Goal: Transaction & Acquisition: Purchase product/service

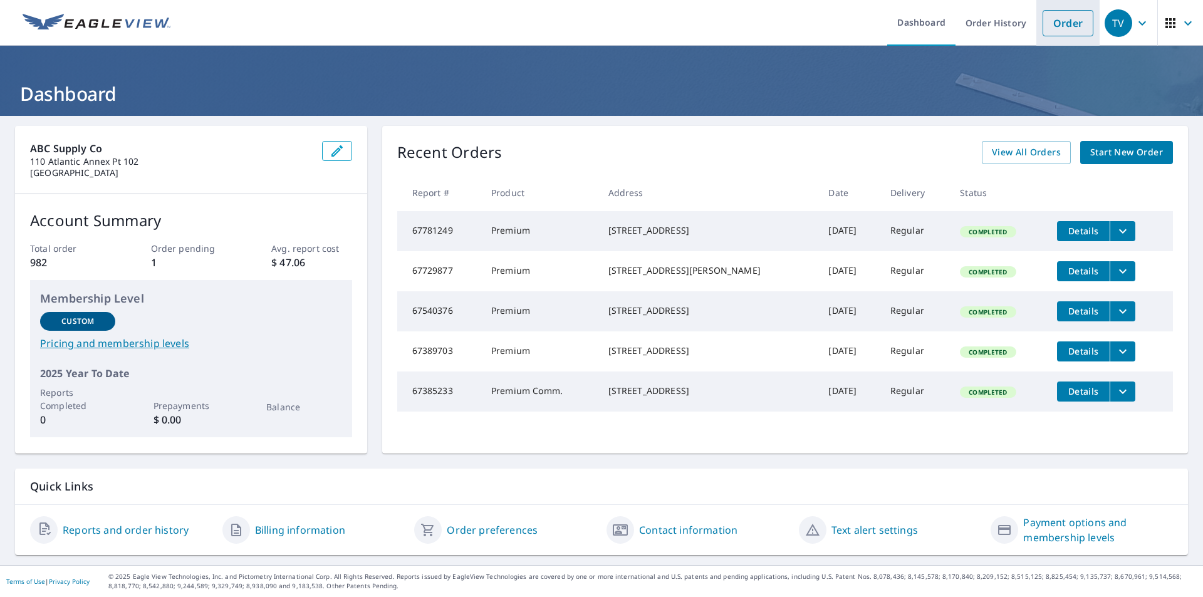
click at [1063, 22] on link "Order" at bounding box center [1067, 23] width 51 height 26
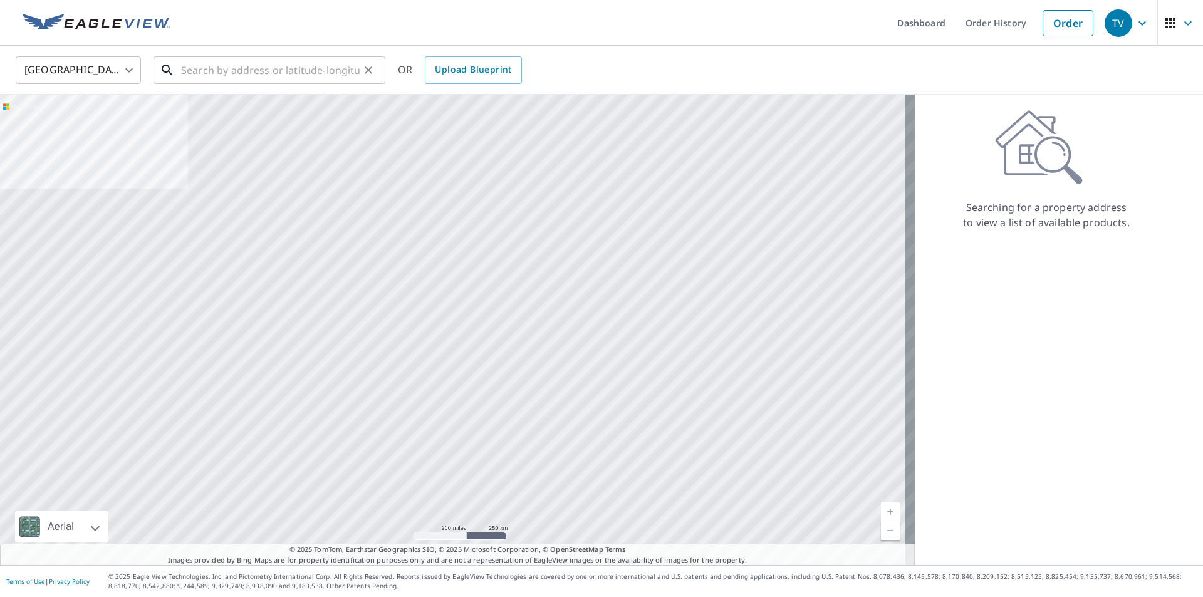
click at [195, 66] on input "text" at bounding box center [270, 70] width 179 height 35
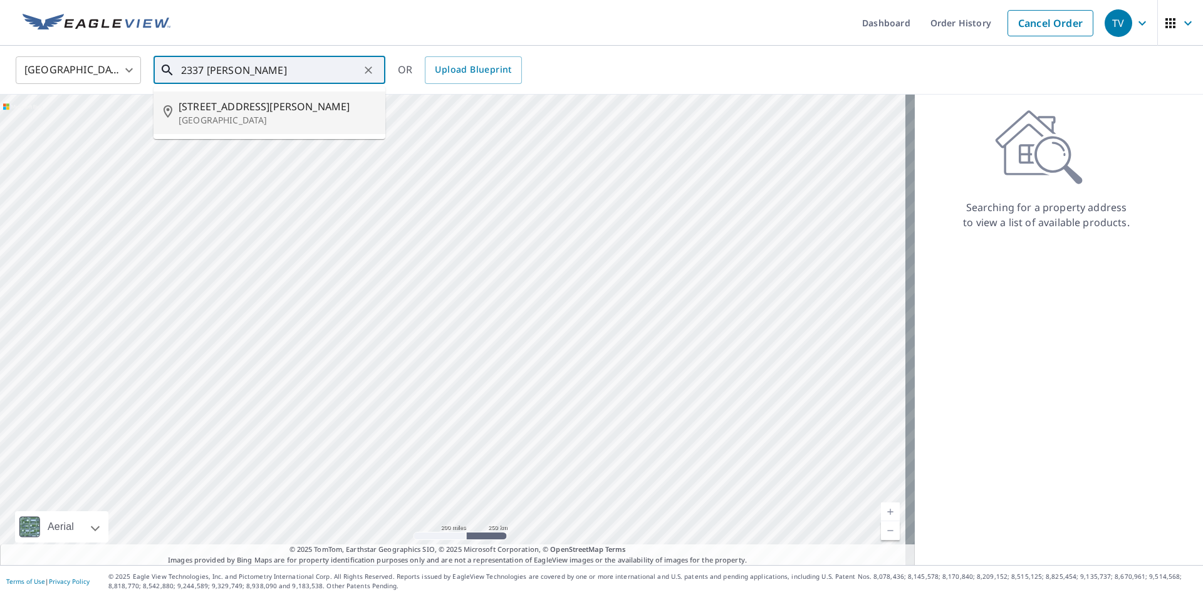
click at [229, 110] on span "[STREET_ADDRESS][PERSON_NAME]" at bounding box center [277, 106] width 197 height 15
type input "[STREET_ADDRESS][PERSON_NAME][PERSON_NAME]"
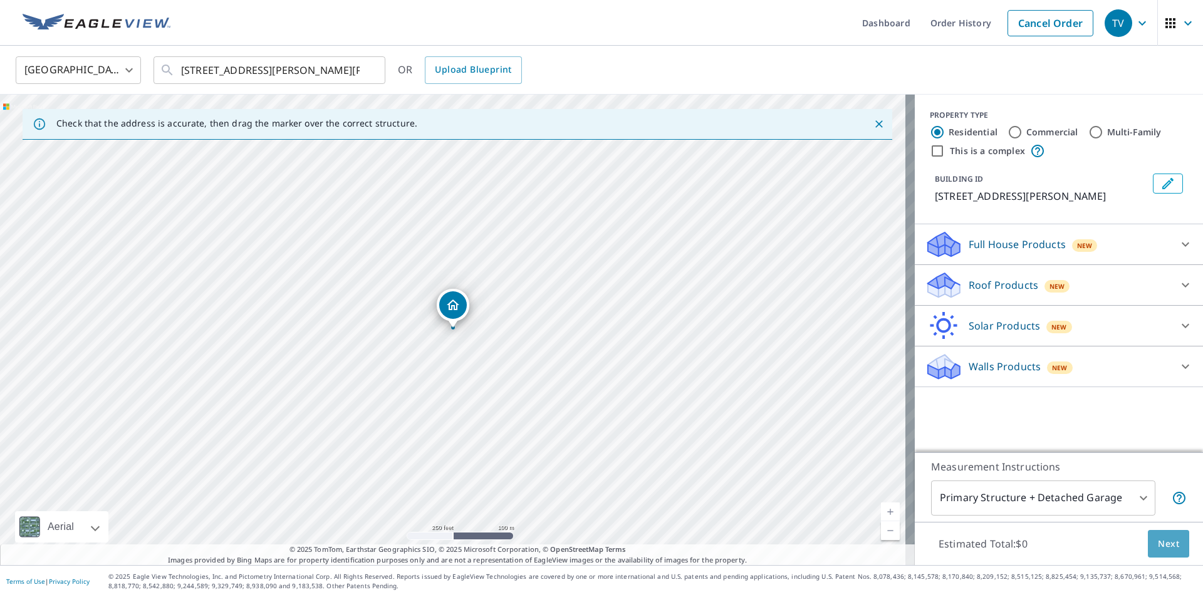
click at [1162, 548] on span "Next" at bounding box center [1168, 544] width 21 height 16
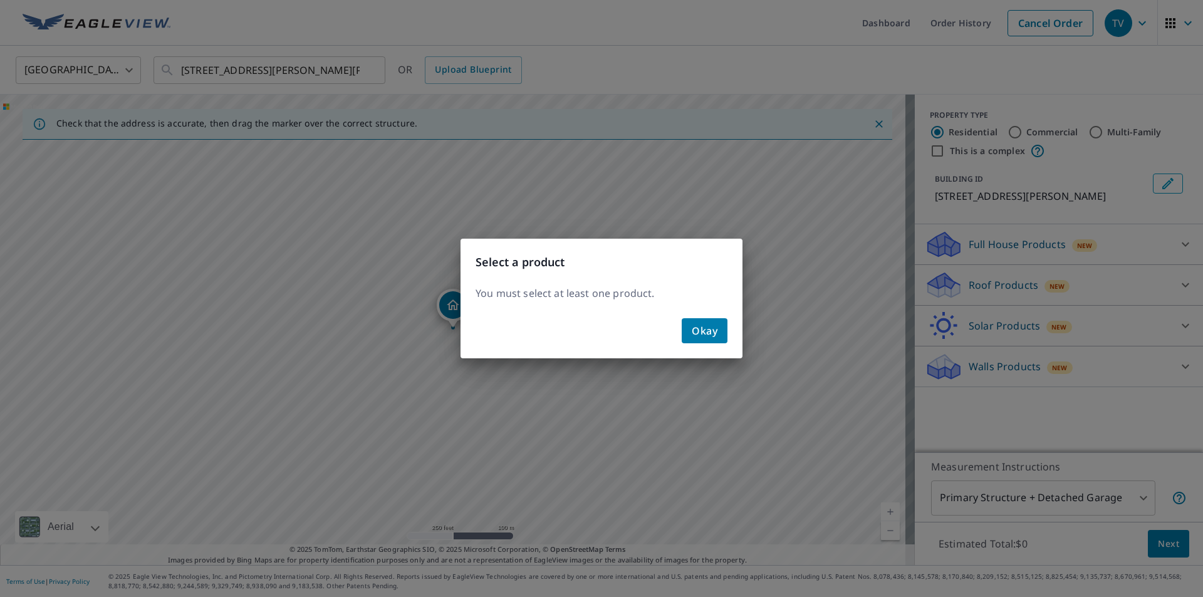
click at [702, 326] on span "Okay" at bounding box center [705, 331] width 26 height 18
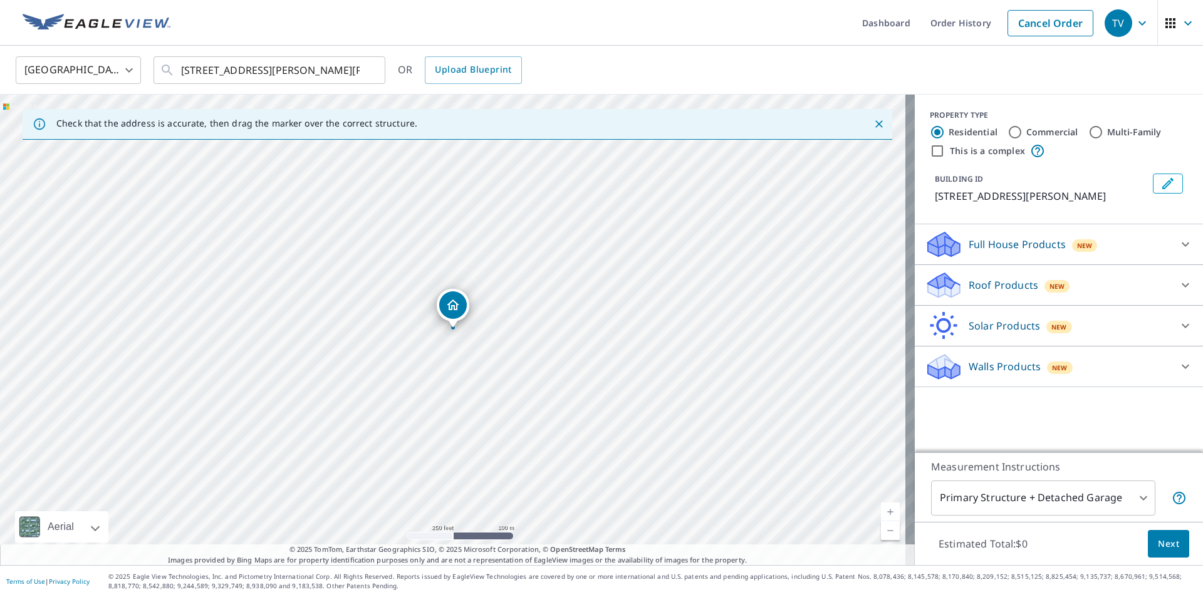
click at [1178, 288] on icon at bounding box center [1185, 284] width 15 height 15
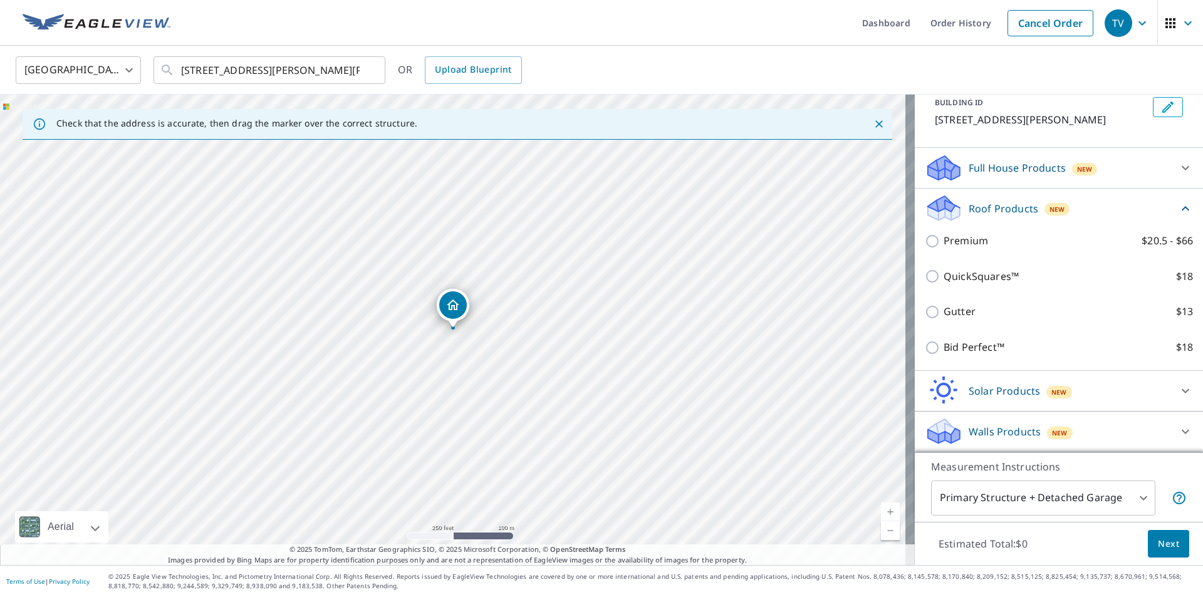
scroll to position [14, 0]
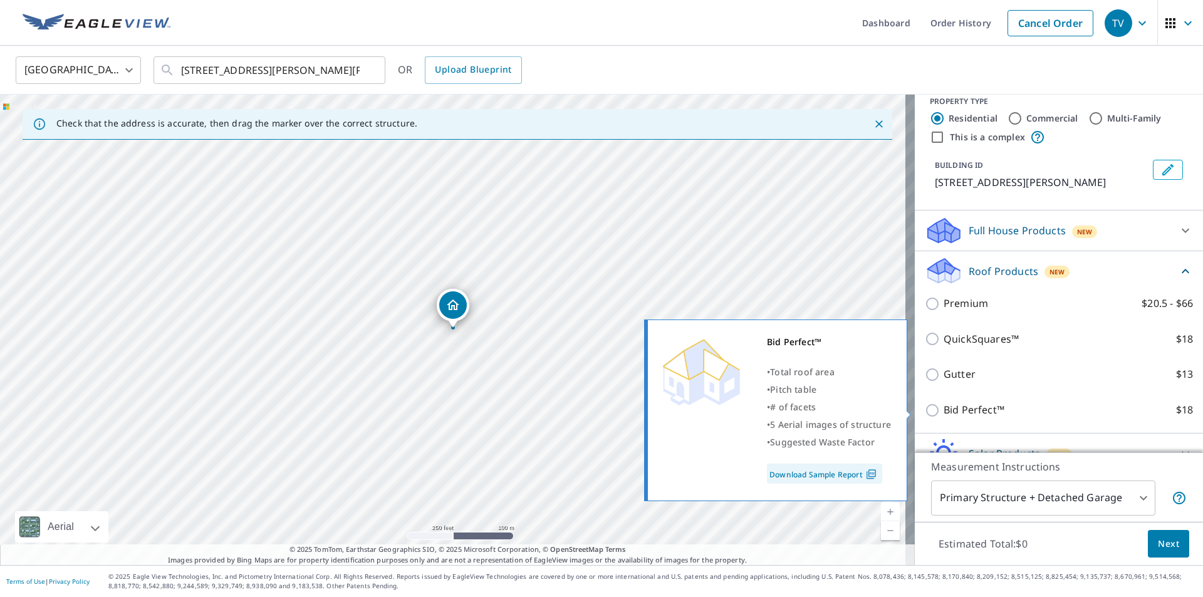
click at [943, 409] on p "Bid Perfect™" at bounding box center [973, 410] width 61 height 16
click at [935, 409] on input "Bid Perfect™ $18" at bounding box center [934, 410] width 19 height 15
checkbox input "true"
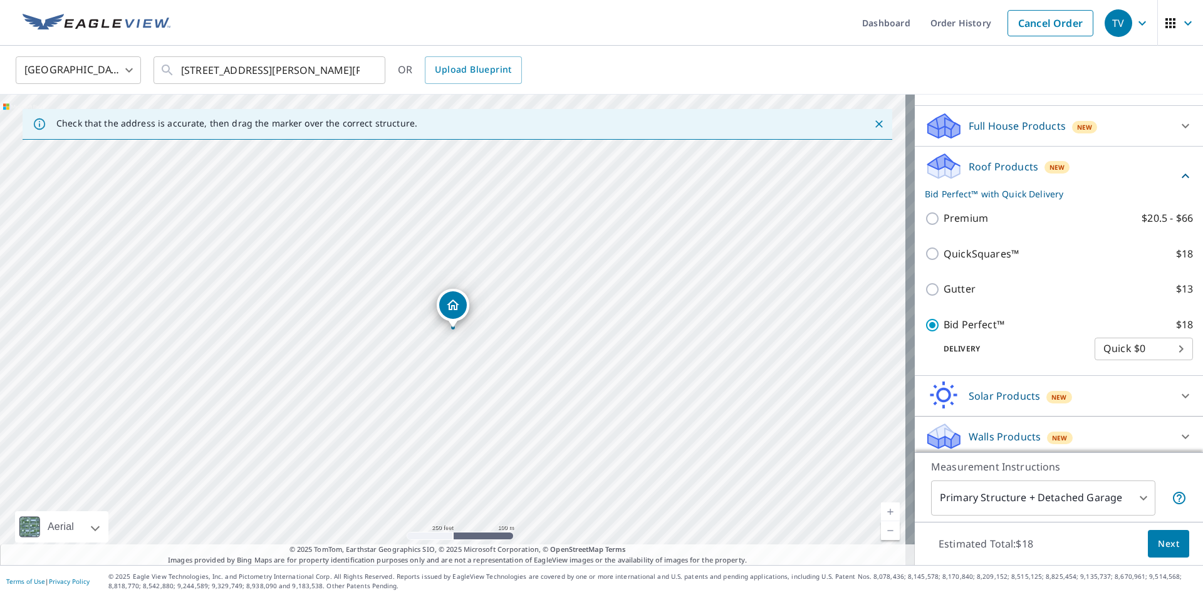
scroll to position [123, 0]
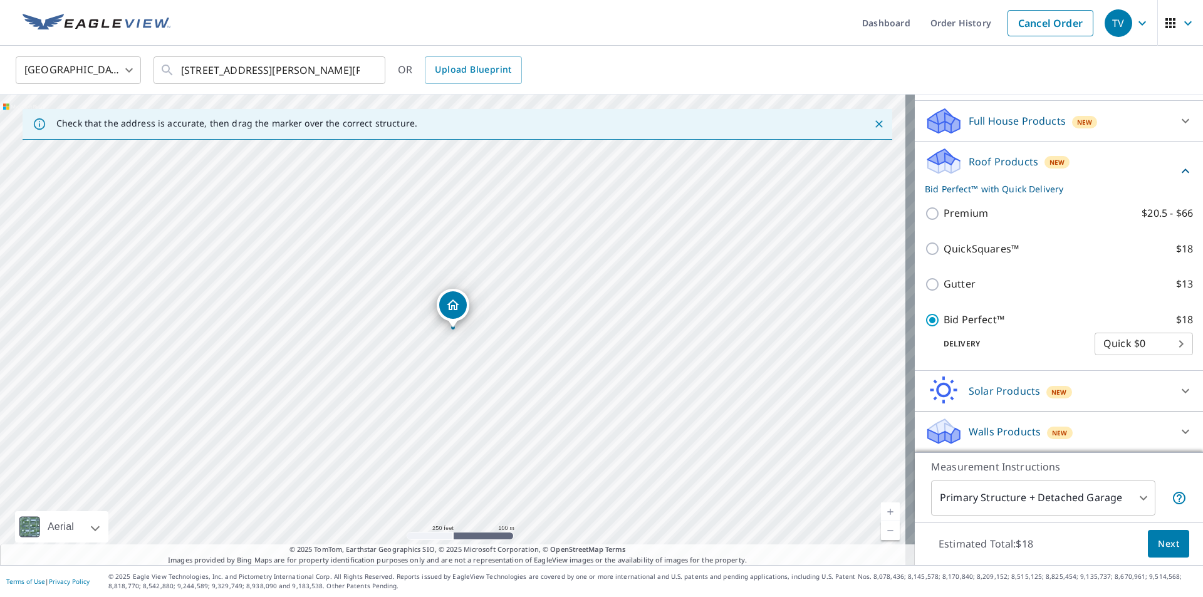
click at [1160, 346] on body "TV TV Dashboard Order History Cancel Order TV [GEOGRAPHIC_DATA] [GEOGRAPHIC_DAT…" at bounding box center [601, 298] width 1203 height 597
click at [1047, 296] on div at bounding box center [601, 298] width 1203 height 597
click at [1158, 546] on span "Next" at bounding box center [1168, 544] width 21 height 16
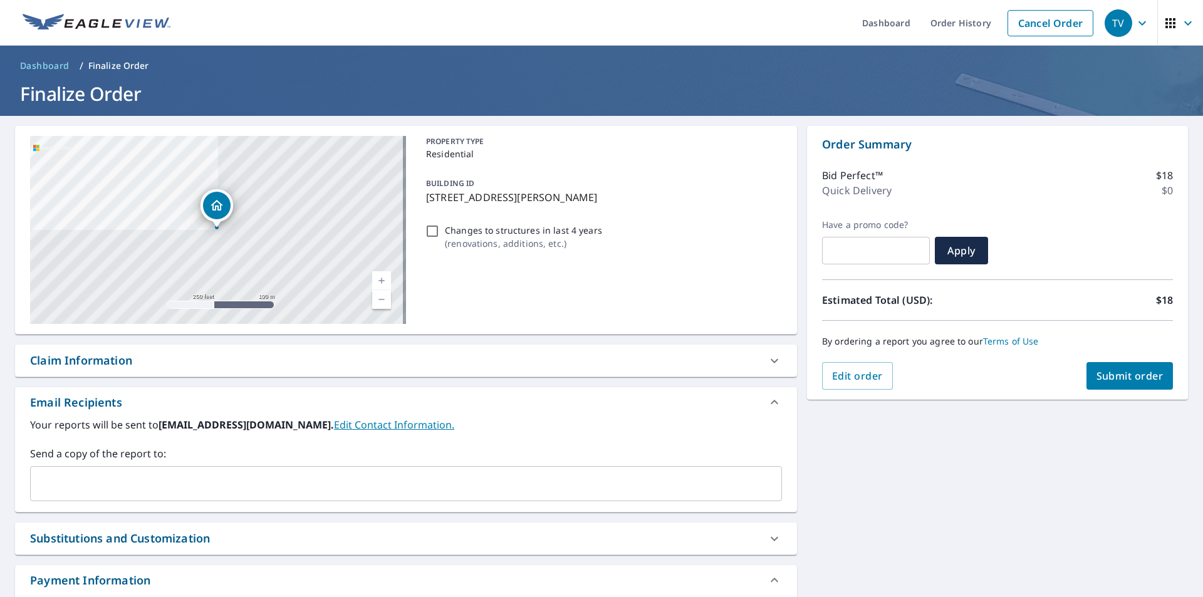
click at [1118, 373] on span "Submit order" at bounding box center [1129, 376] width 67 height 14
checkbox input "true"
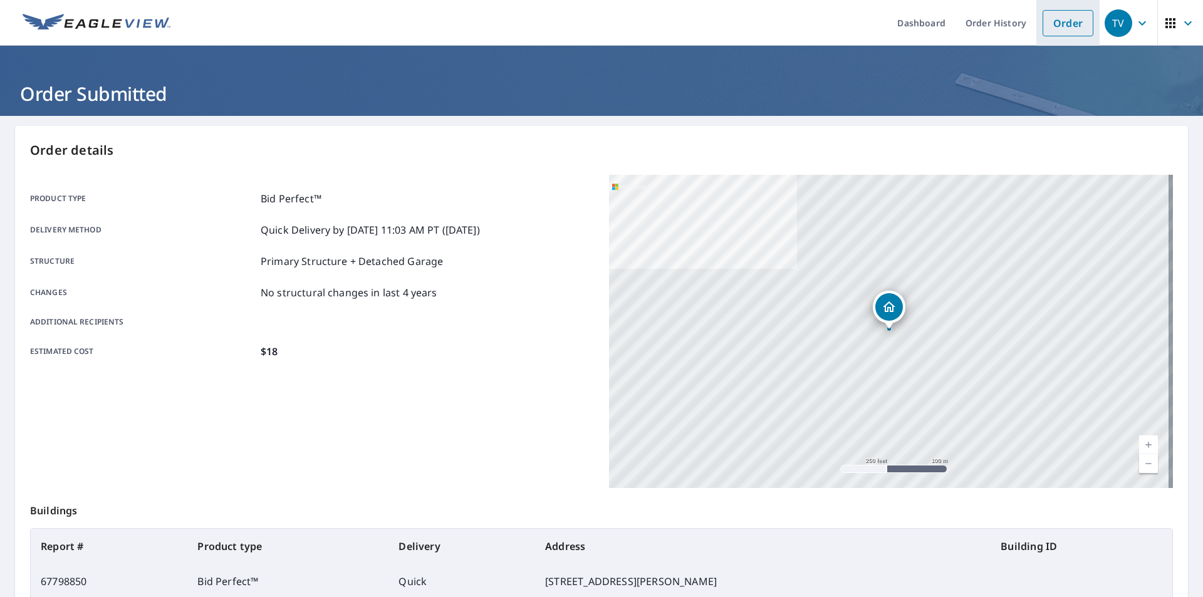
click at [1052, 24] on link "Order" at bounding box center [1067, 23] width 51 height 26
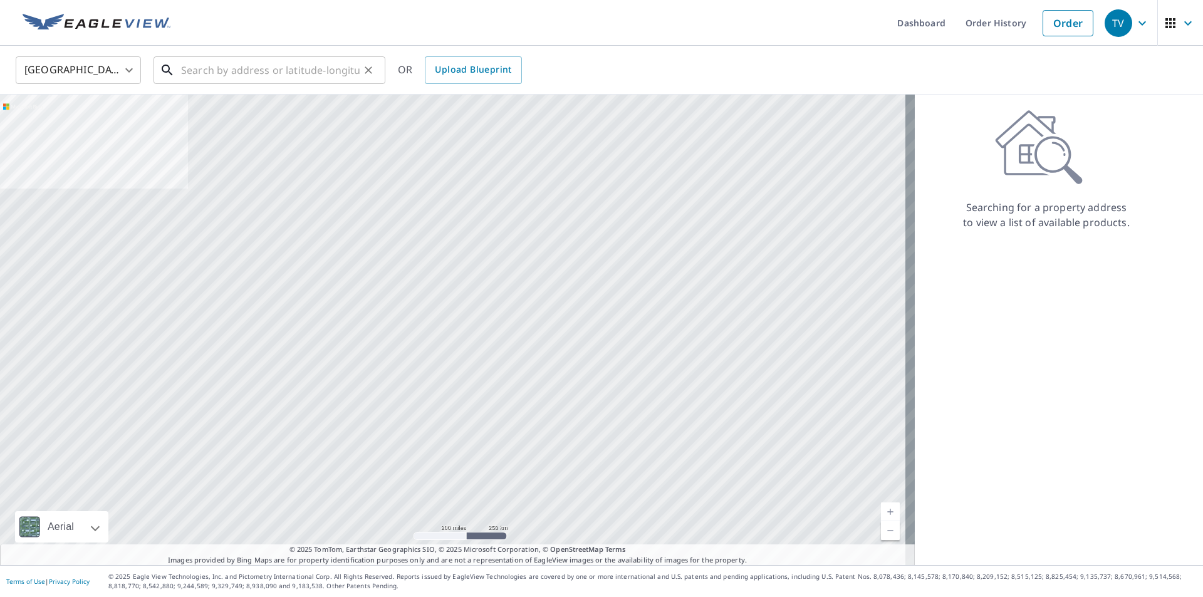
click at [212, 73] on input "text" at bounding box center [270, 70] width 179 height 35
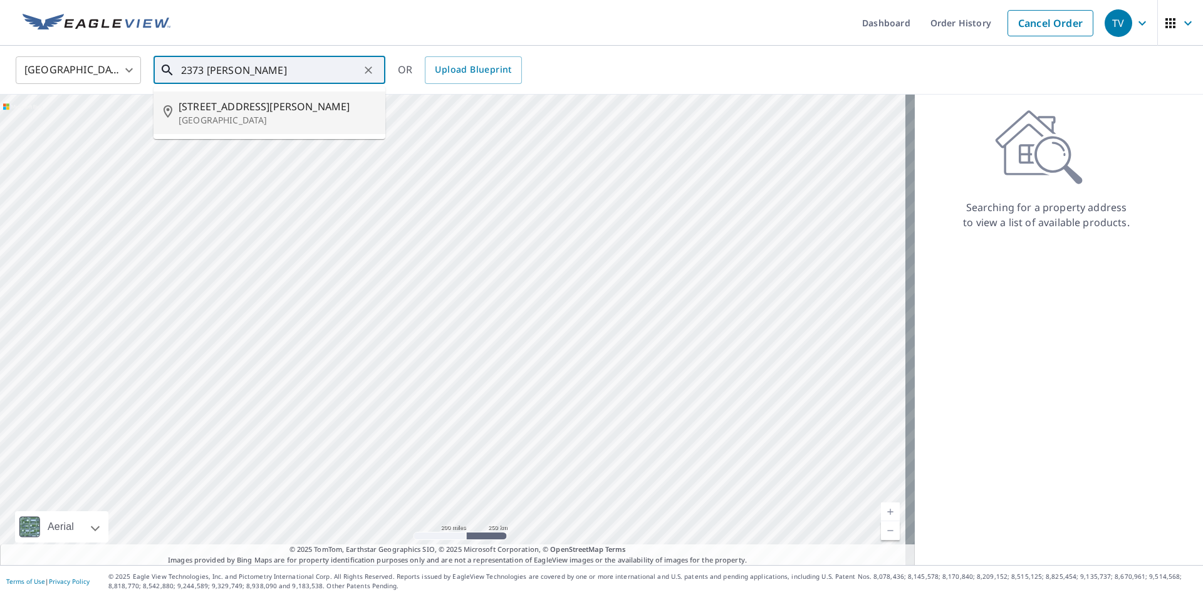
click at [265, 113] on span "[STREET_ADDRESS][PERSON_NAME]" at bounding box center [277, 106] width 197 height 15
type input "[STREET_ADDRESS][PERSON_NAME][PERSON_NAME]"
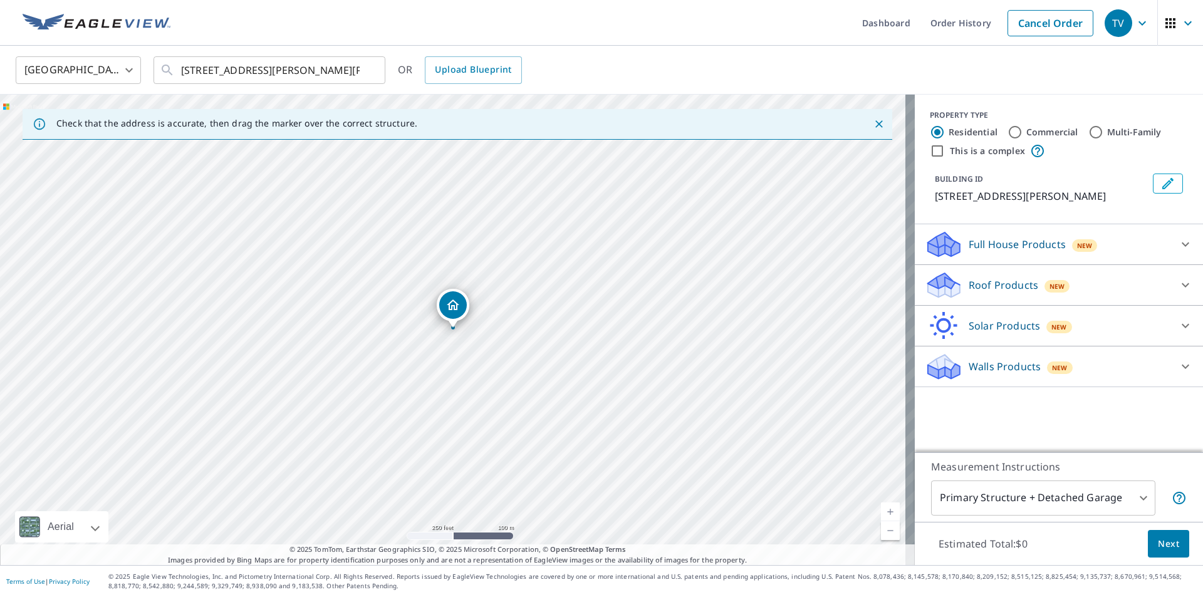
click at [1088, 132] on input "Multi-Family" at bounding box center [1095, 132] width 15 height 15
radio input "true"
type input "2"
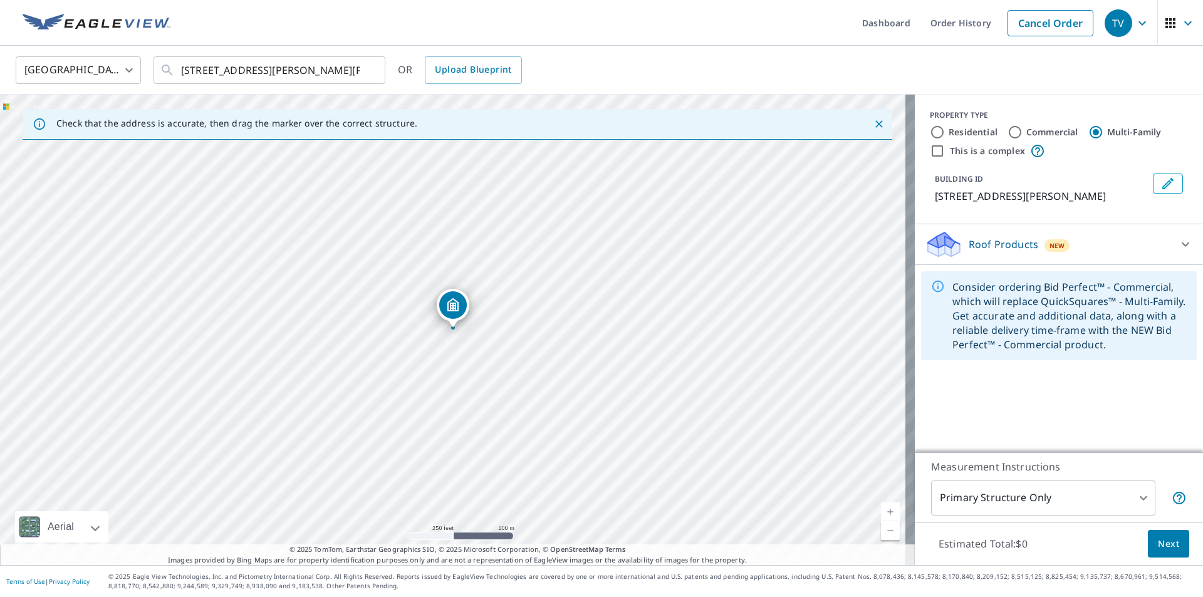
click at [1156, 551] on button "Next" at bounding box center [1168, 544] width 41 height 28
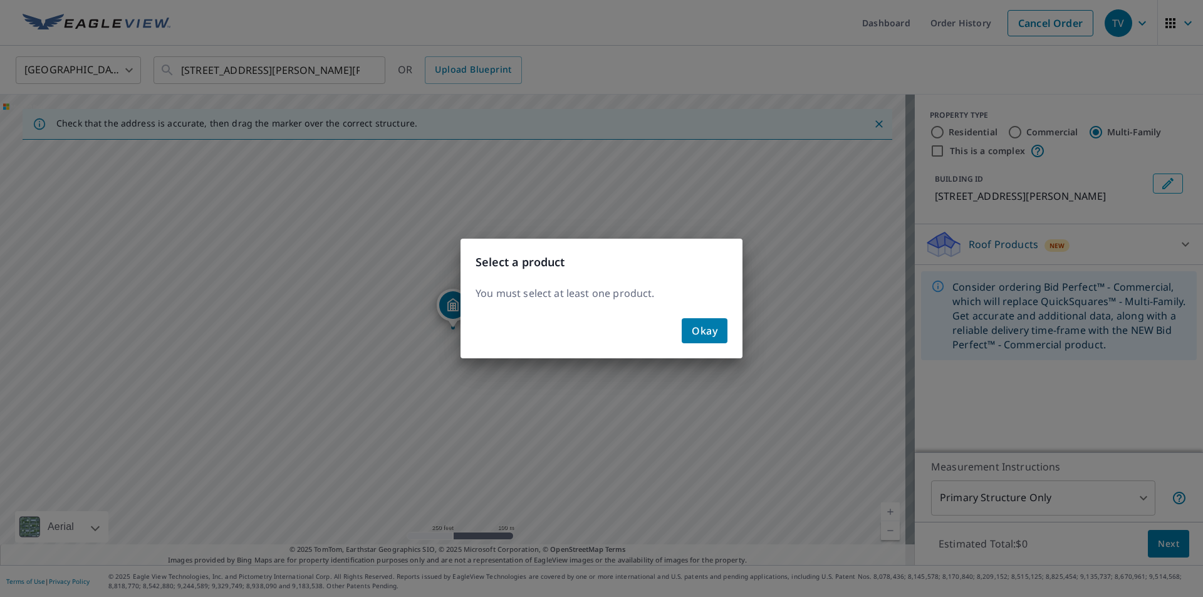
click at [703, 333] on span "Okay" at bounding box center [705, 331] width 26 height 18
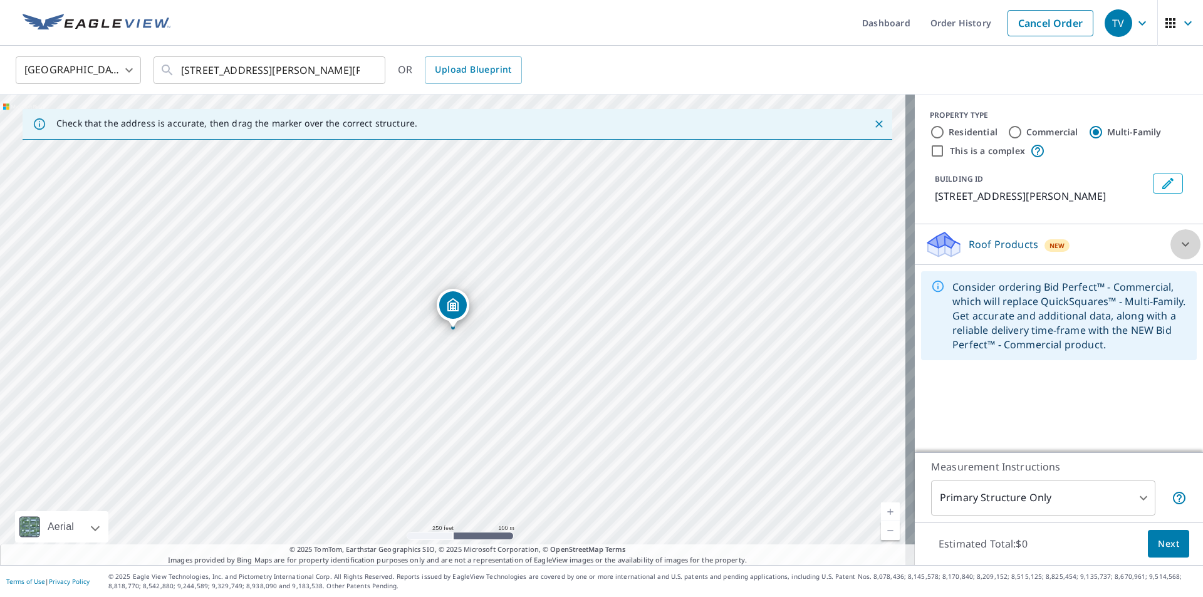
click at [1178, 242] on icon at bounding box center [1185, 244] width 15 height 15
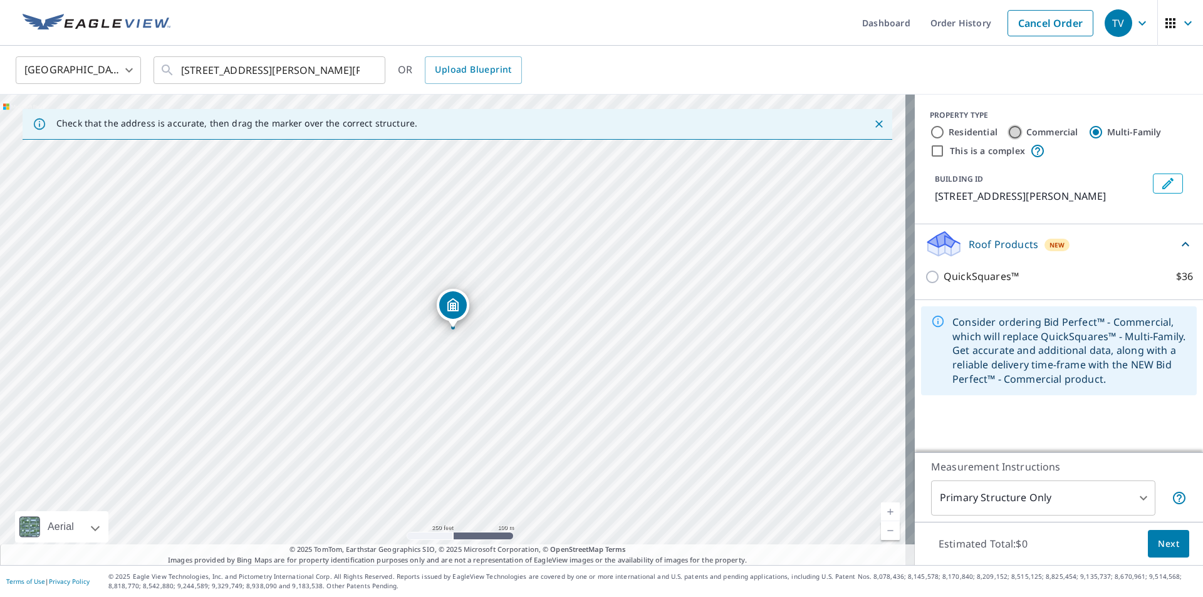
click at [1007, 132] on input "Commercial" at bounding box center [1014, 132] width 15 height 15
radio input "true"
type input "4"
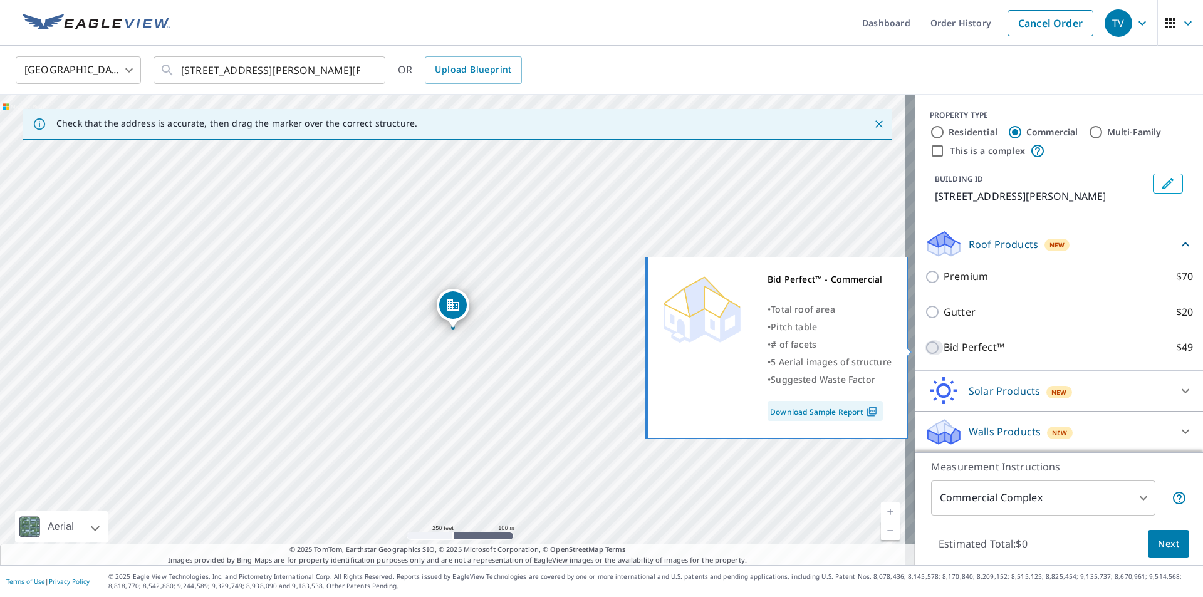
click at [931, 345] on input "Bid Perfect™ $49" at bounding box center [934, 347] width 19 height 15
checkbox input "true"
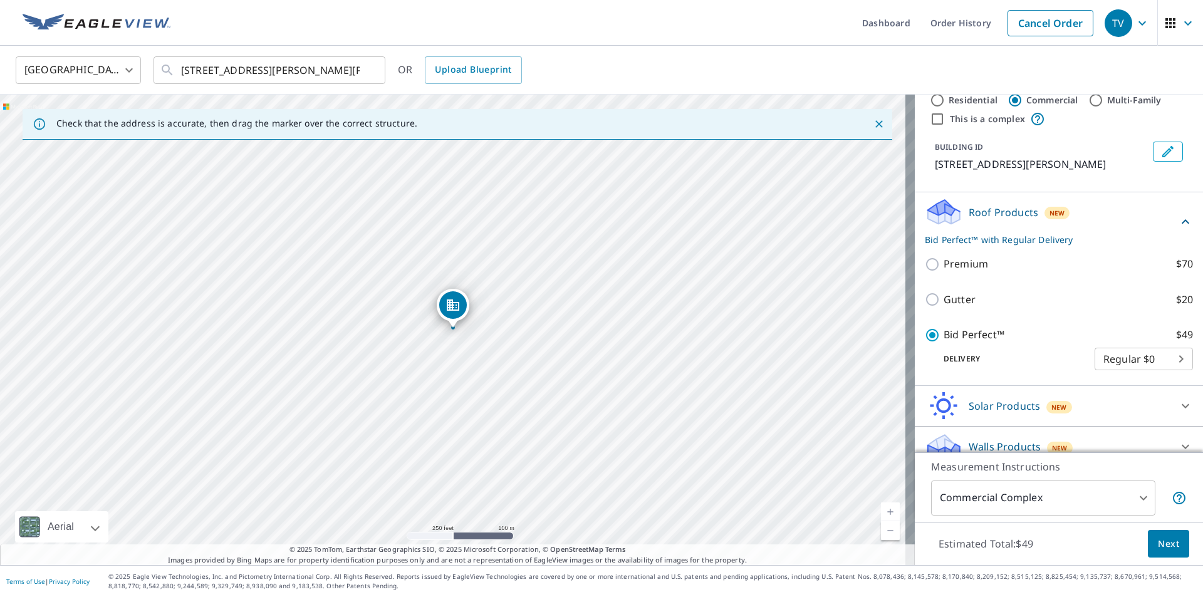
scroll to position [47, 0]
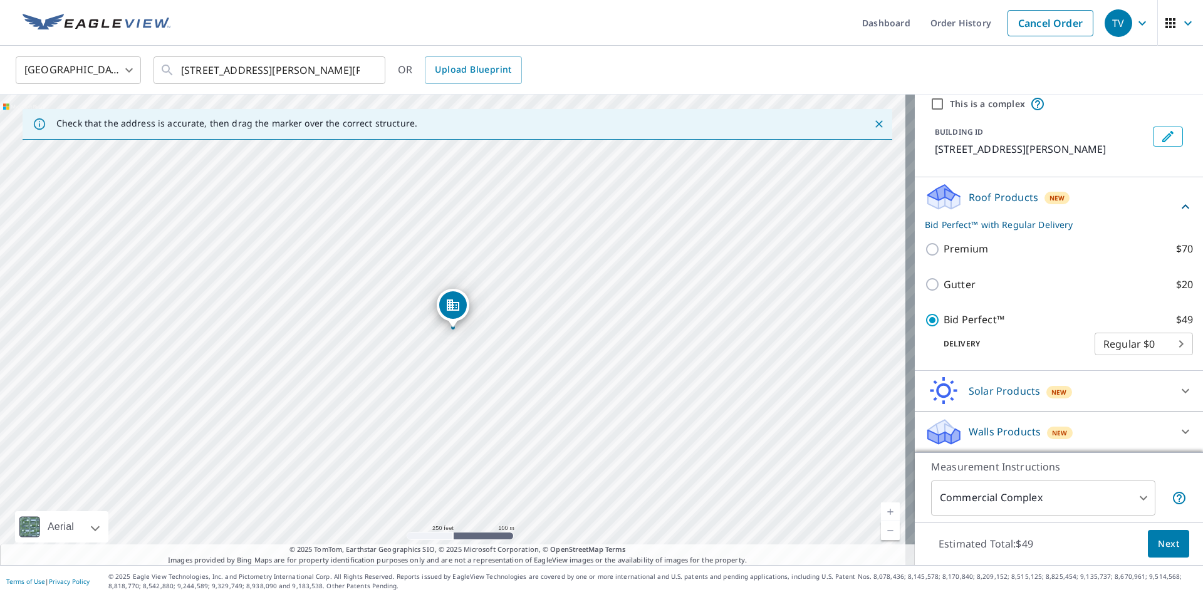
click at [1163, 544] on span "Next" at bounding box center [1168, 544] width 21 height 16
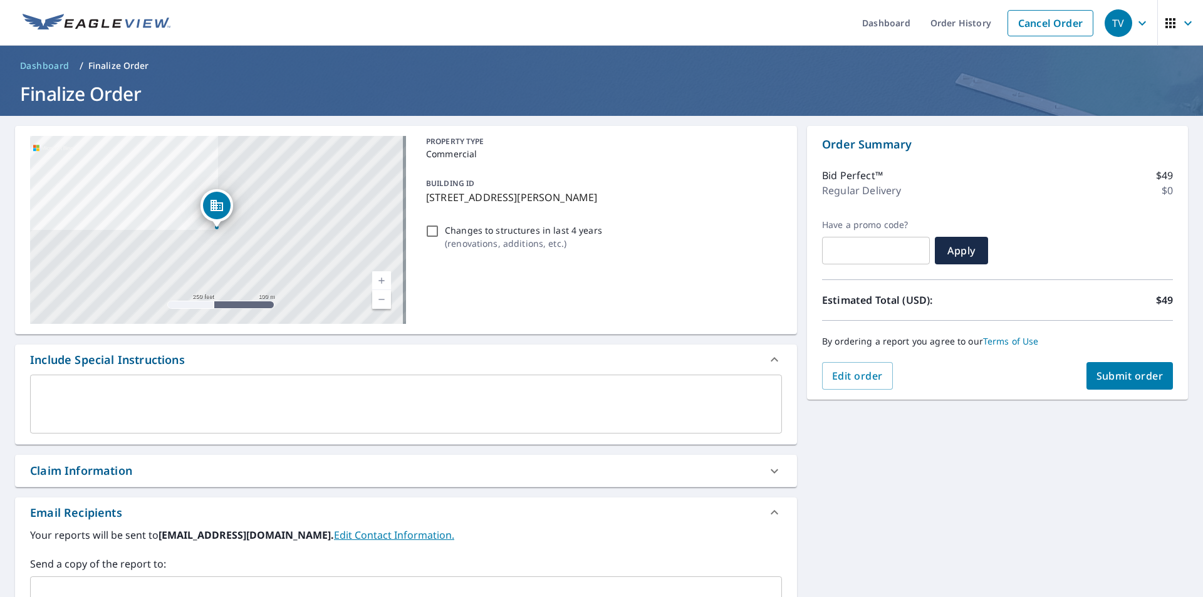
click at [1117, 379] on span "Submit order" at bounding box center [1129, 376] width 67 height 14
checkbox input "true"
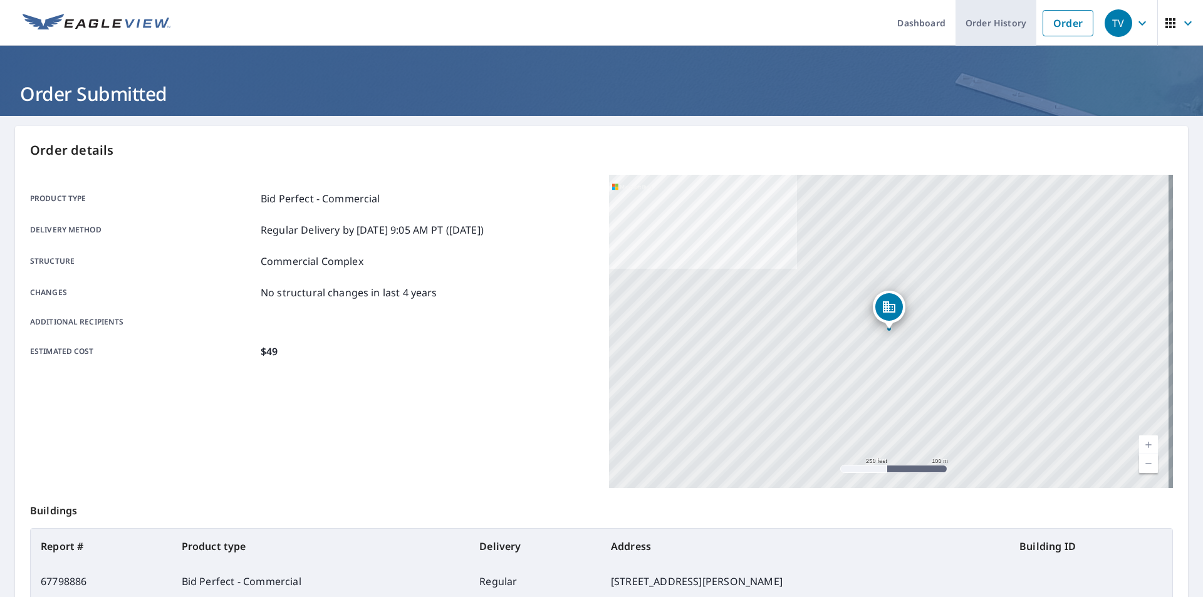
click at [982, 18] on link "Order History" at bounding box center [995, 23] width 81 height 46
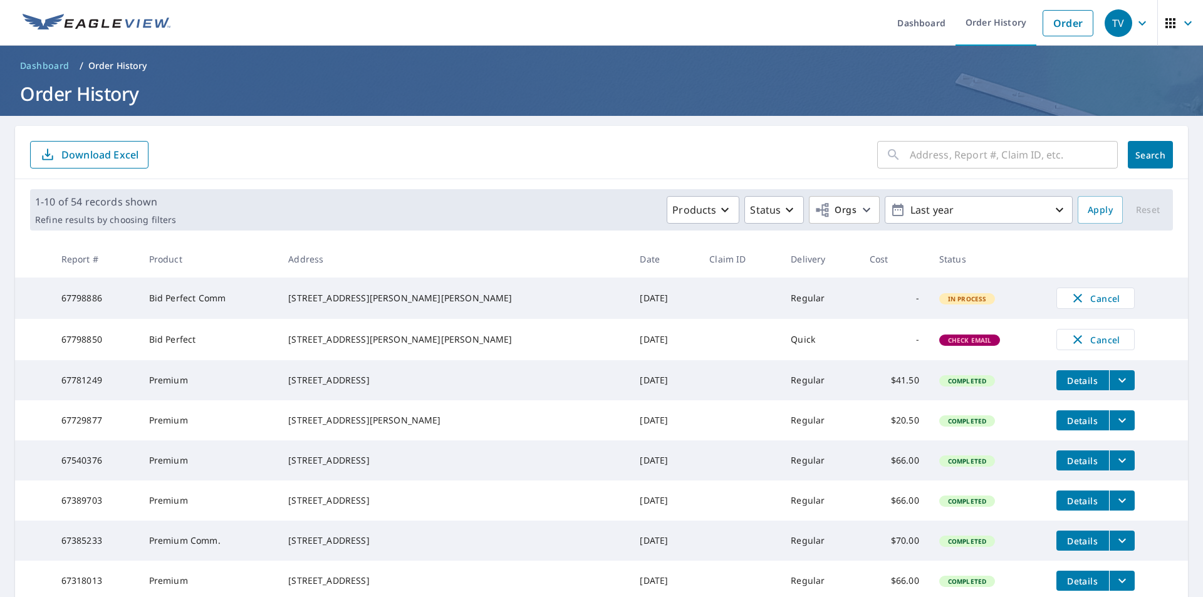
click at [113, 349] on td "67798850" at bounding box center [95, 339] width 88 height 41
click at [940, 341] on div "Check Email" at bounding box center [969, 339] width 61 height 11
click at [1066, 23] on link "Order" at bounding box center [1067, 23] width 51 height 26
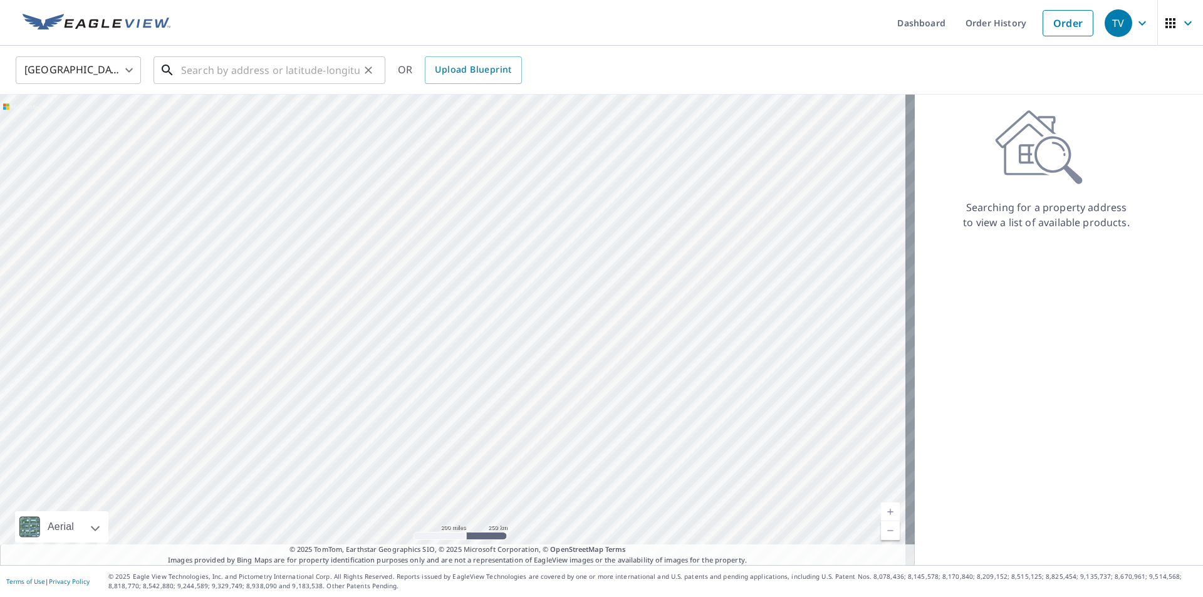
click at [192, 75] on input "text" at bounding box center [270, 70] width 179 height 35
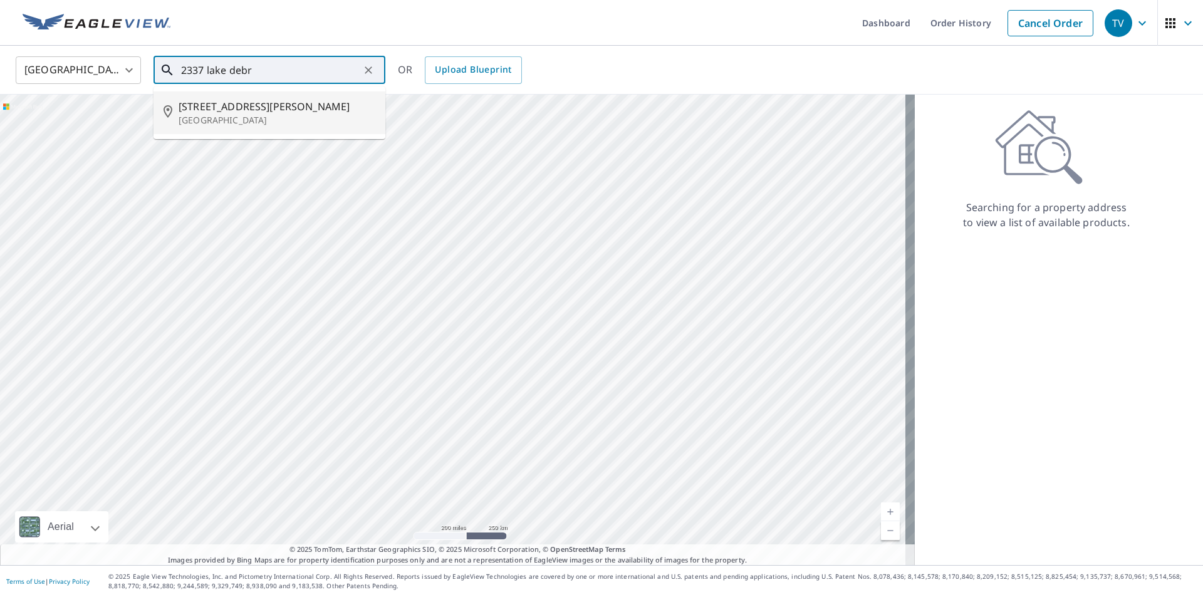
click at [239, 109] on span "[STREET_ADDRESS][PERSON_NAME]" at bounding box center [277, 106] width 197 height 15
type input "[STREET_ADDRESS][PERSON_NAME][PERSON_NAME]"
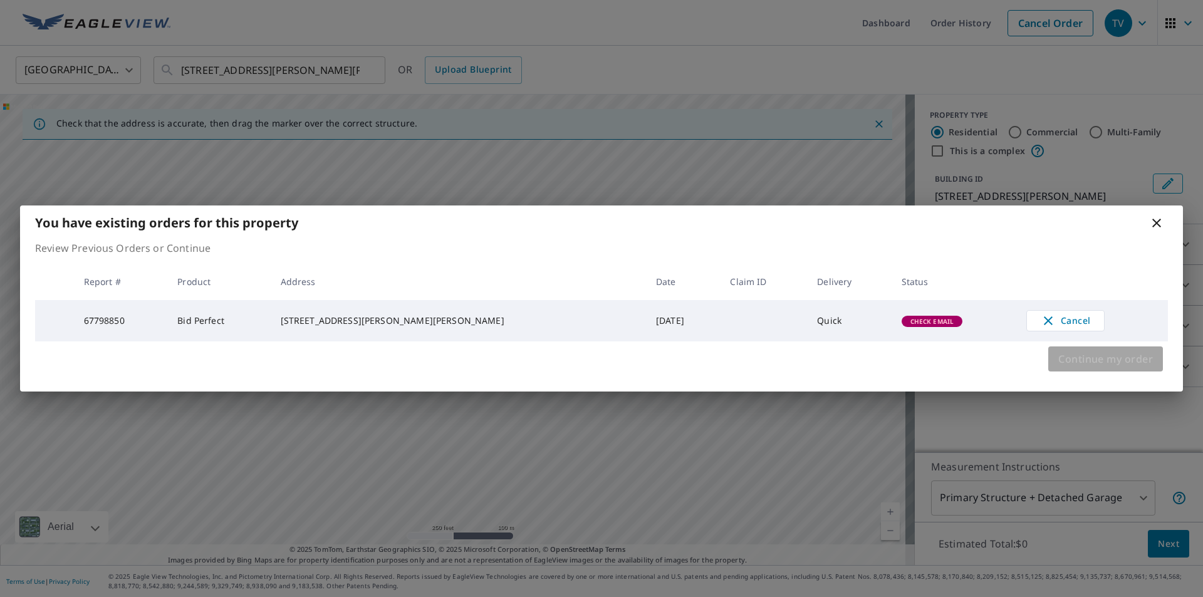
click at [1108, 358] on span "Continue my order" at bounding box center [1105, 359] width 95 height 18
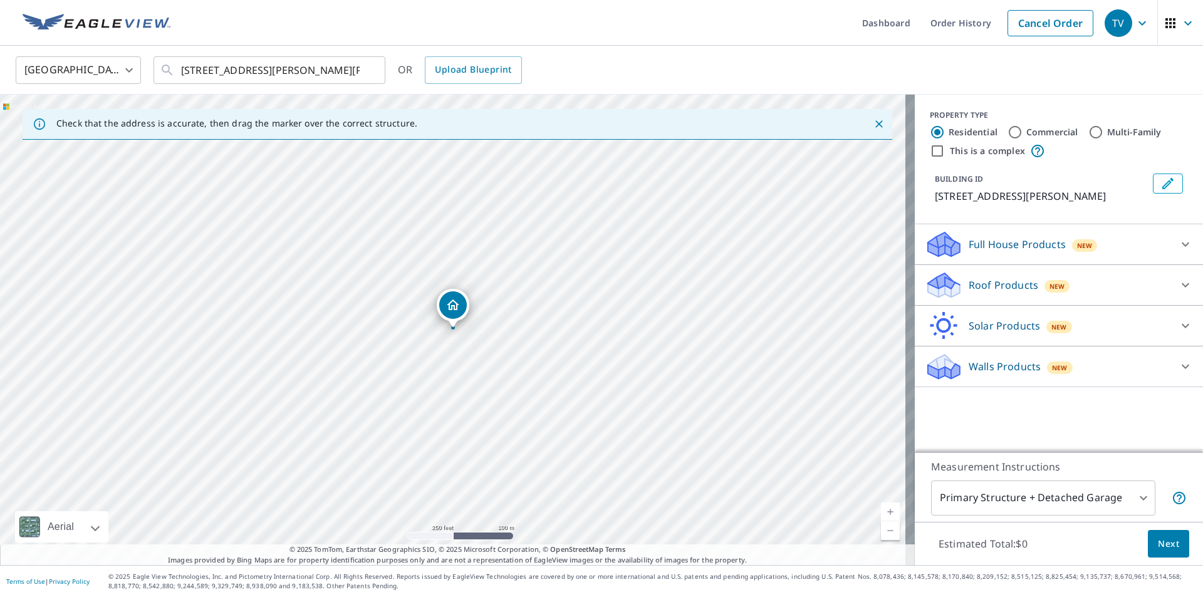
click at [1088, 131] on input "Multi-Family" at bounding box center [1095, 132] width 15 height 15
radio input "true"
type input "2"
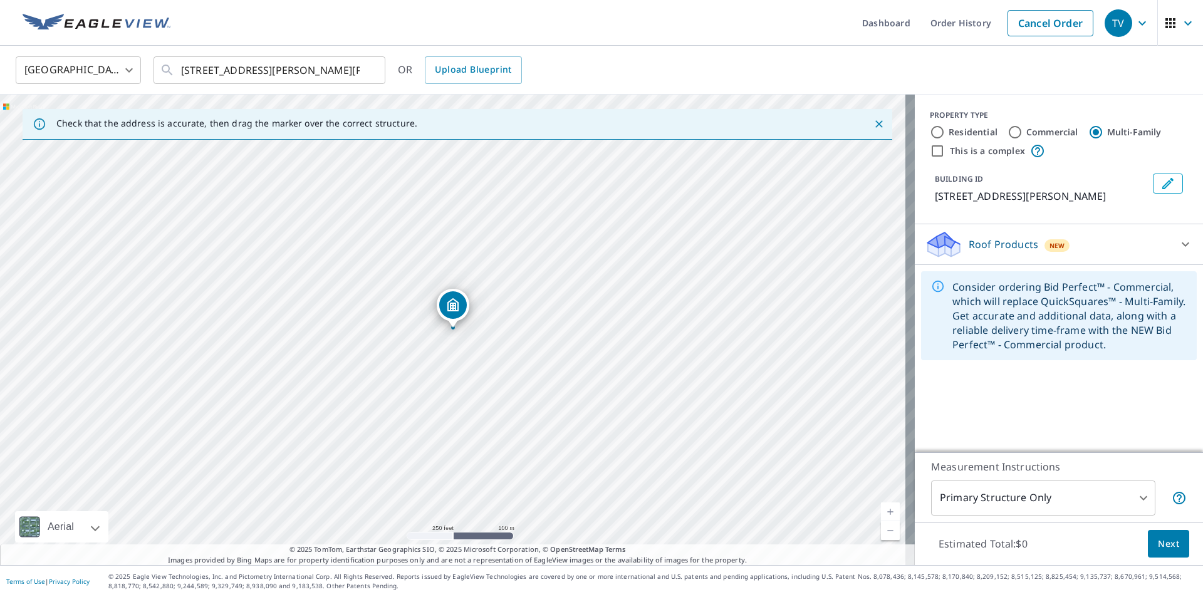
click at [931, 152] on input "This is a complex" at bounding box center [937, 150] width 15 height 15
checkbox input "true"
radio input "true"
type input "4"
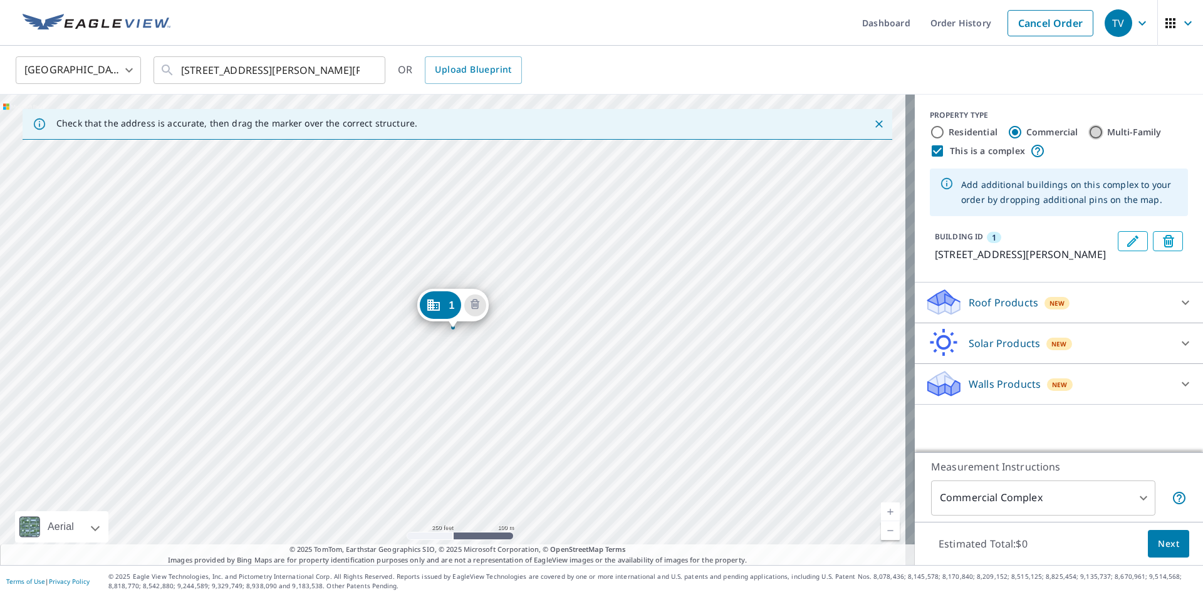
click at [1088, 133] on input "Multi-Family" at bounding box center [1095, 132] width 15 height 15
radio input "true"
type input "2"
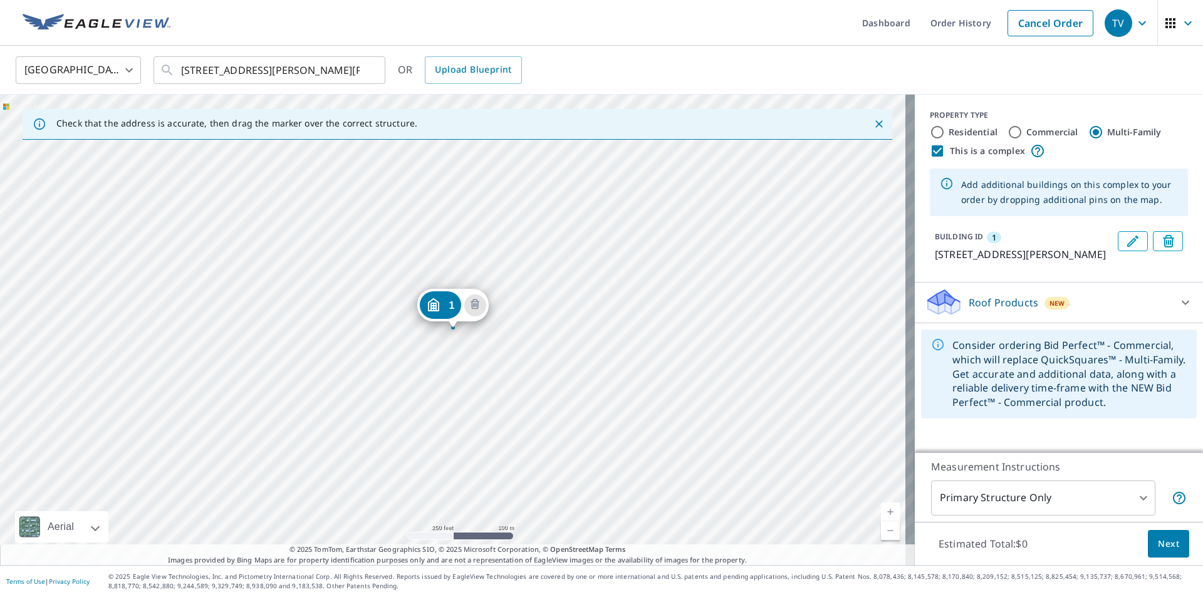
click at [1181, 304] on icon at bounding box center [1185, 302] width 8 height 4
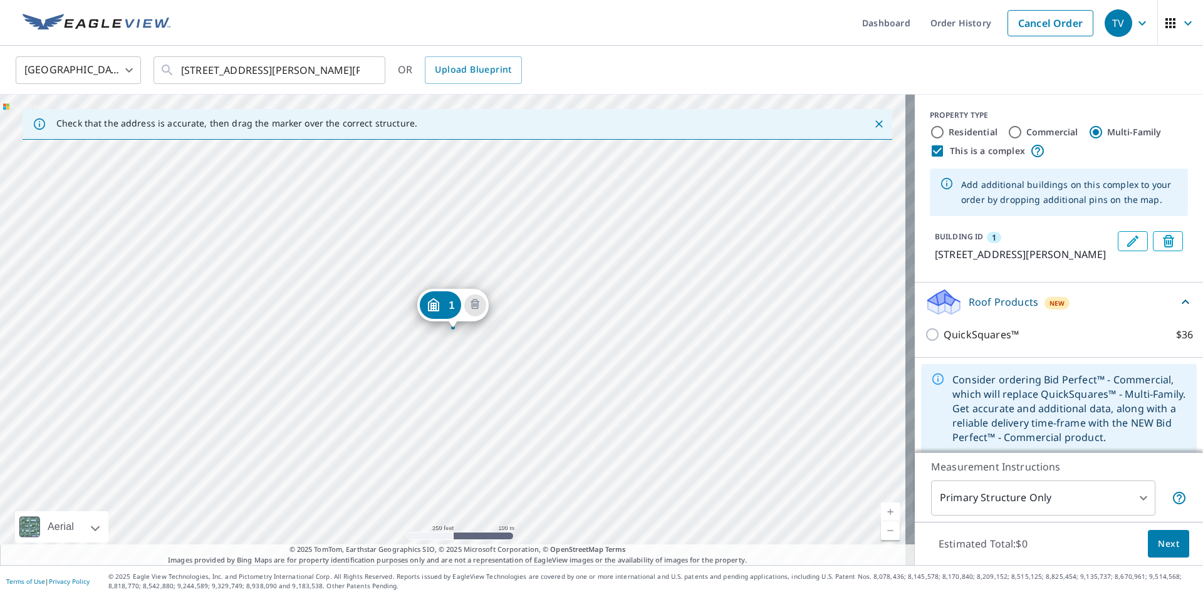
click at [1007, 130] on input "Commercial" at bounding box center [1014, 132] width 15 height 15
radio input "true"
type input "4"
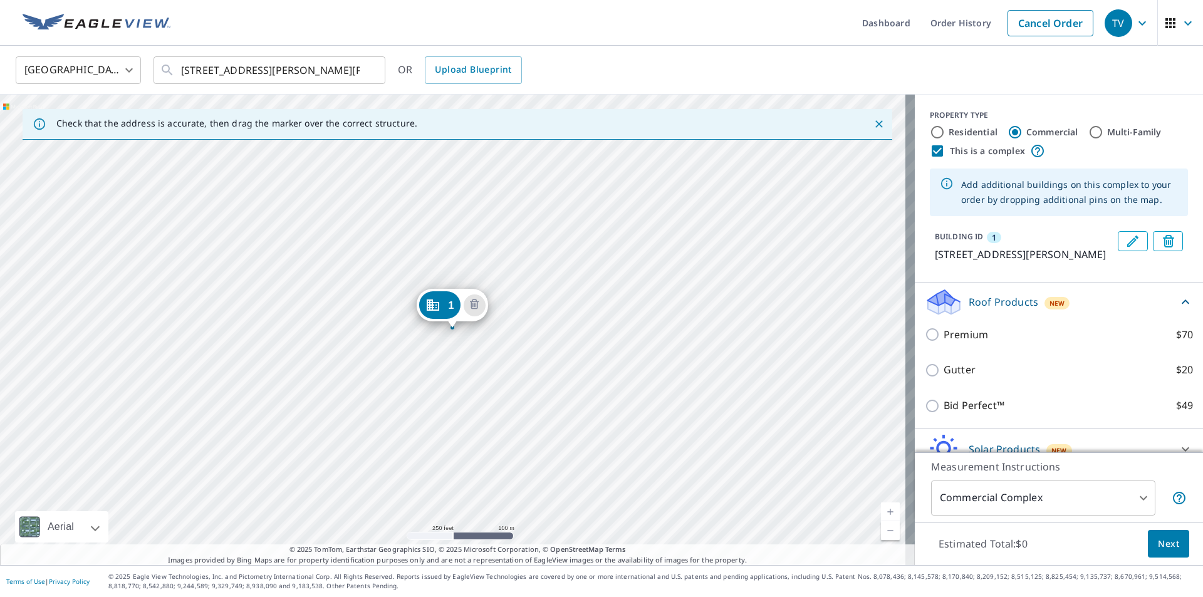
click at [930, 150] on input "This is a complex" at bounding box center [937, 150] width 15 height 15
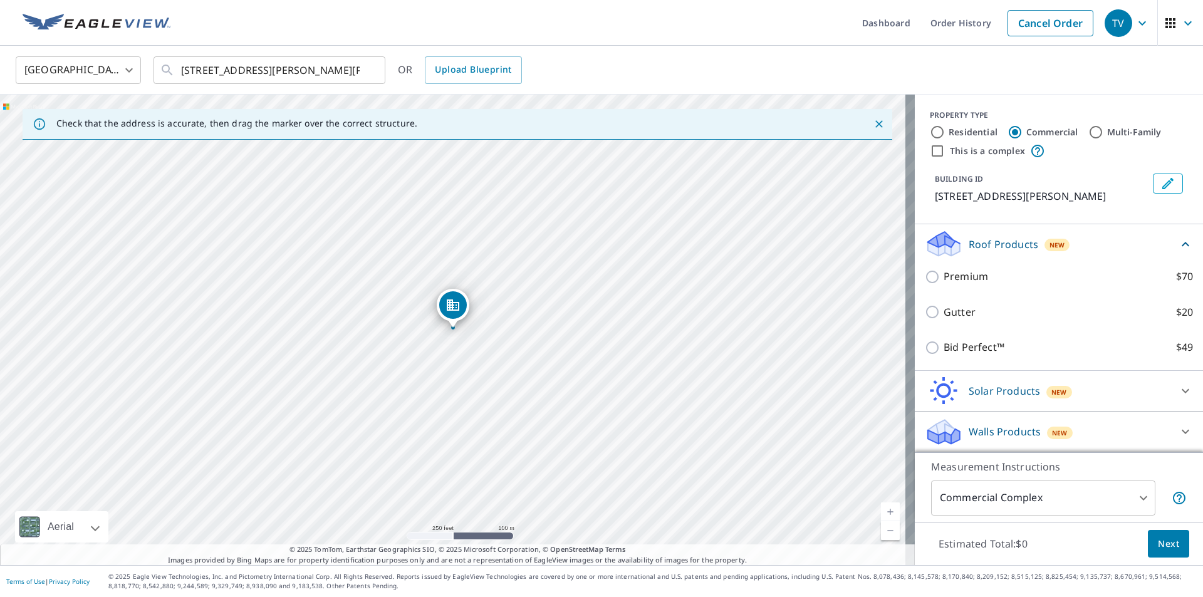
click at [930, 150] on input "This is a complex" at bounding box center [937, 150] width 15 height 15
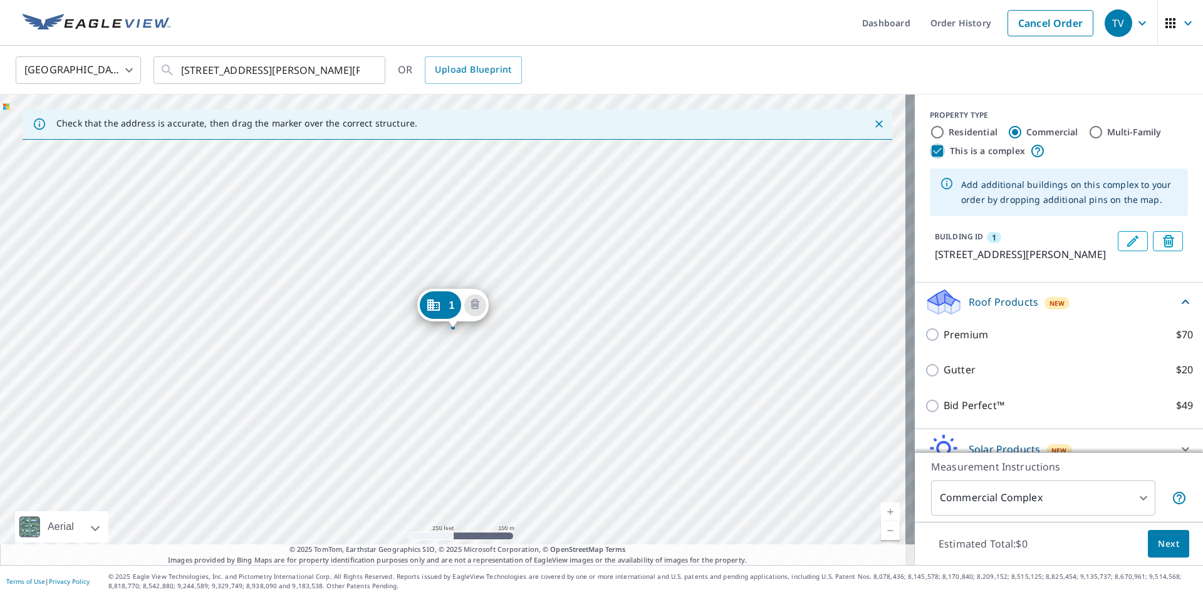
click at [930, 150] on input "This is a complex" at bounding box center [937, 150] width 15 height 15
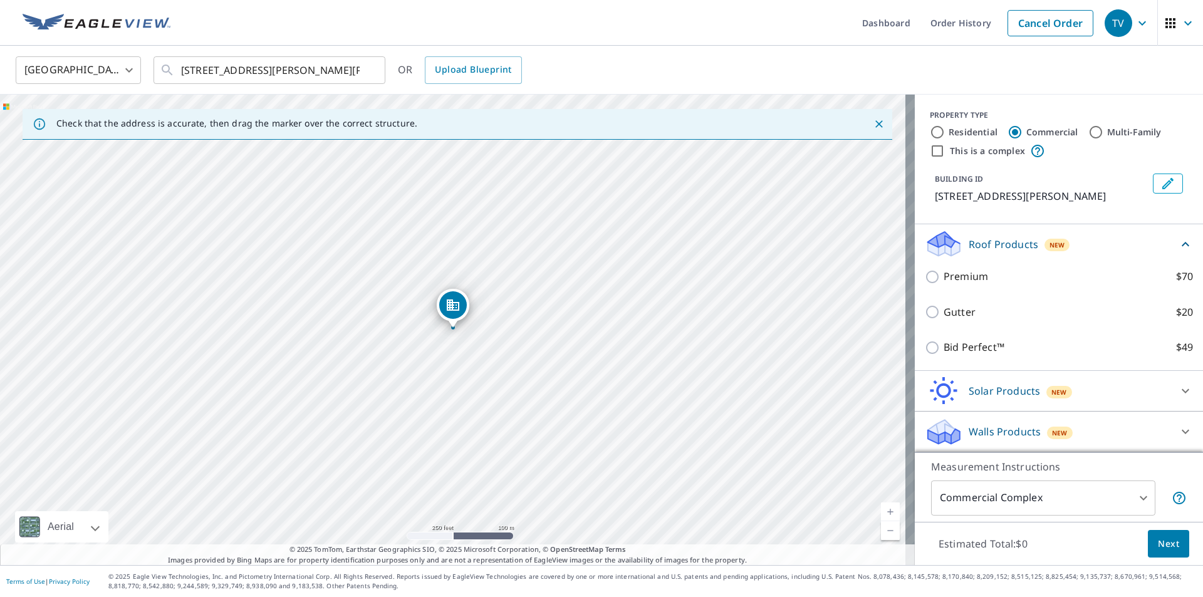
click at [930, 150] on input "This is a complex" at bounding box center [937, 150] width 15 height 15
checkbox input "true"
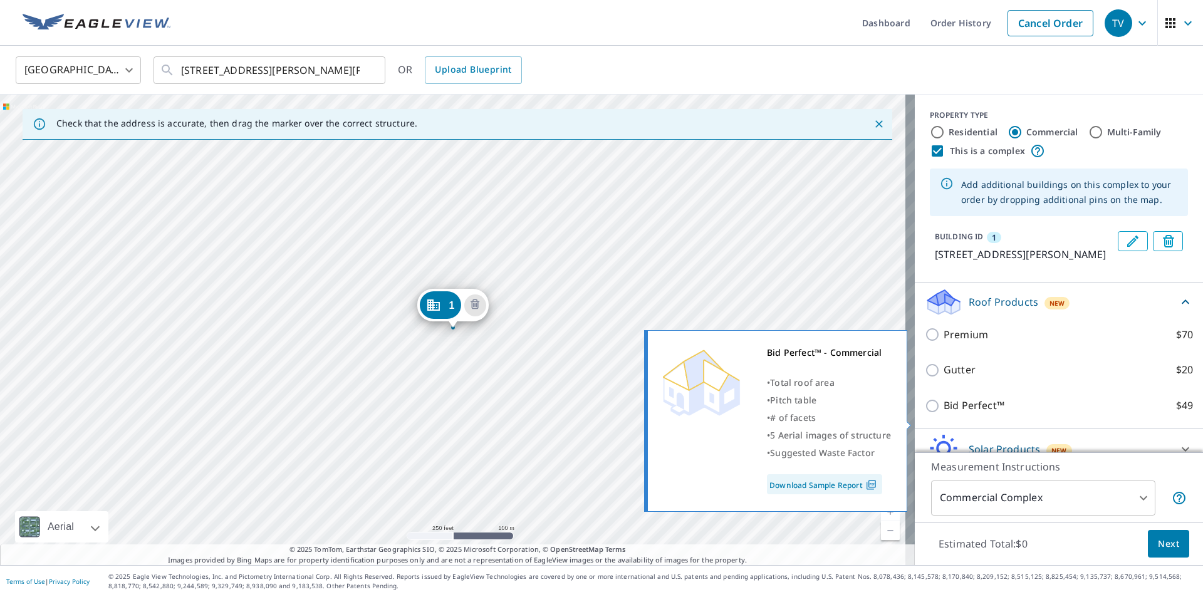
click at [925, 413] on input "Bid Perfect™ $49" at bounding box center [934, 405] width 19 height 15
checkbox input "true"
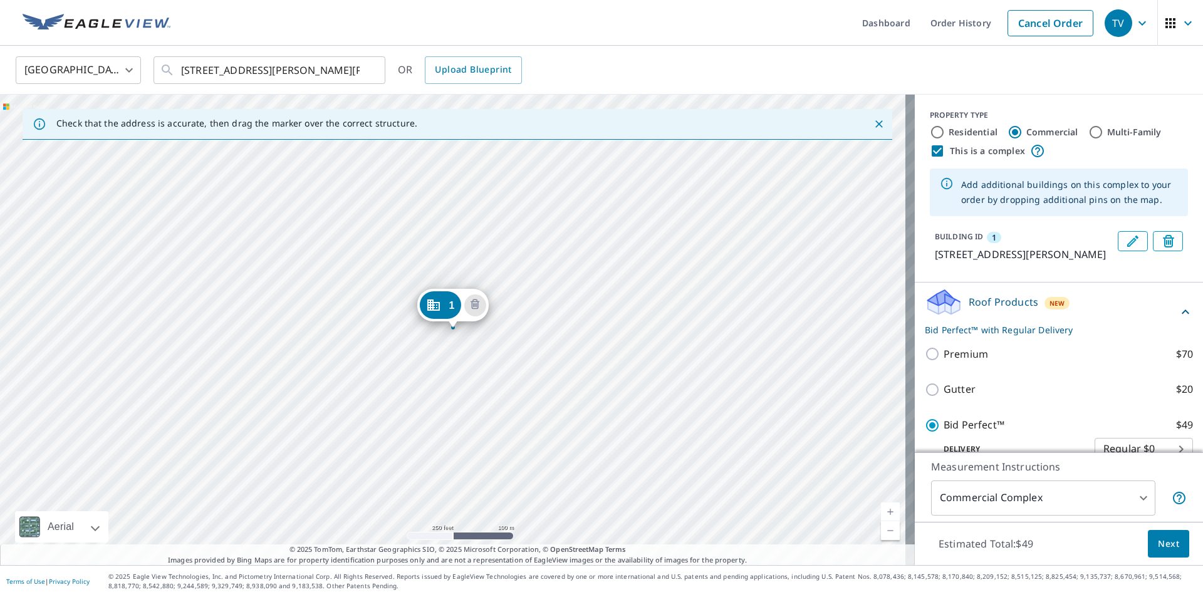
click at [1160, 536] on span "Next" at bounding box center [1168, 544] width 21 height 16
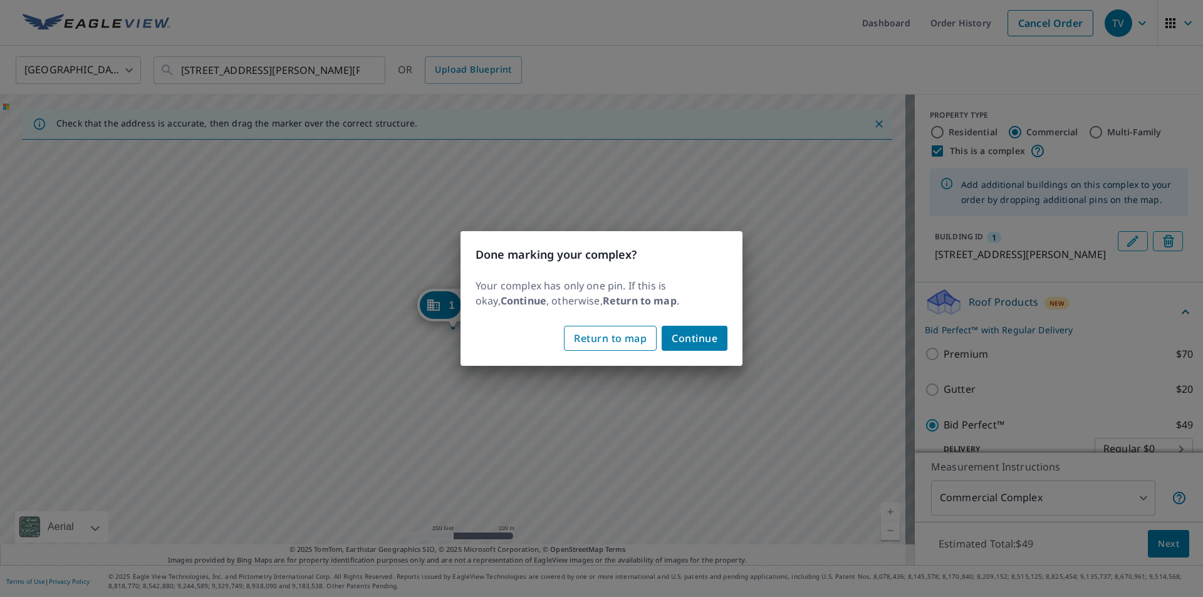
click at [633, 339] on span "Return to map" at bounding box center [610, 338] width 73 height 18
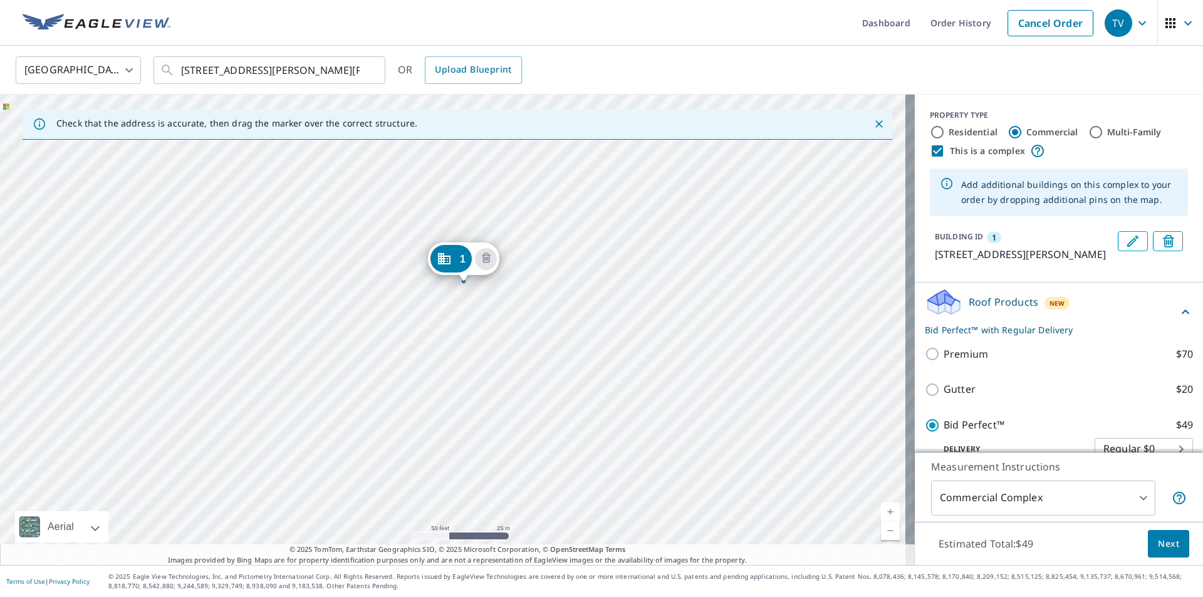
click at [423, 405] on div "1 [STREET_ADDRESS][PERSON_NAME][PERSON_NAME]" at bounding box center [457, 330] width 915 height 470
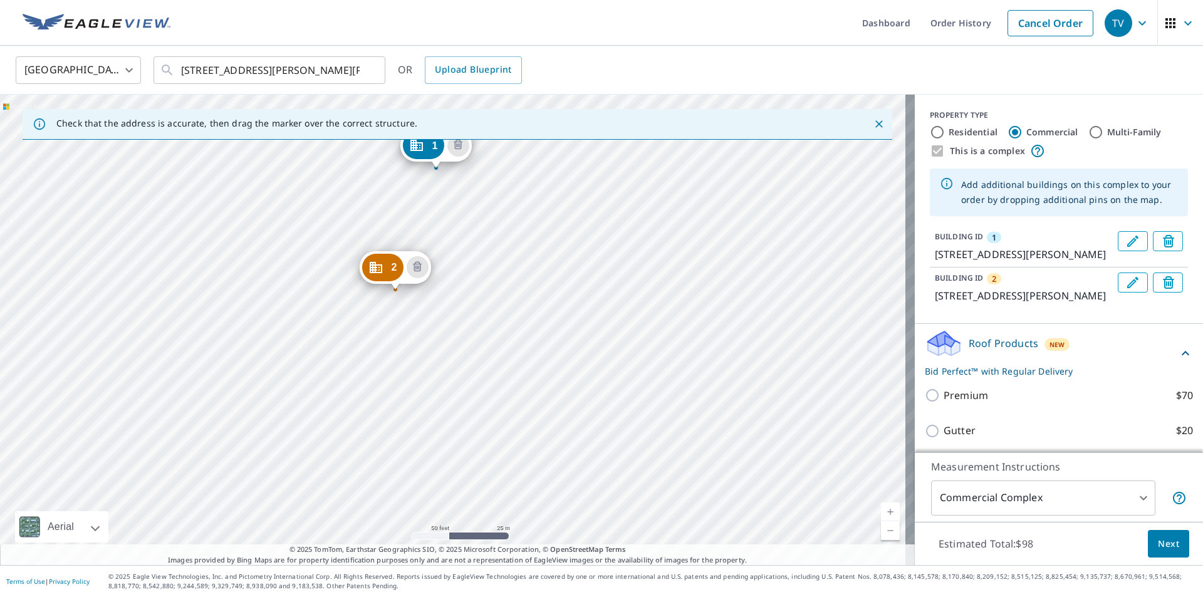
drag, startPoint x: 524, startPoint y: 366, endPoint x: 507, endPoint y: 206, distance: 160.7
click at [507, 206] on div "2 [STREET_ADDRESS][PERSON_NAME][PERSON_NAME] 1 [STREET_ADDRESS][PERSON_NAME][PE…" at bounding box center [457, 330] width 915 height 470
click at [356, 439] on div "2 [STREET_ADDRESS][PERSON_NAME][PERSON_NAME] 1 [STREET_ADDRESS][PERSON_NAME][PE…" at bounding box center [457, 330] width 915 height 470
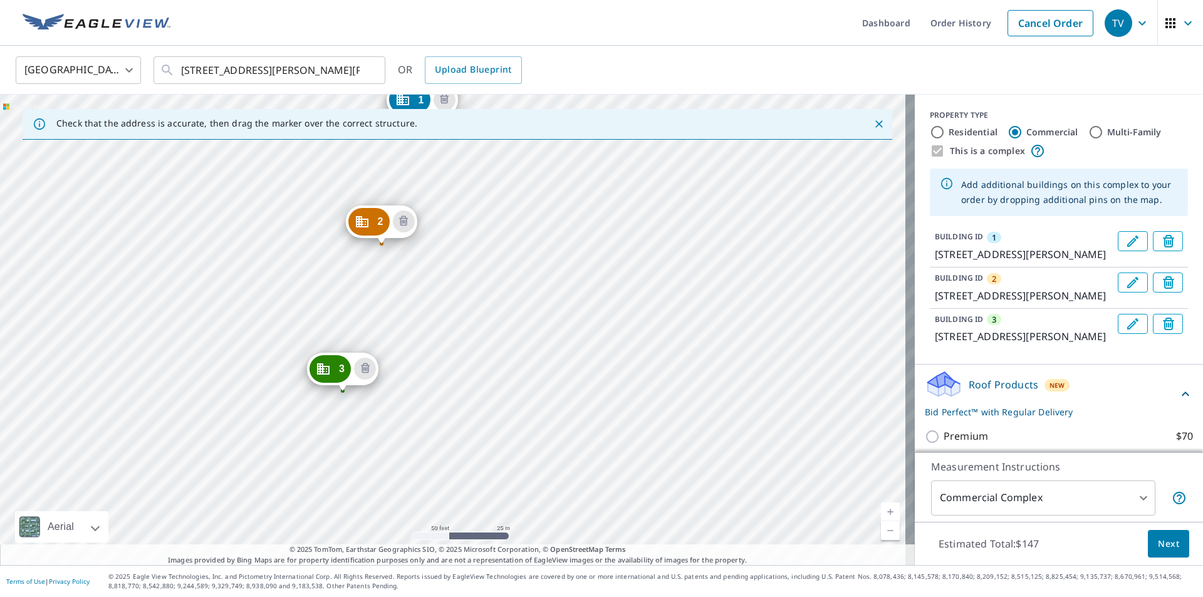
drag, startPoint x: 571, startPoint y: 422, endPoint x: 541, endPoint y: 217, distance: 207.7
click at [541, 217] on div "2 [STREET_ADDRESS][PERSON_NAME][PERSON_NAME] 3 [STREET_ADDRESS][PERSON_NAME][PE…" at bounding box center [457, 330] width 915 height 470
click at [457, 484] on div "2 [STREET_ADDRESS][PERSON_NAME][PERSON_NAME] 3 [STREET_ADDRESS][PERSON_NAME][PE…" at bounding box center [457, 330] width 915 height 470
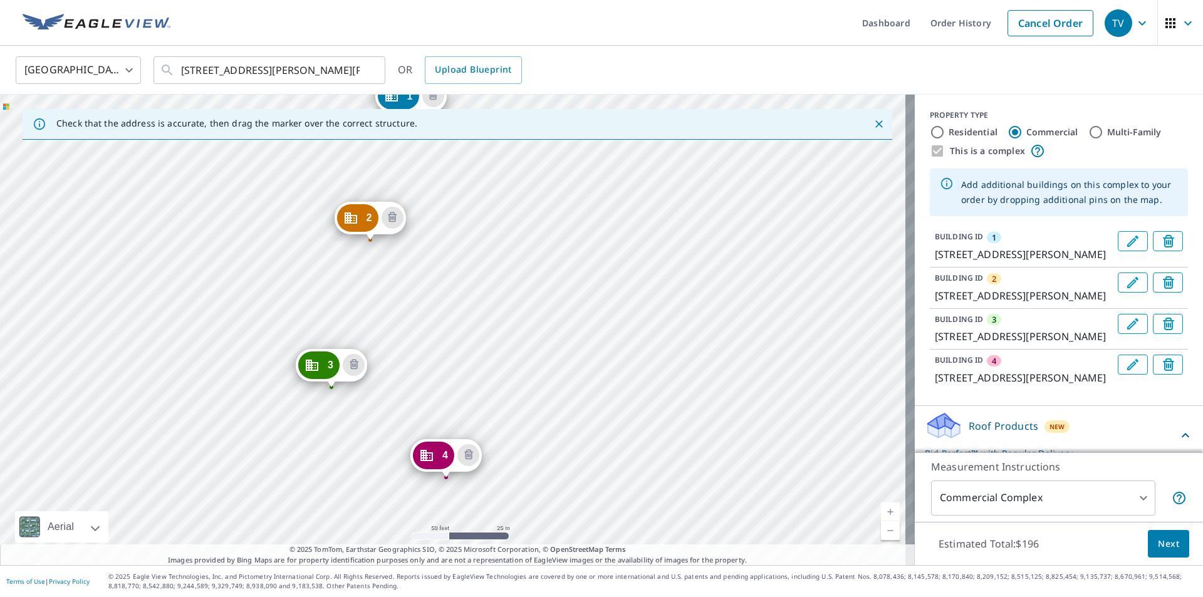
drag, startPoint x: 584, startPoint y: 440, endPoint x: 542, endPoint y: 231, distance: 213.4
click at [542, 231] on div "2 [STREET_ADDRESS][PERSON_NAME][PERSON_NAME] 3 [STREET_ADDRESS][PERSON_NAME][PE…" at bounding box center [457, 330] width 915 height 470
click at [527, 350] on div "2 [STREET_ADDRESS][PERSON_NAME][PERSON_NAME] 3 [STREET_ADDRESS][PERSON_NAME][PE…" at bounding box center [457, 330] width 915 height 470
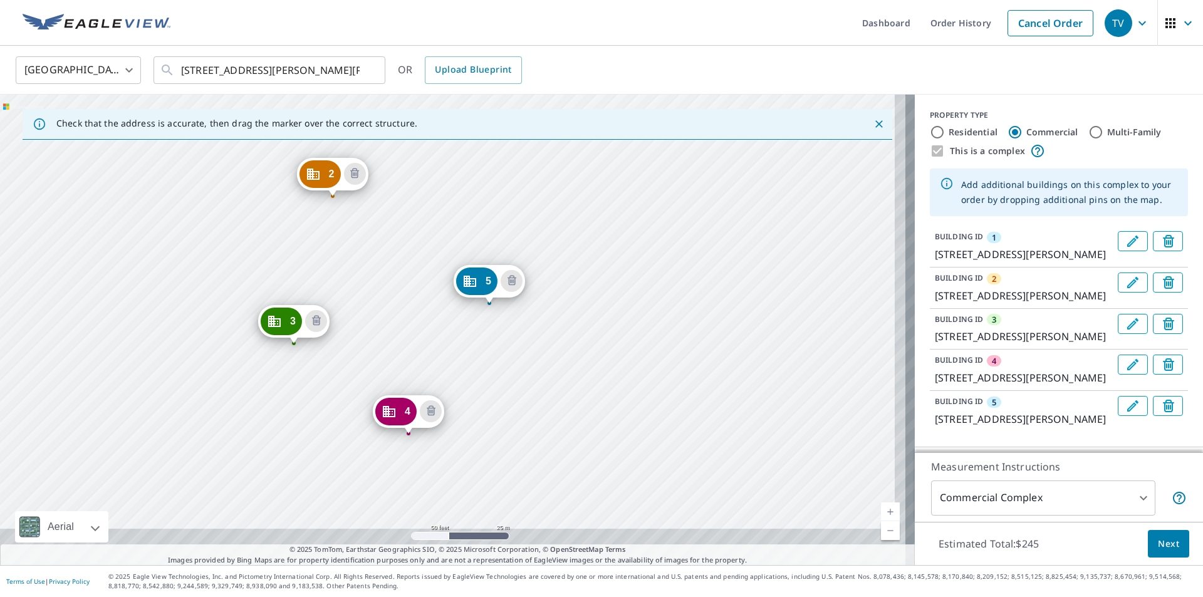
drag, startPoint x: 611, startPoint y: 471, endPoint x: 531, endPoint y: 218, distance: 265.3
click at [531, 218] on div "2 [STREET_ADDRESS][PERSON_NAME][PERSON_NAME] 3 [STREET_ADDRESS][PERSON_NAME][PE…" at bounding box center [457, 330] width 915 height 470
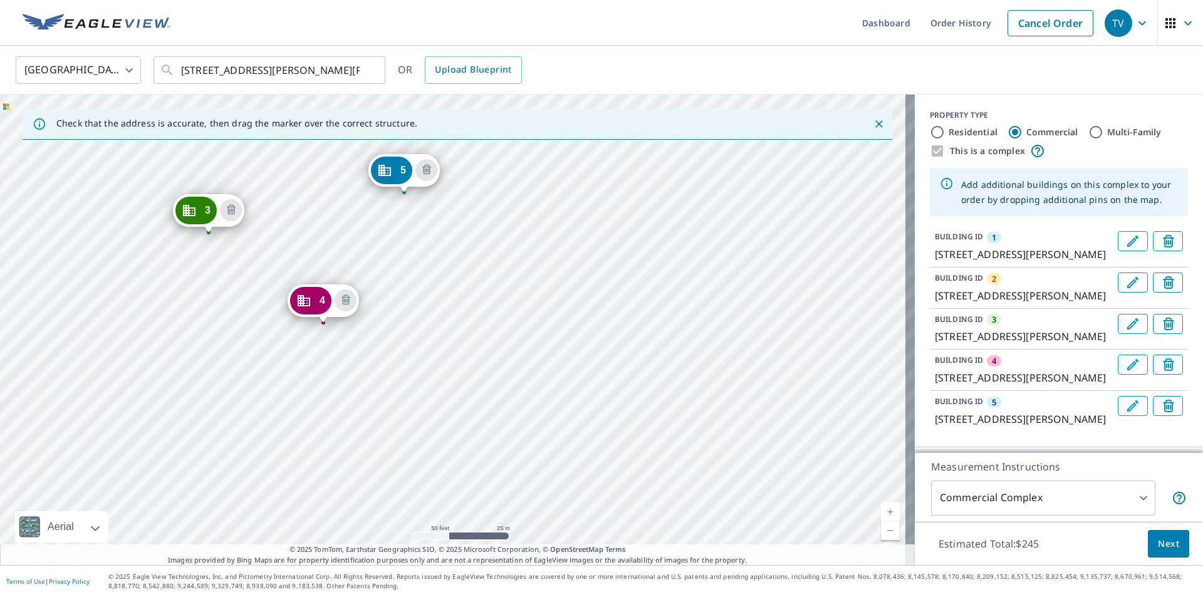
drag, startPoint x: 576, startPoint y: 428, endPoint x: 490, endPoint y: 317, distance: 139.8
click at [490, 317] on div "2 [STREET_ADDRESS][PERSON_NAME][PERSON_NAME] 3 [STREET_ADDRESS][PERSON_NAME][PE…" at bounding box center [457, 330] width 915 height 470
click at [466, 236] on div "2 [STREET_ADDRESS][PERSON_NAME][PERSON_NAME] 3 [STREET_ADDRESS][PERSON_NAME][PE…" at bounding box center [457, 330] width 915 height 470
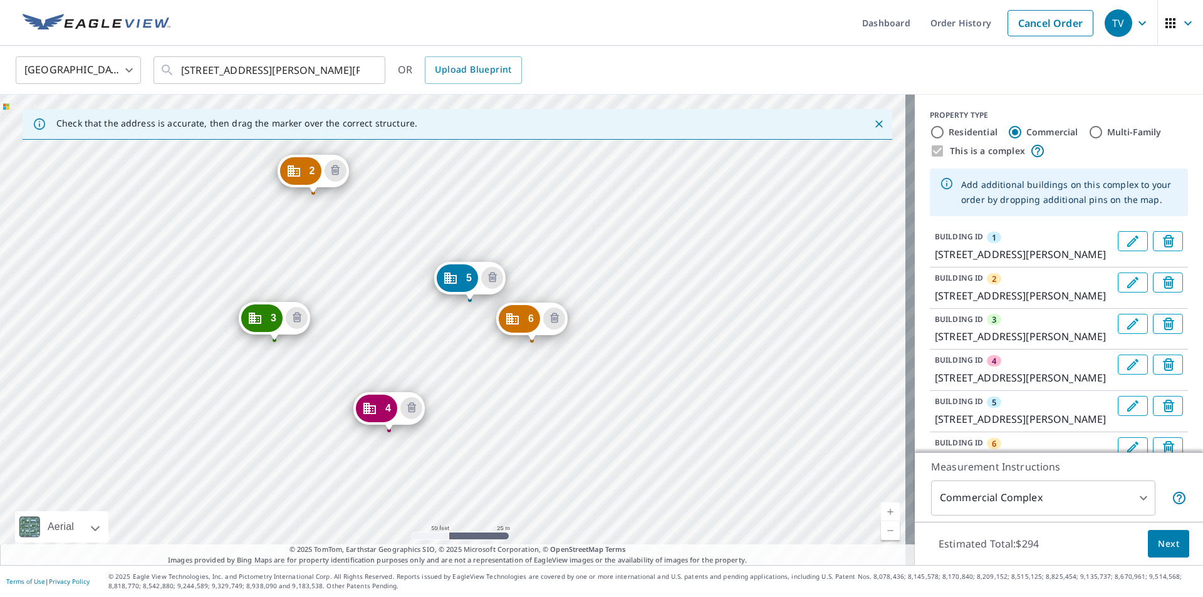
drag, startPoint x: 602, startPoint y: 454, endPoint x: 503, endPoint y: 197, distance: 274.6
click at [503, 197] on div "2 [STREET_ADDRESS][PERSON_NAME][PERSON_NAME] 3 [STREET_ADDRESS][PERSON_NAME][PE…" at bounding box center [457, 330] width 915 height 470
click at [627, 337] on div "2 [STREET_ADDRESS][PERSON_NAME][PERSON_NAME] 3 [STREET_ADDRESS][PERSON_NAME][PE…" at bounding box center [457, 330] width 915 height 470
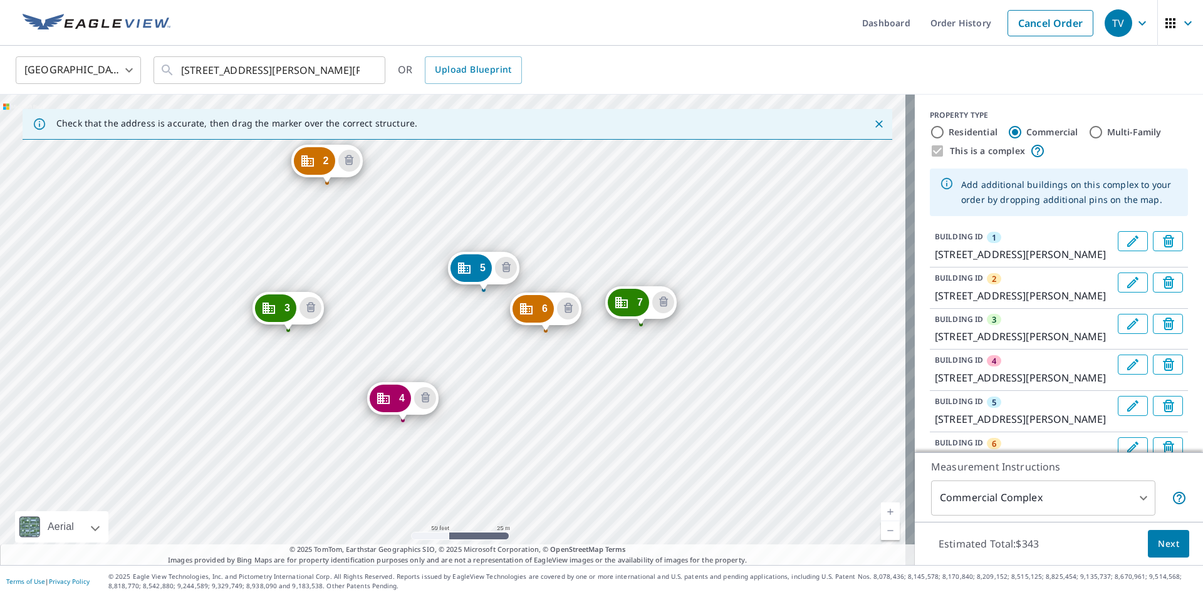
drag, startPoint x: 539, startPoint y: 234, endPoint x: 526, endPoint y: 184, distance: 51.2
click at [526, 184] on div "2 [STREET_ADDRESS][PERSON_NAME][PERSON_NAME] 3 [STREET_ADDRESS][PERSON_NAME][PE…" at bounding box center [457, 330] width 915 height 470
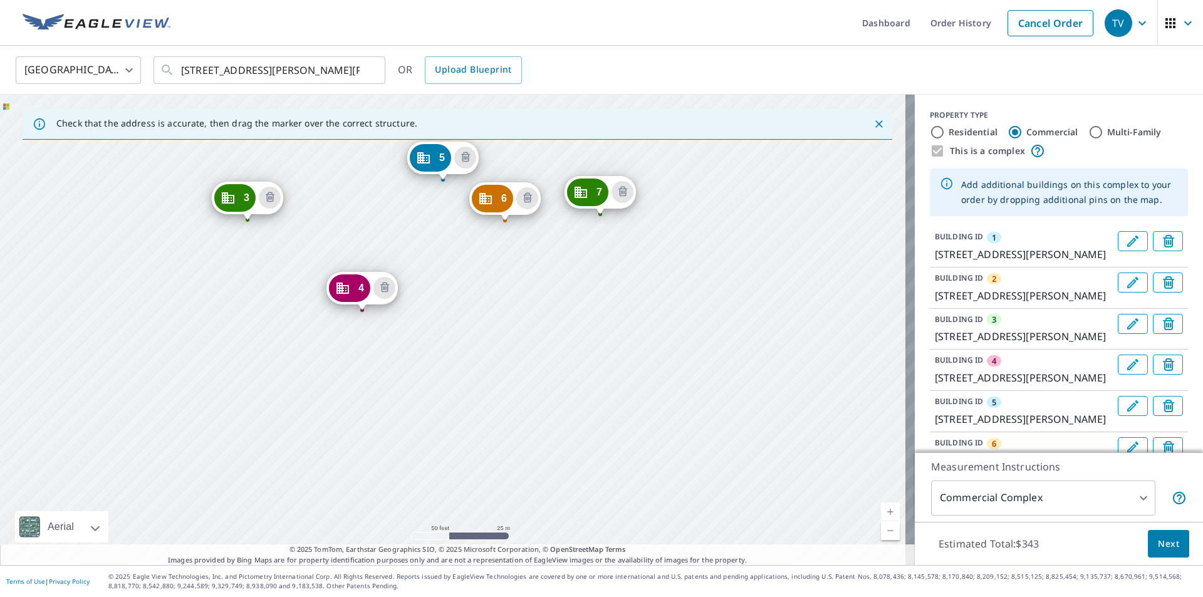
drag, startPoint x: 626, startPoint y: 414, endPoint x: 586, endPoint y: 304, distance: 117.5
click at [586, 304] on div "2 [STREET_ADDRESS][PERSON_NAME][PERSON_NAME] 3 [STREET_ADDRESS][PERSON_NAME][PE…" at bounding box center [457, 330] width 915 height 470
click at [546, 284] on div "2 [STREET_ADDRESS][PERSON_NAME][PERSON_NAME] 3 [STREET_ADDRESS][PERSON_NAME][PE…" at bounding box center [457, 330] width 915 height 470
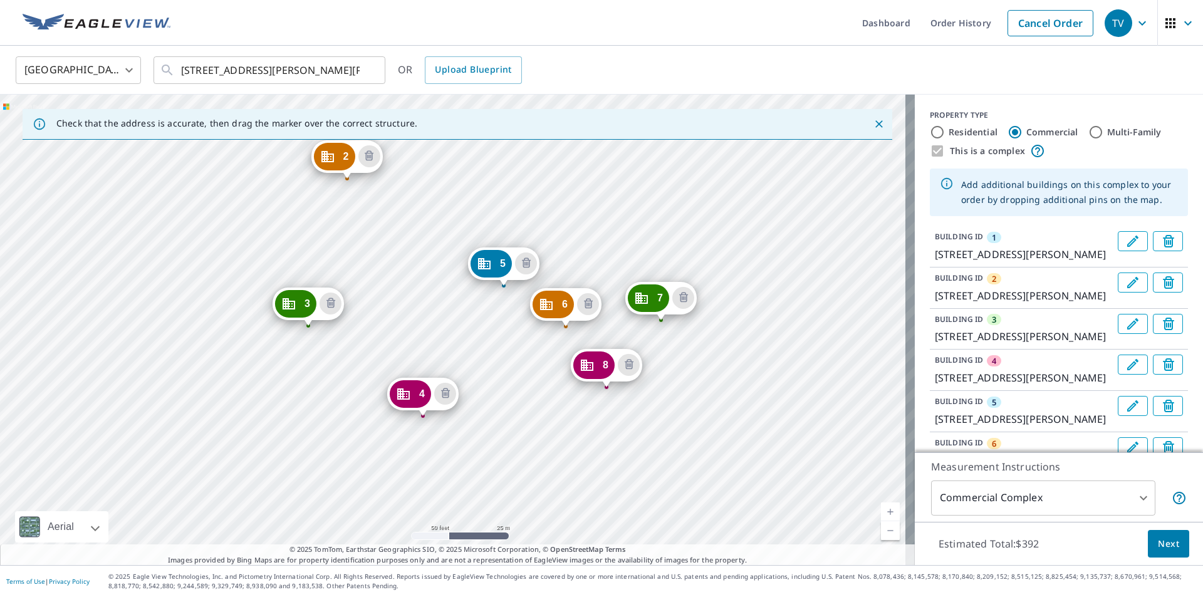
click at [532, 219] on div "2 [STREET_ADDRESS][PERSON_NAME][PERSON_NAME] 3 [STREET_ADDRESS][PERSON_NAME][PE…" at bounding box center [457, 330] width 915 height 470
click at [666, 440] on div "2 [STREET_ADDRESS][PERSON_NAME][PERSON_NAME] 3 [STREET_ADDRESS][PERSON_NAME][PE…" at bounding box center [457, 330] width 915 height 470
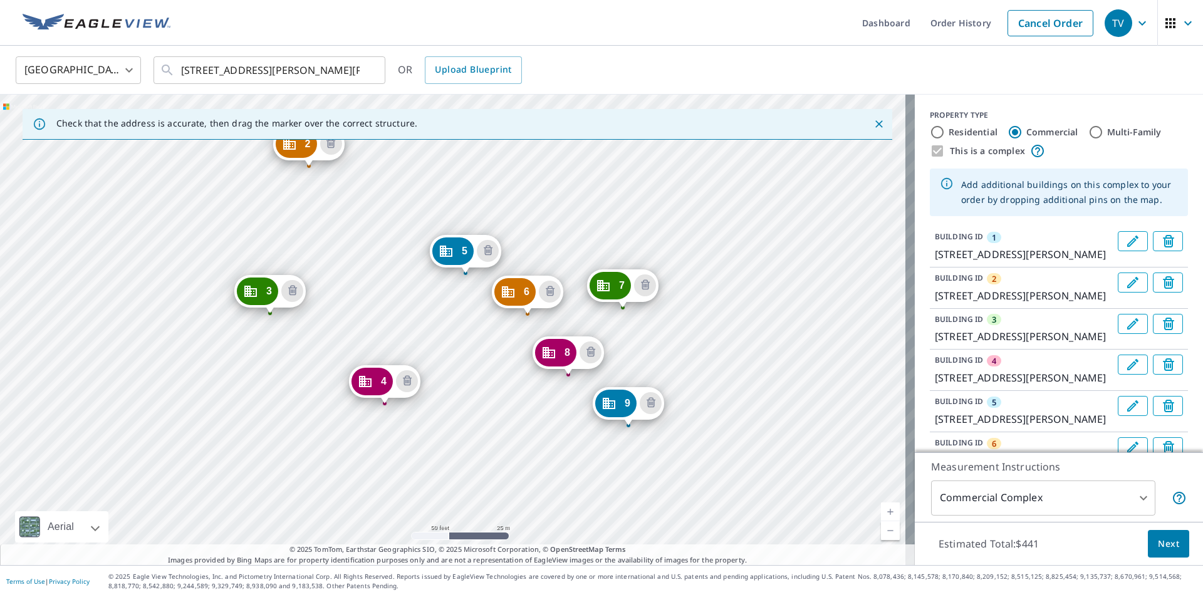
drag, startPoint x: 586, startPoint y: 266, endPoint x: 573, endPoint y: 188, distance: 79.4
click at [573, 188] on div "2 [STREET_ADDRESS][PERSON_NAME][PERSON_NAME] 3 [STREET_ADDRESS][PERSON_NAME][PE…" at bounding box center [457, 330] width 915 height 470
click at [681, 465] on div "2 [STREET_ADDRESS][PERSON_NAME][PERSON_NAME] 3 [STREET_ADDRESS][PERSON_NAME][PE…" at bounding box center [457, 330] width 915 height 470
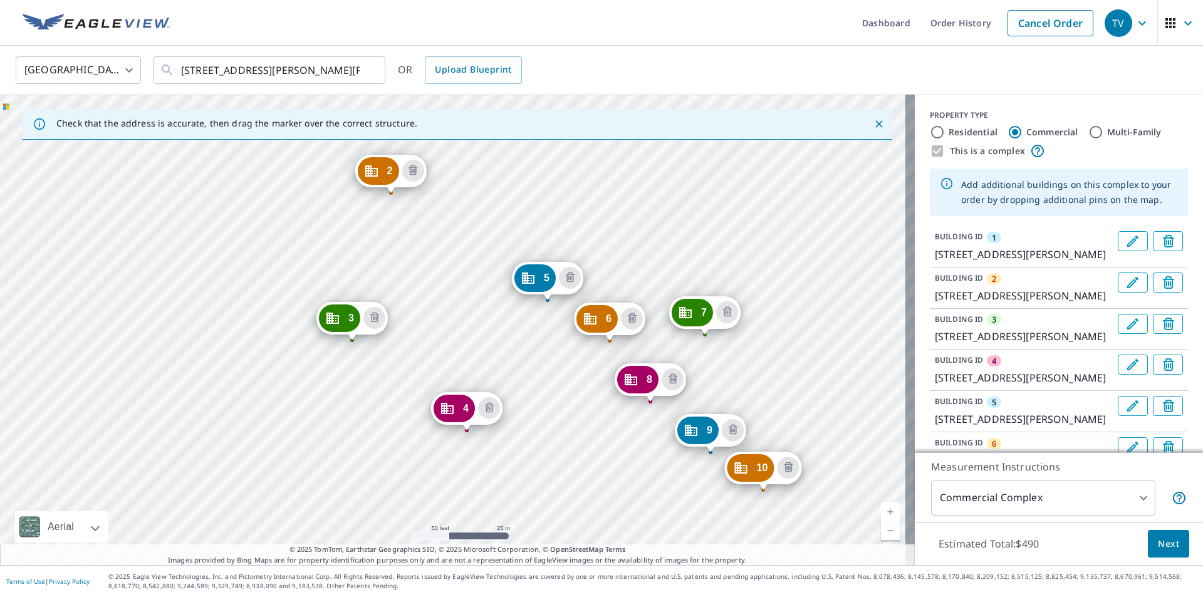
drag, startPoint x: 596, startPoint y: 495, endPoint x: 574, endPoint y: 239, distance: 257.1
click at [574, 239] on div "2 [STREET_ADDRESS][PERSON_NAME][PERSON_NAME] 3 [STREET_ADDRESS][PERSON_NAME][PE…" at bounding box center [457, 330] width 915 height 470
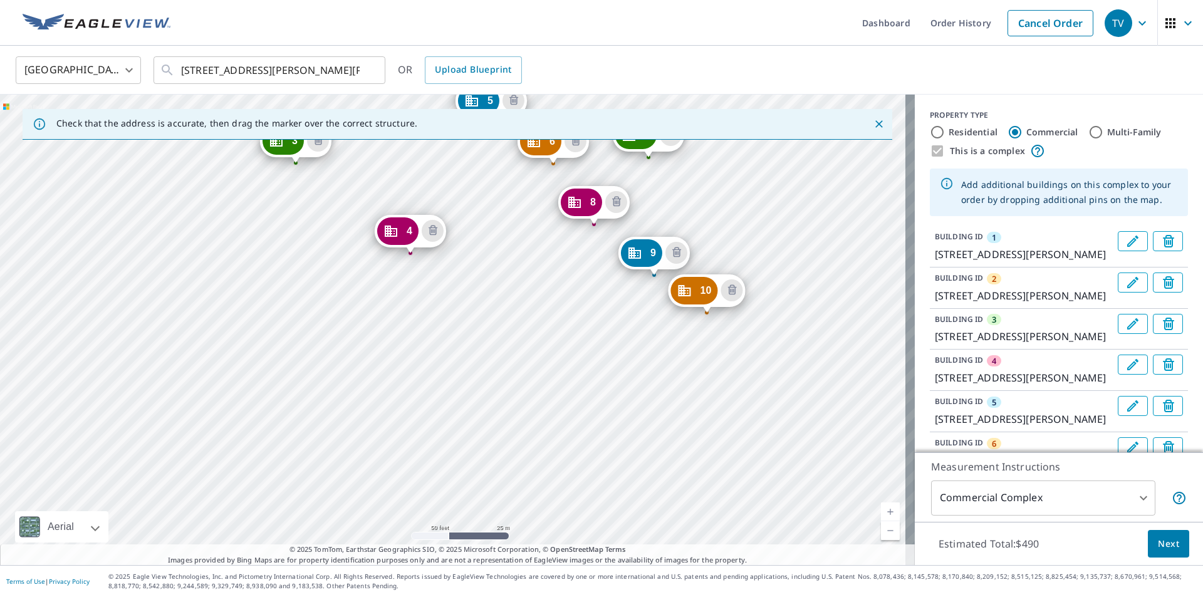
drag, startPoint x: 599, startPoint y: 350, endPoint x: 594, endPoint y: 318, distance: 32.4
click at [594, 318] on div "2 [STREET_ADDRESS][PERSON_NAME][PERSON_NAME] 3 [STREET_ADDRESS][PERSON_NAME][PE…" at bounding box center [457, 330] width 915 height 470
click at [462, 303] on div "2 [STREET_ADDRESS][PERSON_NAME][PERSON_NAME] 3 [STREET_ADDRESS][PERSON_NAME][PE…" at bounding box center [457, 330] width 915 height 470
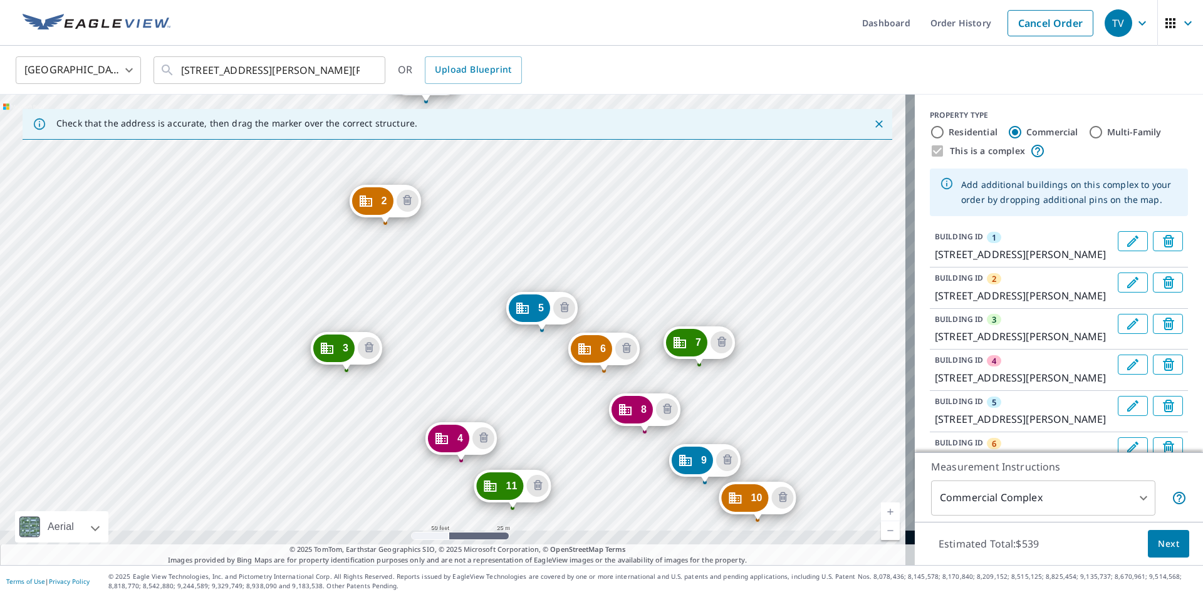
drag, startPoint x: 543, startPoint y: 462, endPoint x: 516, endPoint y: 236, distance: 227.7
click at [516, 236] on div "2 [STREET_ADDRESS][PERSON_NAME][PERSON_NAME] 3 [STREET_ADDRESS][PERSON_NAME][PE…" at bounding box center [457, 330] width 915 height 470
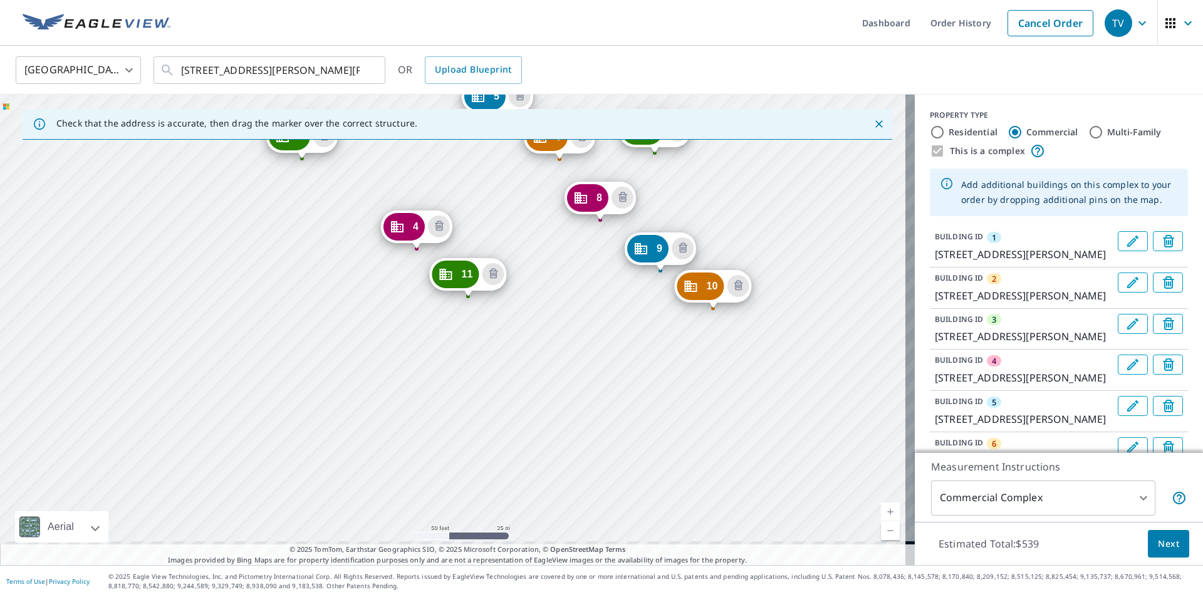
drag, startPoint x: 562, startPoint y: 500, endPoint x: 517, endPoint y: 288, distance: 216.3
click at [517, 288] on div "2 [STREET_ADDRESS][PERSON_NAME][PERSON_NAME] 3 [STREET_ADDRESS][PERSON_NAME][PE…" at bounding box center [457, 330] width 915 height 470
click at [573, 321] on div "2 [STREET_ADDRESS][PERSON_NAME][PERSON_NAME] 3 [STREET_ADDRESS][PERSON_NAME][PE…" at bounding box center [457, 330] width 915 height 470
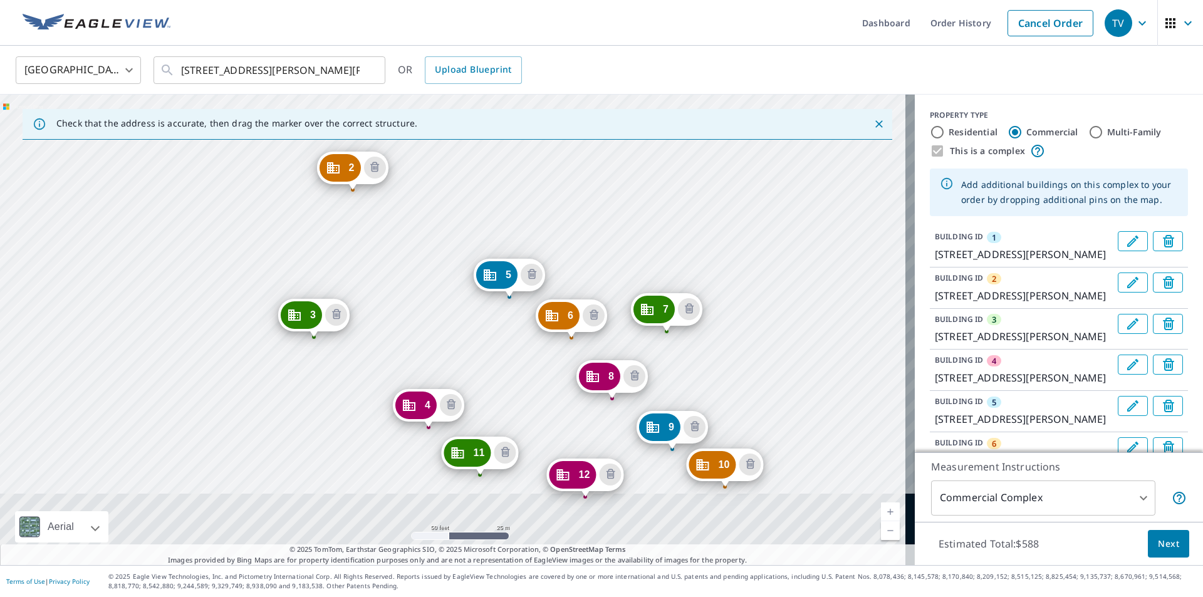
drag, startPoint x: 618, startPoint y: 481, endPoint x: 559, endPoint y: 222, distance: 266.1
click at [559, 222] on div "2 [STREET_ADDRESS][PERSON_NAME][PERSON_NAME] 3 [STREET_ADDRESS][PERSON_NAME][PE…" at bounding box center [457, 330] width 915 height 470
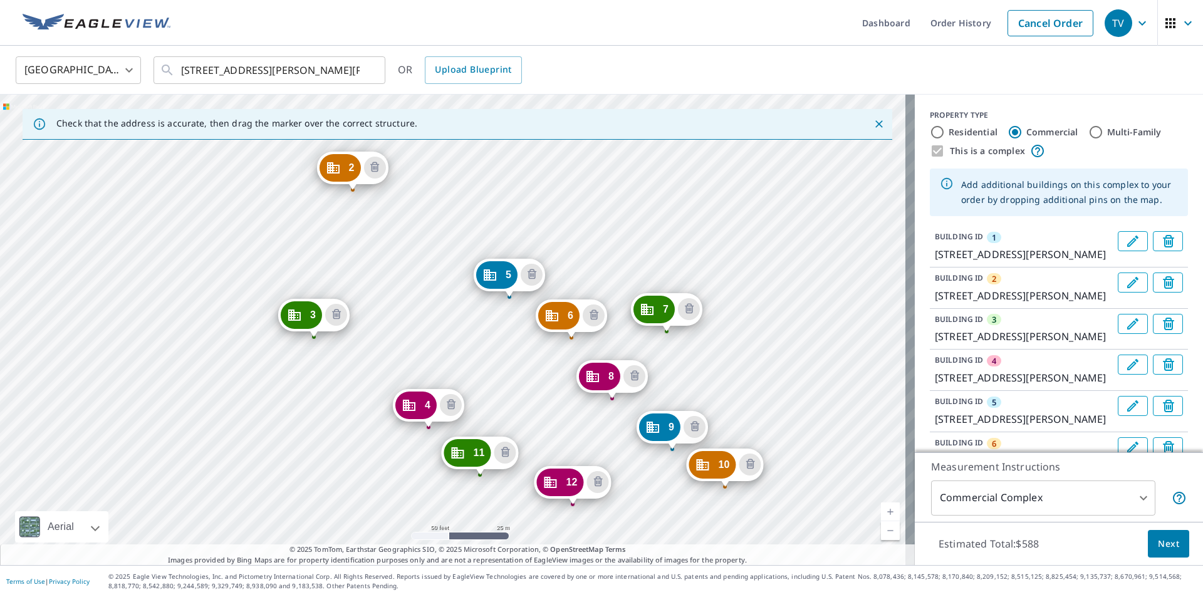
drag, startPoint x: 596, startPoint y: 468, endPoint x: 584, endPoint y: 475, distance: 14.6
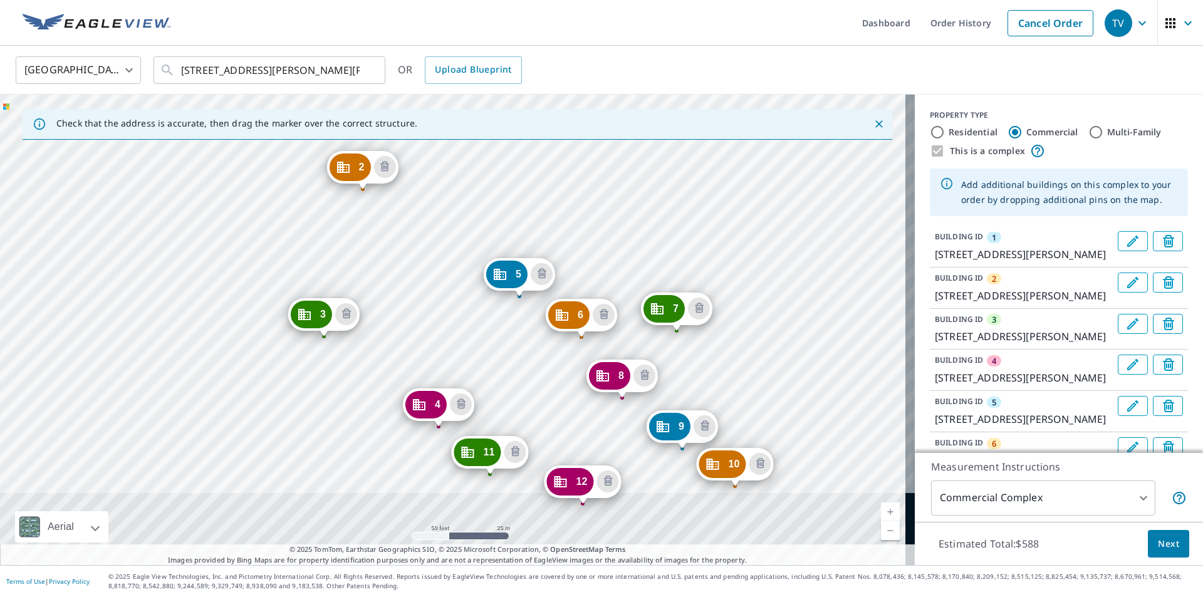
drag, startPoint x: 617, startPoint y: 509, endPoint x: 568, endPoint y: 249, distance: 264.6
click at [568, 249] on div "2 [STREET_ADDRESS][PERSON_NAME][PERSON_NAME] 3 [STREET_ADDRESS][PERSON_NAME][PE…" at bounding box center [457, 330] width 915 height 470
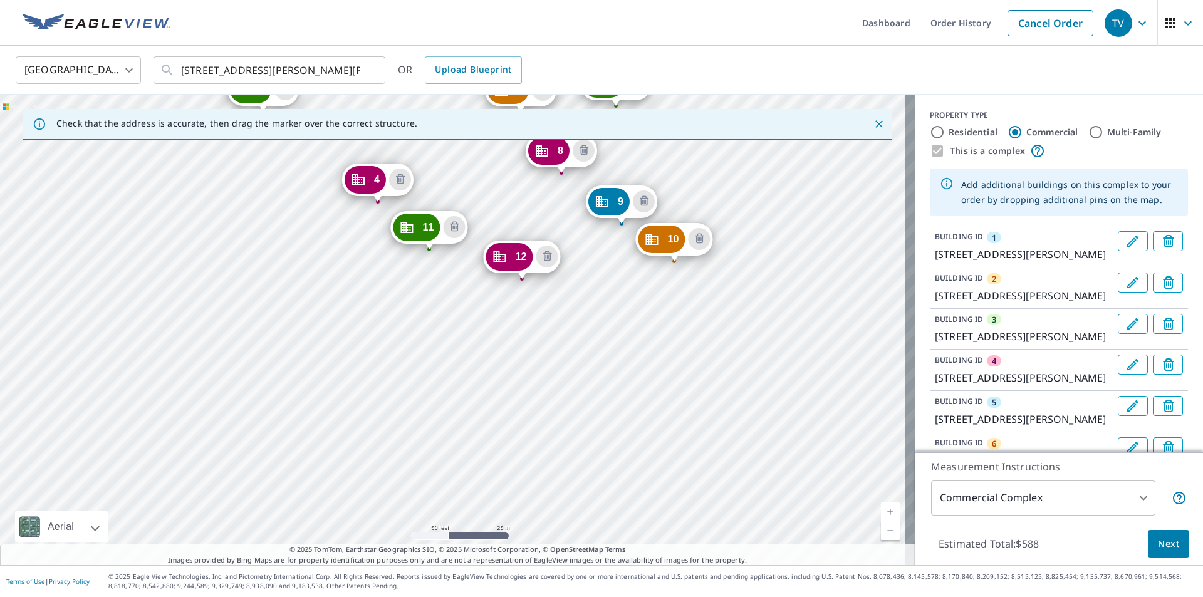
drag, startPoint x: 643, startPoint y: 509, endPoint x: 583, endPoint y: 284, distance: 232.9
click at [583, 284] on div "2 [STREET_ADDRESS][PERSON_NAME][PERSON_NAME] 3 [STREET_ADDRESS][PERSON_NAME][PE…" at bounding box center [457, 330] width 915 height 470
click at [598, 313] on div "2 [STREET_ADDRESS][PERSON_NAME][PERSON_NAME] 3 [STREET_ADDRESS][PERSON_NAME][PE…" at bounding box center [457, 330] width 915 height 470
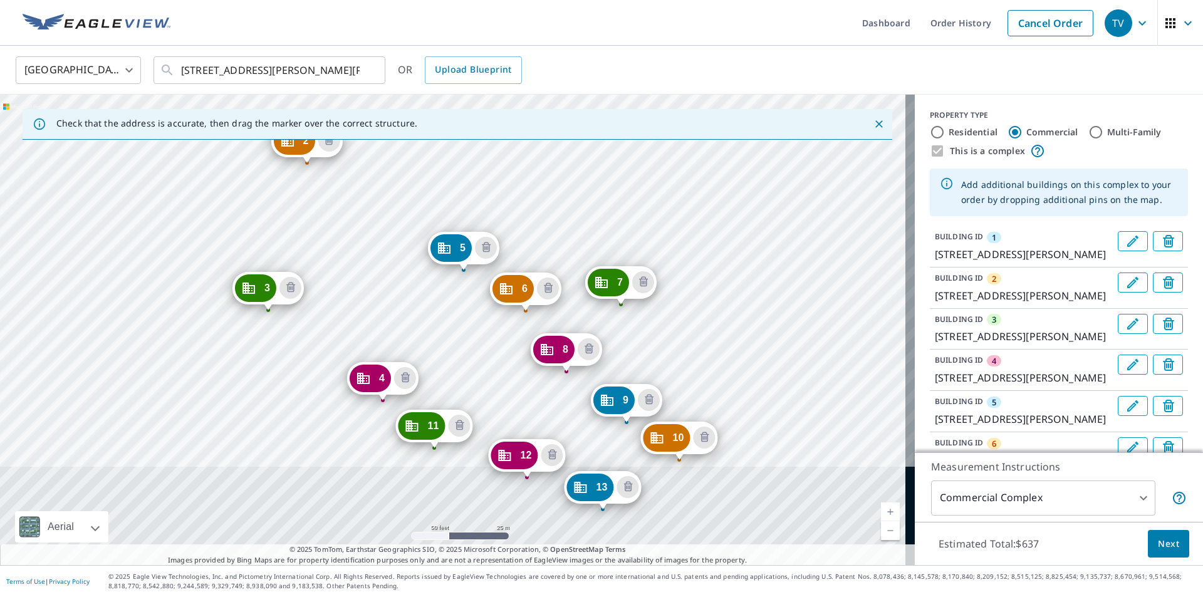
drag, startPoint x: 581, startPoint y: 293, endPoint x: 554, endPoint y: 214, distance: 83.6
click at [554, 214] on div "2 [STREET_ADDRESS][PERSON_NAME][PERSON_NAME] 3 [STREET_ADDRESS][PERSON_NAME][PE…" at bounding box center [457, 330] width 915 height 470
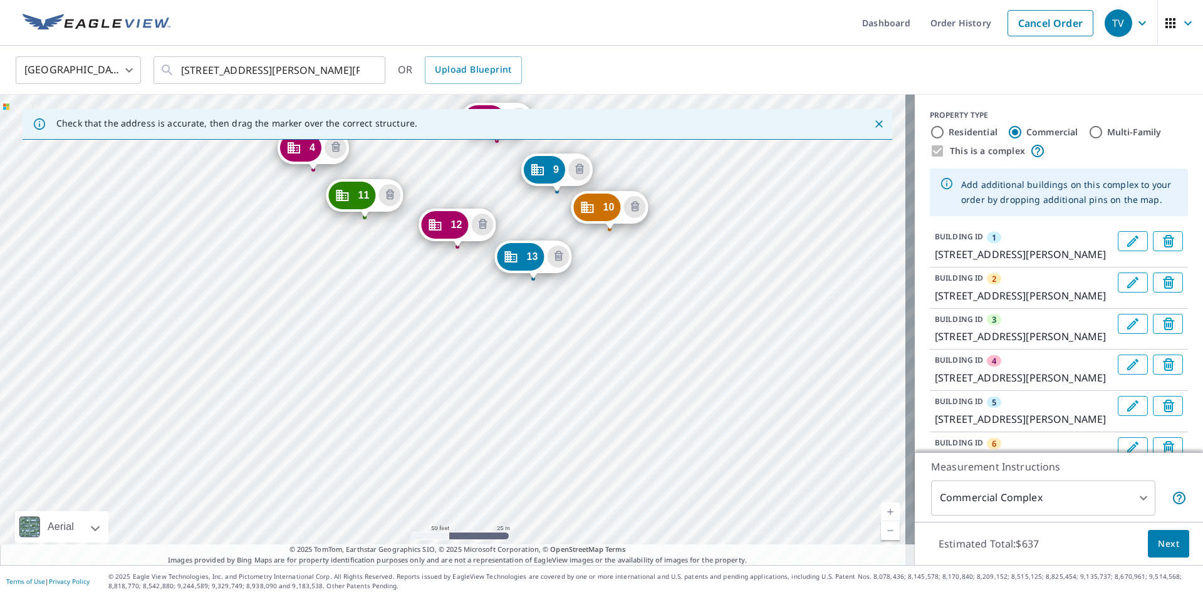
drag, startPoint x: 710, startPoint y: 503, endPoint x: 562, endPoint y: 51, distance: 475.2
click at [562, 51] on div "[GEOGRAPHIC_DATA] [GEOGRAPHIC_DATA] ​ [STREET_ADDRESS][PERSON_NAME][PERSON_NAME…" at bounding box center [601, 305] width 1203 height 519
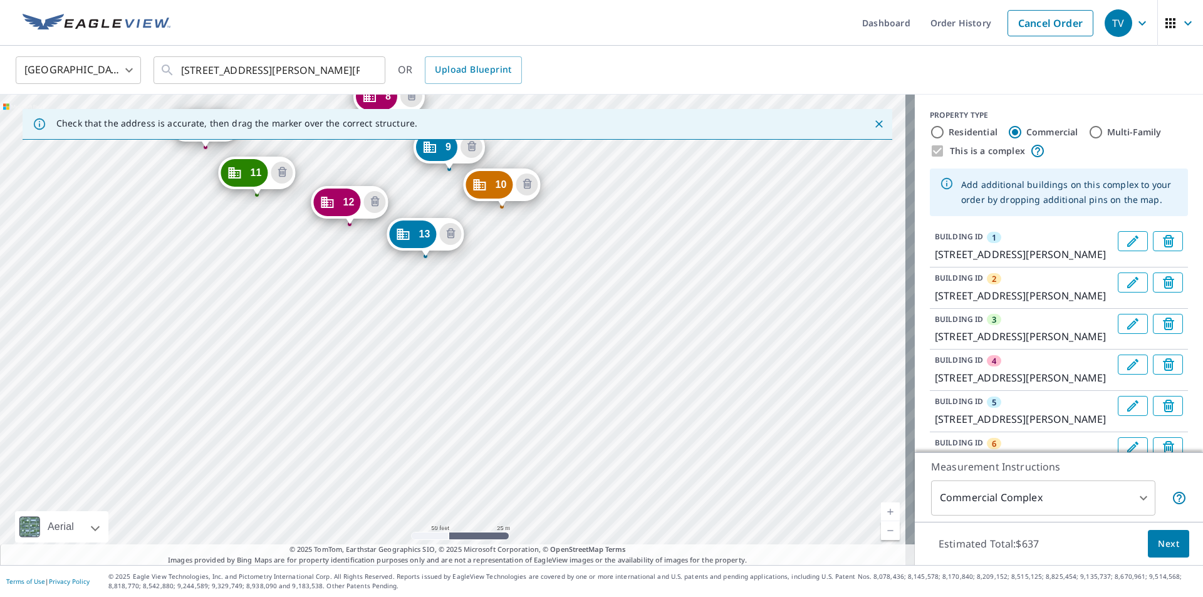
click at [532, 250] on div "2 [STREET_ADDRESS][PERSON_NAME][PERSON_NAME] 3 [STREET_ADDRESS][PERSON_NAME][PE…" at bounding box center [457, 330] width 915 height 470
click at [487, 308] on div "2 [STREET_ADDRESS][PERSON_NAME][PERSON_NAME] 3 [STREET_ADDRESS][PERSON_NAME][PE…" at bounding box center [457, 330] width 915 height 470
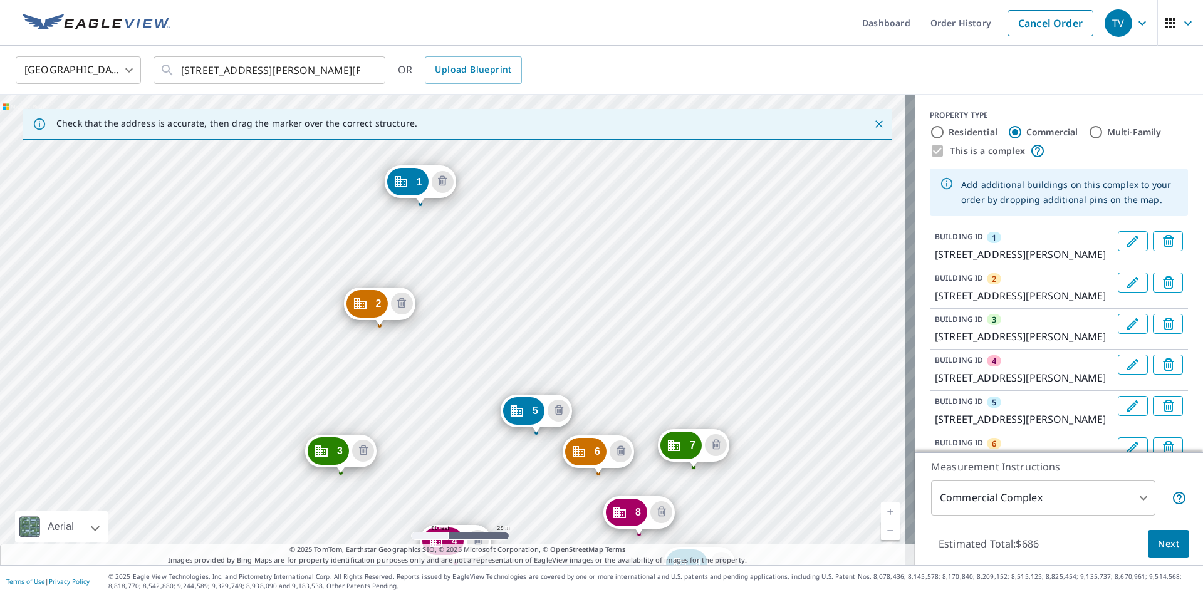
drag, startPoint x: 579, startPoint y: 433, endPoint x: 546, endPoint y: 309, distance: 127.6
click at [546, 309] on div "2 [STREET_ADDRESS][PERSON_NAME][PERSON_NAME] 3 [STREET_ADDRESS][PERSON_NAME][PE…" at bounding box center [457, 330] width 915 height 470
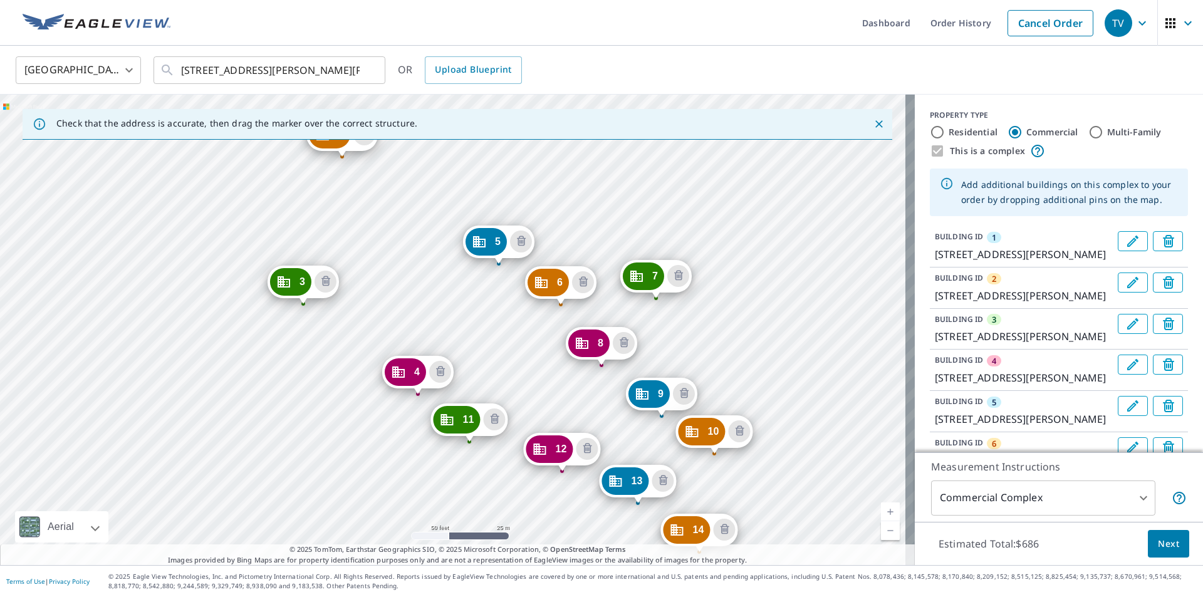
drag, startPoint x: 566, startPoint y: 483, endPoint x: 529, endPoint y: 314, distance: 173.2
click at [529, 314] on div "2 [STREET_ADDRESS][PERSON_NAME][PERSON_NAME] 3 [STREET_ADDRESS][PERSON_NAME][PE…" at bounding box center [457, 330] width 915 height 470
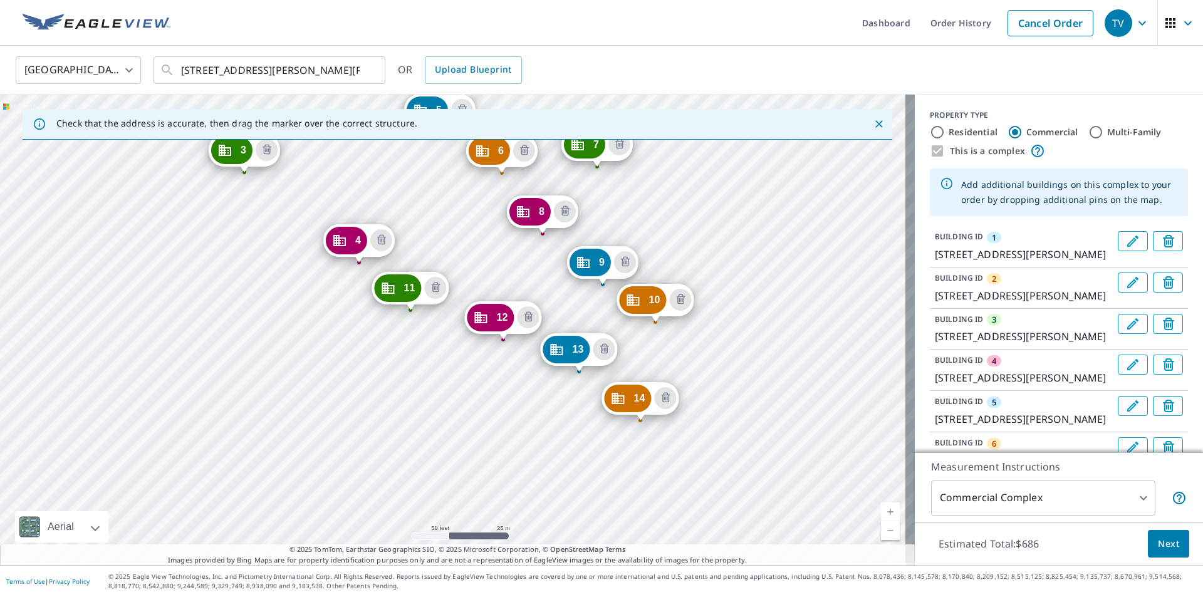
drag, startPoint x: 608, startPoint y: 445, endPoint x: 549, endPoint y: 314, distance: 144.1
click at [549, 314] on div "2 [STREET_ADDRESS][PERSON_NAME][PERSON_NAME] 3 [STREET_ADDRESS][PERSON_NAME][PE…" at bounding box center [457, 330] width 915 height 470
click at [492, 393] on div "2 [STREET_ADDRESS][PERSON_NAME][PERSON_NAME] 3 [STREET_ADDRESS][PERSON_NAME][PE…" at bounding box center [457, 330] width 915 height 470
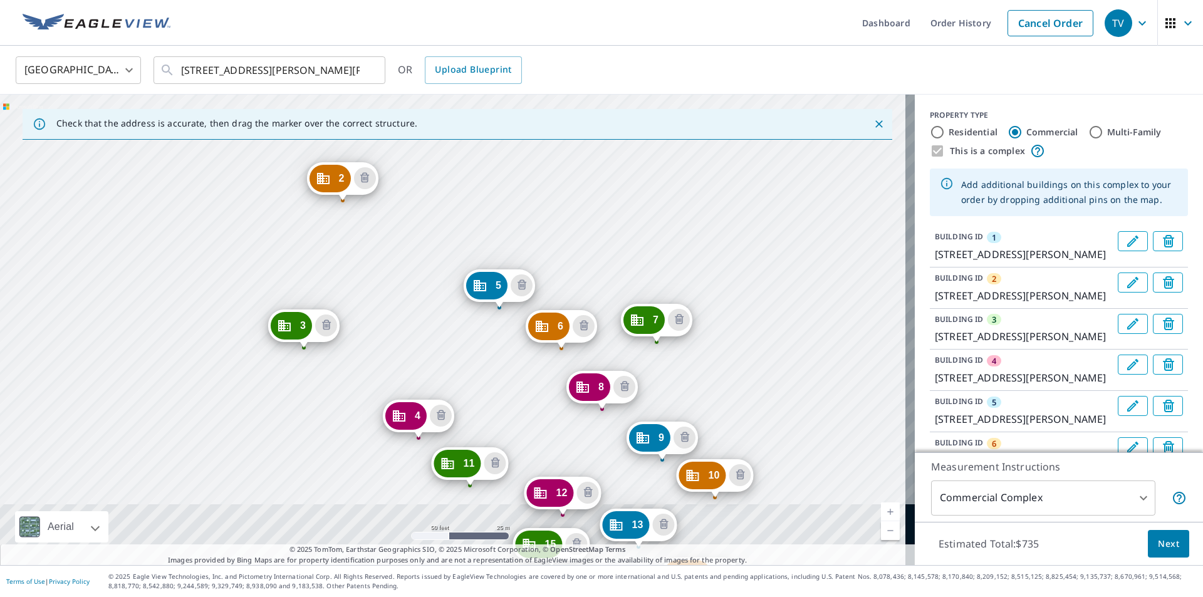
drag, startPoint x: 611, startPoint y: 464, endPoint x: 541, endPoint y: 215, distance: 258.2
click at [541, 215] on div "2 [STREET_ADDRESS][PERSON_NAME][PERSON_NAME] 3 [STREET_ADDRESS][PERSON_NAME][PE…" at bounding box center [457, 330] width 915 height 470
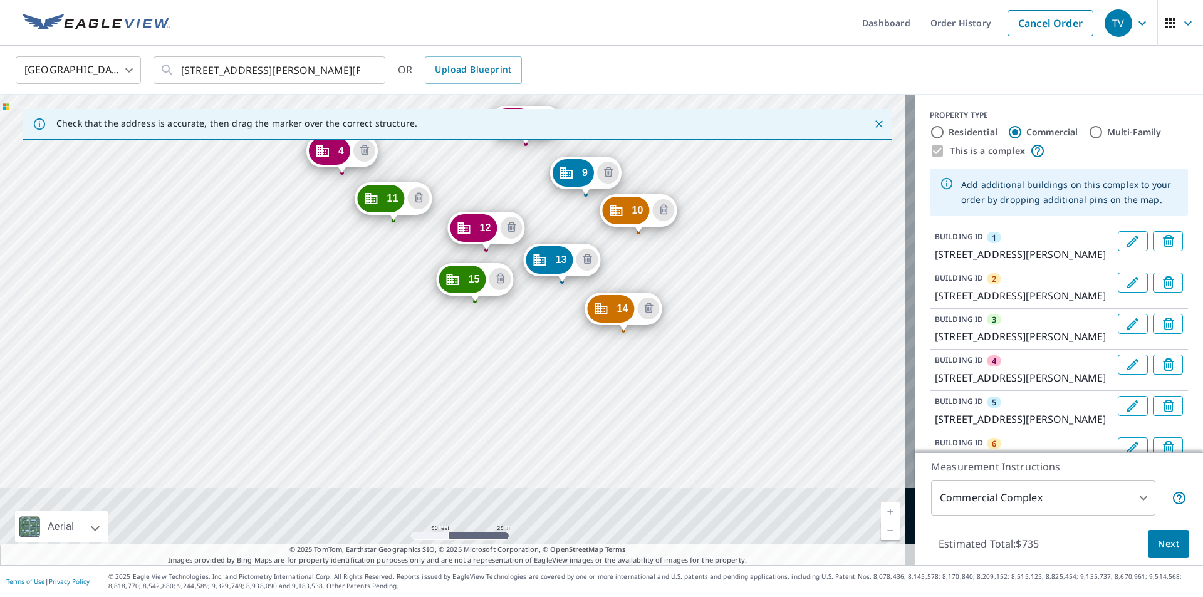
drag, startPoint x: 606, startPoint y: 497, endPoint x: 529, endPoint y: 232, distance: 275.8
click at [529, 232] on div "2 [STREET_ADDRESS][PERSON_NAME][PERSON_NAME] 3 [STREET_ADDRESS][PERSON_NAME][PE…" at bounding box center [457, 330] width 915 height 470
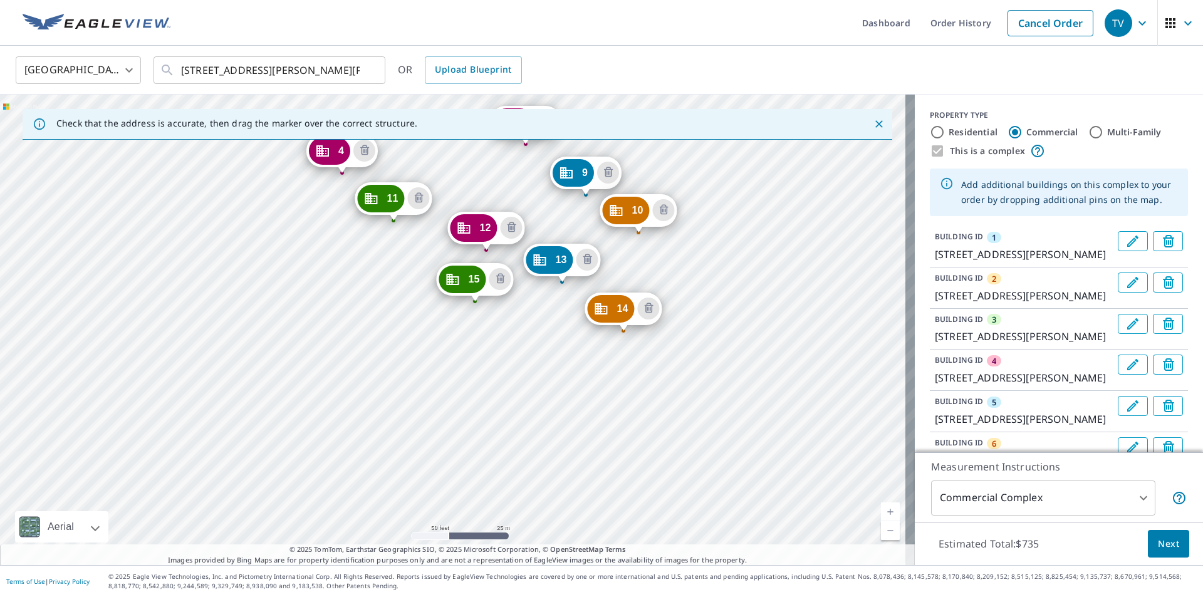
click at [567, 363] on div "2 [STREET_ADDRESS][PERSON_NAME][PERSON_NAME] 3 [STREET_ADDRESS][PERSON_NAME][PE…" at bounding box center [457, 330] width 915 height 470
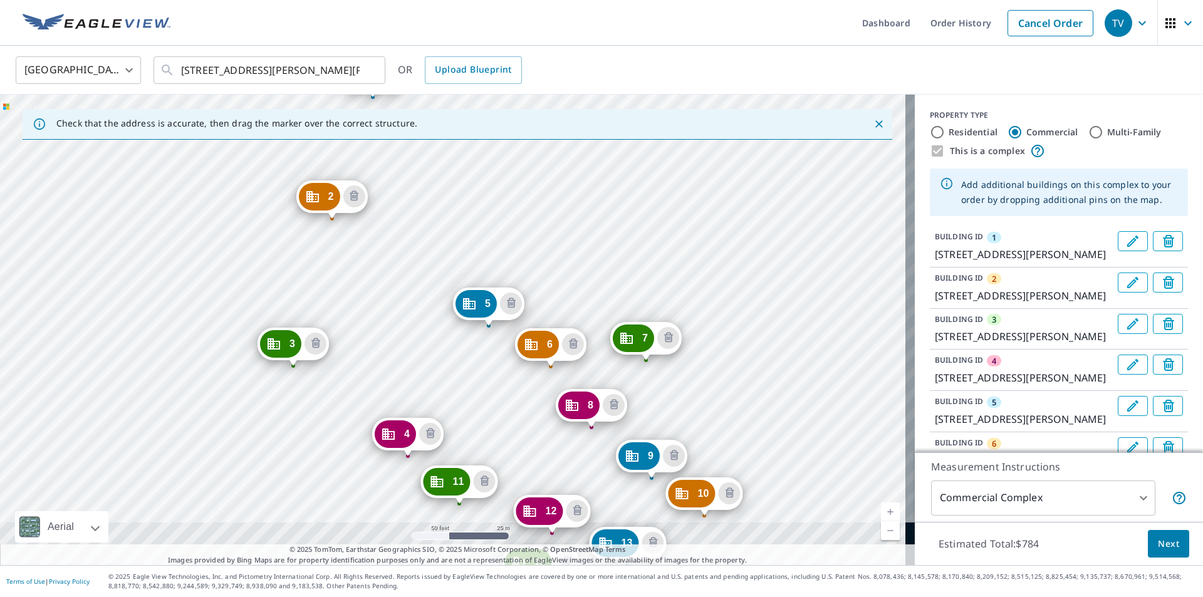
drag, startPoint x: 616, startPoint y: 444, endPoint x: 536, endPoint y: 214, distance: 244.1
click at [536, 214] on div "2 [STREET_ADDRESS][PERSON_NAME][PERSON_NAME] 3 [STREET_ADDRESS][PERSON_NAME][PE…" at bounding box center [457, 330] width 915 height 470
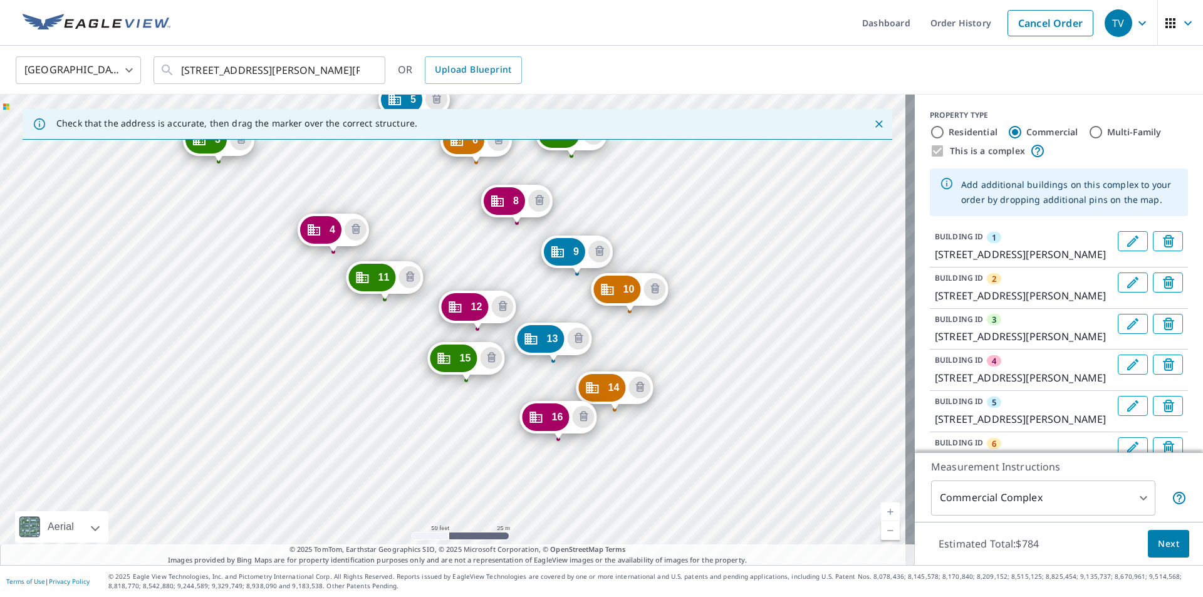
drag, startPoint x: 611, startPoint y: 474, endPoint x: 537, endPoint y: 270, distance: 217.4
click at [537, 270] on div "2 [STREET_ADDRESS][PERSON_NAME][PERSON_NAME] 3 [STREET_ADDRESS][PERSON_NAME][PE…" at bounding box center [457, 330] width 915 height 470
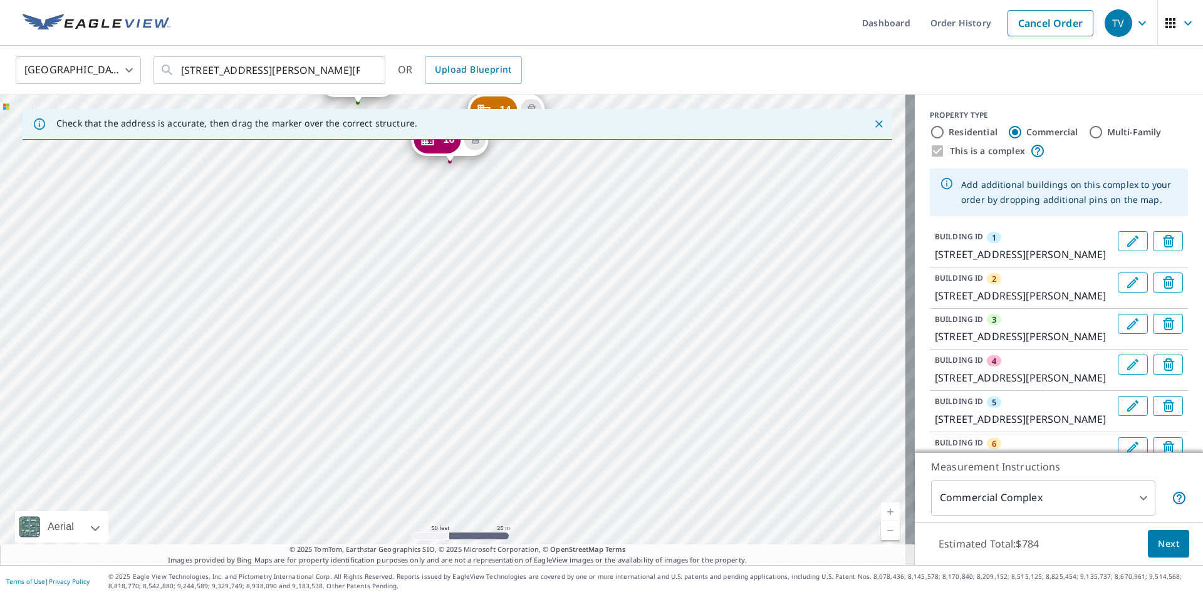
drag, startPoint x: 700, startPoint y: 472, endPoint x: 591, endPoint y: 195, distance: 297.9
click at [591, 195] on div "2 [STREET_ADDRESS][PERSON_NAME][PERSON_NAME] 3 [STREET_ADDRESS][PERSON_NAME][PE…" at bounding box center [457, 330] width 915 height 470
click at [615, 292] on div "2 [STREET_ADDRESS][PERSON_NAME][PERSON_NAME] 3 [STREET_ADDRESS][PERSON_NAME][PE…" at bounding box center [457, 330] width 915 height 470
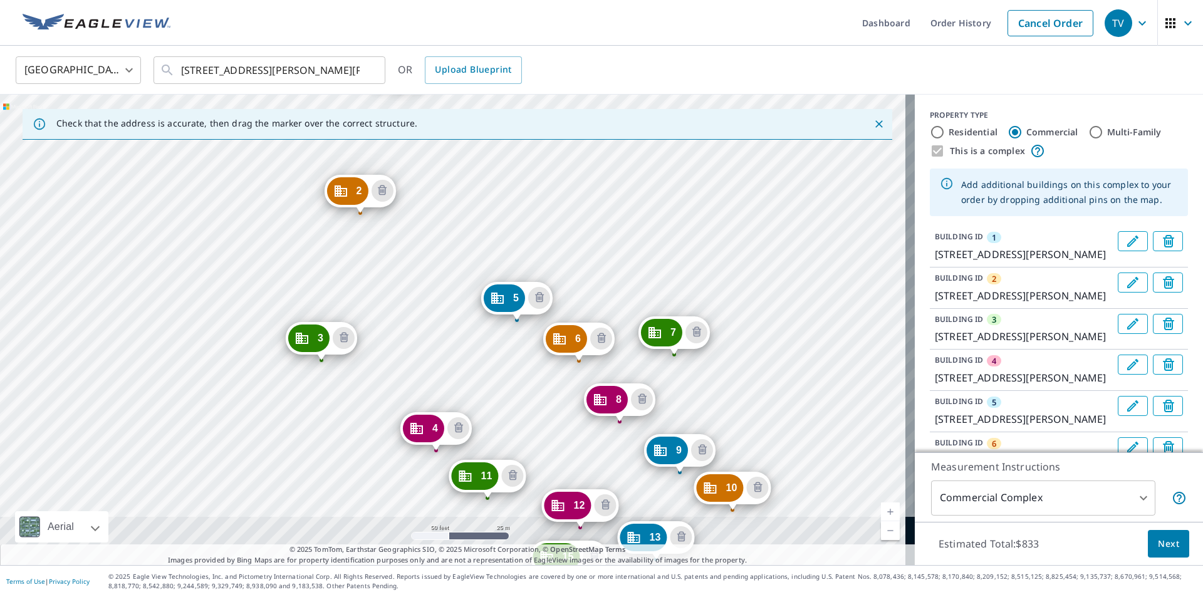
drag, startPoint x: 584, startPoint y: 462, endPoint x: 532, endPoint y: 225, distance: 241.8
click at [532, 225] on div "2 [STREET_ADDRESS][PERSON_NAME][PERSON_NAME] 3 [STREET_ADDRESS][PERSON_NAME][PE…" at bounding box center [457, 330] width 915 height 470
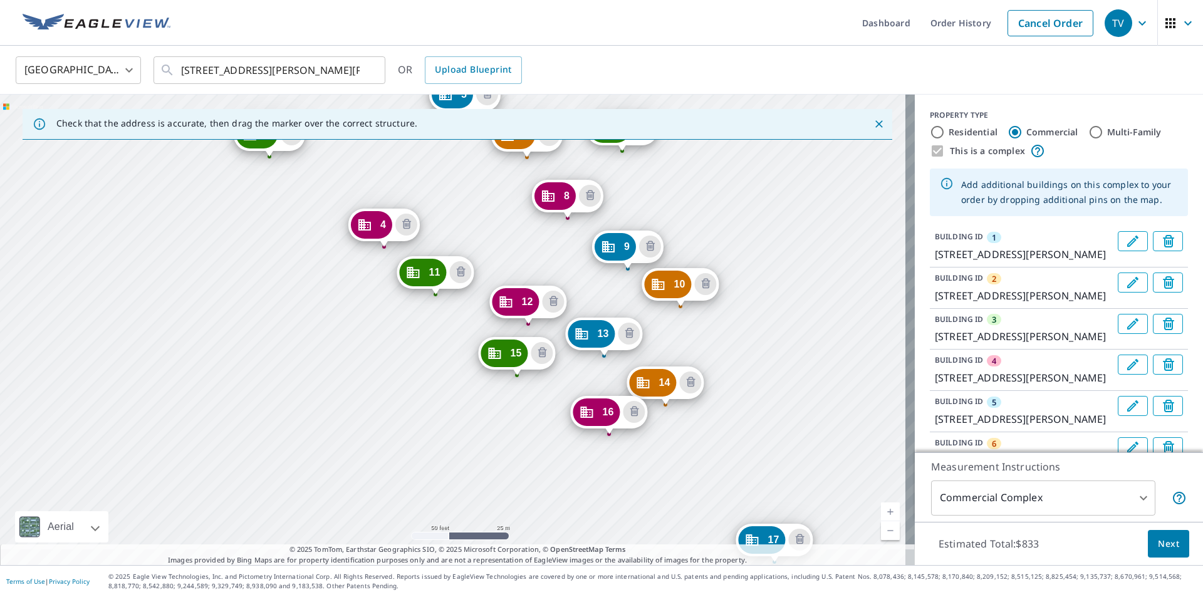
drag, startPoint x: 609, startPoint y: 431, endPoint x: 557, endPoint y: 227, distance: 210.1
click at [557, 227] on div "2 [STREET_ADDRESS][PERSON_NAME][PERSON_NAME] 3 [STREET_ADDRESS][PERSON_NAME][PE…" at bounding box center [457, 330] width 915 height 470
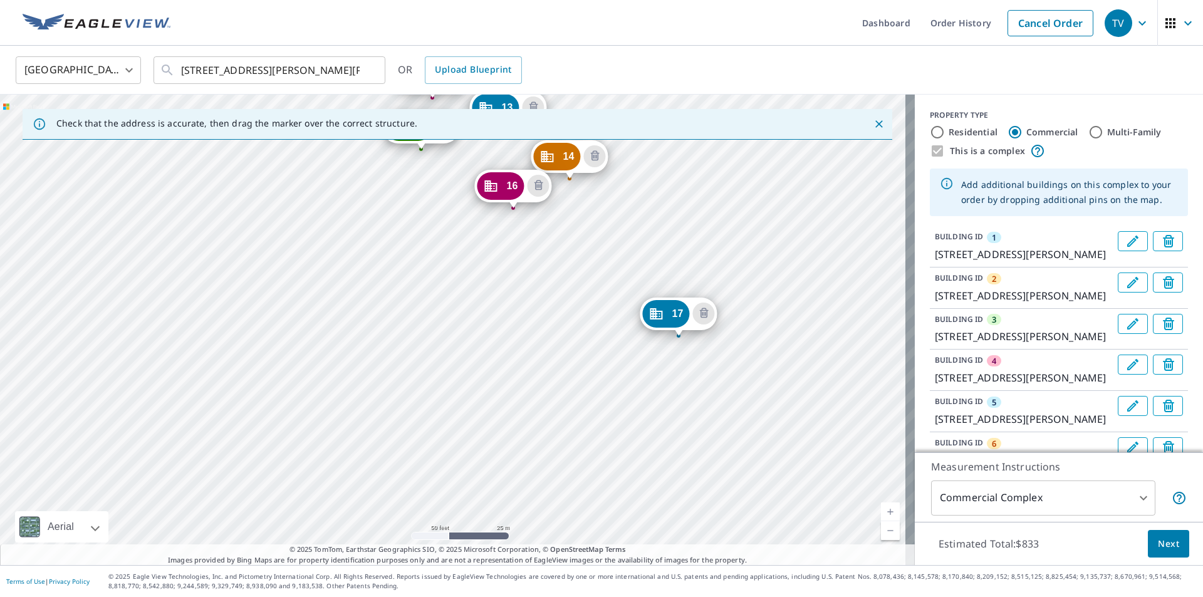
drag, startPoint x: 668, startPoint y: 474, endPoint x: 573, endPoint y: 248, distance: 245.6
click at [573, 248] on div "2 [STREET_ADDRESS][PERSON_NAME][PERSON_NAME] 3 [STREET_ADDRESS][PERSON_NAME][PE…" at bounding box center [457, 330] width 915 height 470
click at [616, 342] on div "2 [STREET_ADDRESS][PERSON_NAME][PERSON_NAME] 3 [STREET_ADDRESS][PERSON_NAME][PE…" at bounding box center [457, 330] width 915 height 470
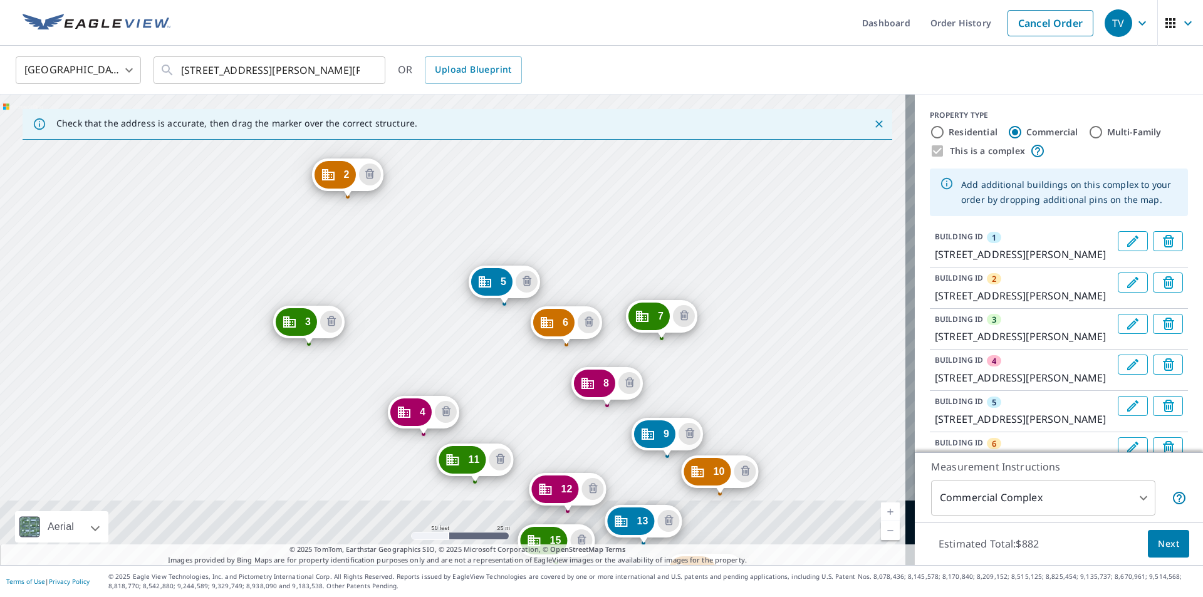
drag, startPoint x: 628, startPoint y: 467, endPoint x: 563, endPoint y: 215, distance: 260.5
click at [563, 215] on div "2 [STREET_ADDRESS][PERSON_NAME][PERSON_NAME] 3 [STREET_ADDRESS][PERSON_NAME][PE…" at bounding box center [457, 330] width 915 height 470
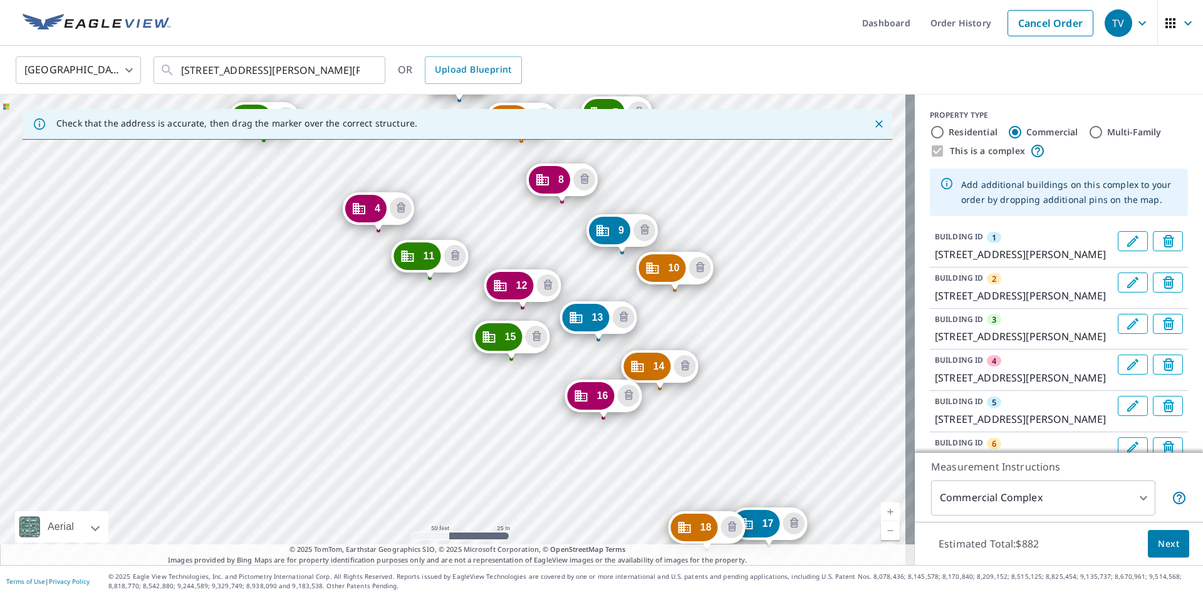
drag, startPoint x: 615, startPoint y: 447, endPoint x: 570, endPoint y: 244, distance: 208.5
click at [570, 244] on div "2 [STREET_ADDRESS][PERSON_NAME][PERSON_NAME] 3 [STREET_ADDRESS][PERSON_NAME][PE…" at bounding box center [457, 330] width 915 height 470
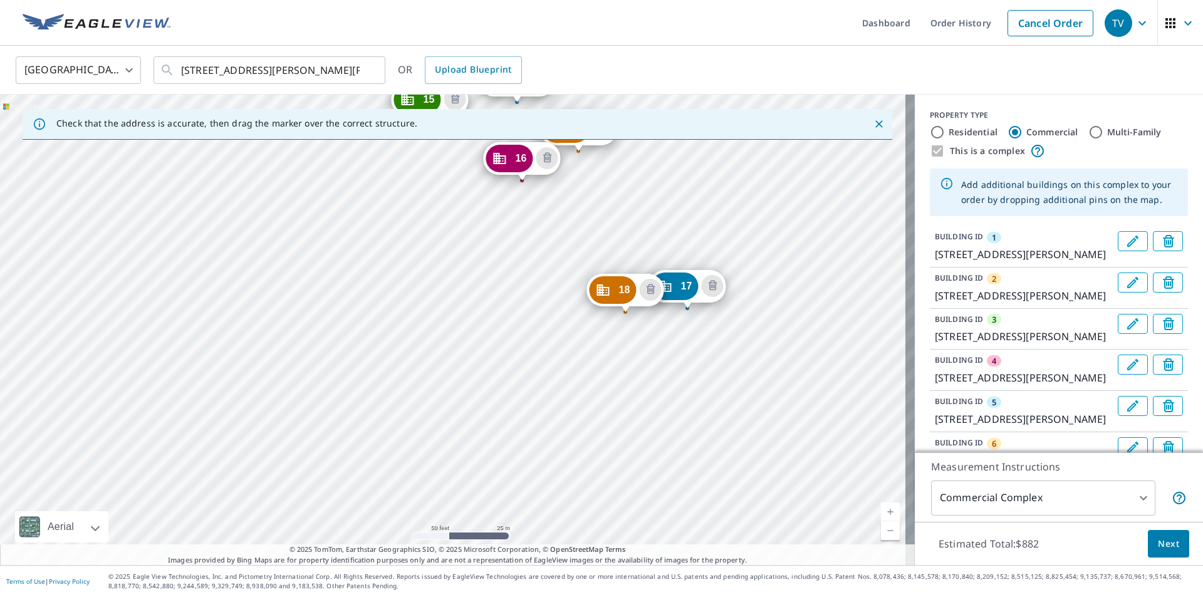
drag, startPoint x: 672, startPoint y: 472, endPoint x: 591, endPoint y: 234, distance: 251.0
click at [591, 234] on div "2 [STREET_ADDRESS][PERSON_NAME][PERSON_NAME] 3 [STREET_ADDRESS][PERSON_NAME][PE…" at bounding box center [457, 330] width 915 height 470
click at [720, 390] on div "2 [STREET_ADDRESS][PERSON_NAME][PERSON_NAME] 3 [STREET_ADDRESS][PERSON_NAME][PE…" at bounding box center [457, 330] width 915 height 470
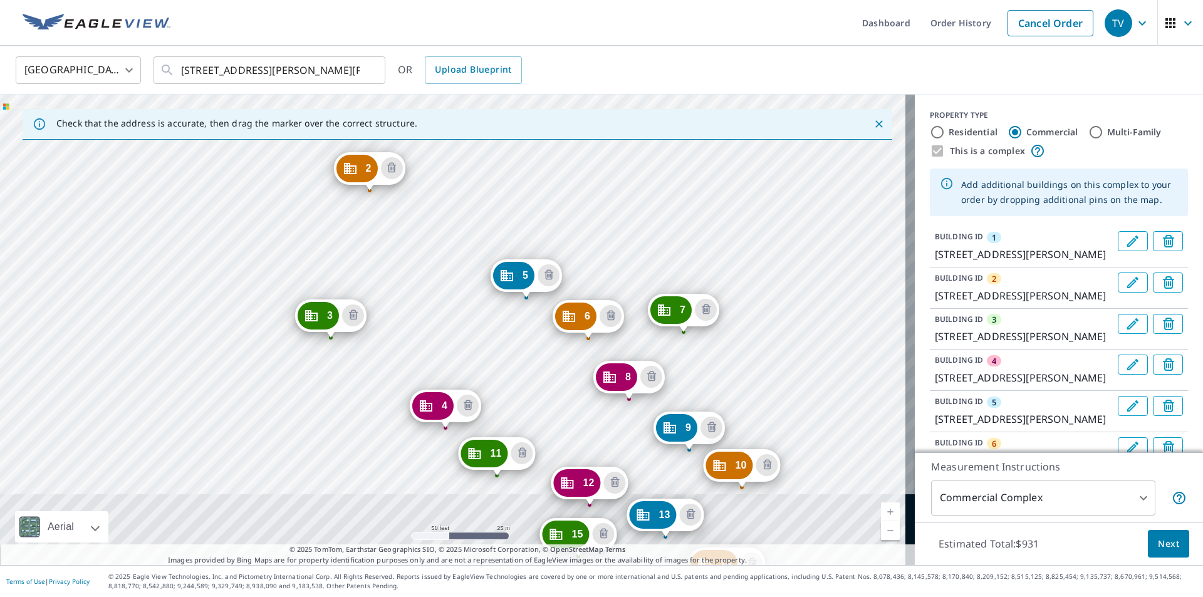
drag, startPoint x: 624, startPoint y: 490, endPoint x: 581, endPoint y: 231, distance: 262.2
click at [581, 231] on div "2 [STREET_ADDRESS][PERSON_NAME][PERSON_NAME] 3 [STREET_ADDRESS][PERSON_NAME][PE…" at bounding box center [457, 330] width 915 height 470
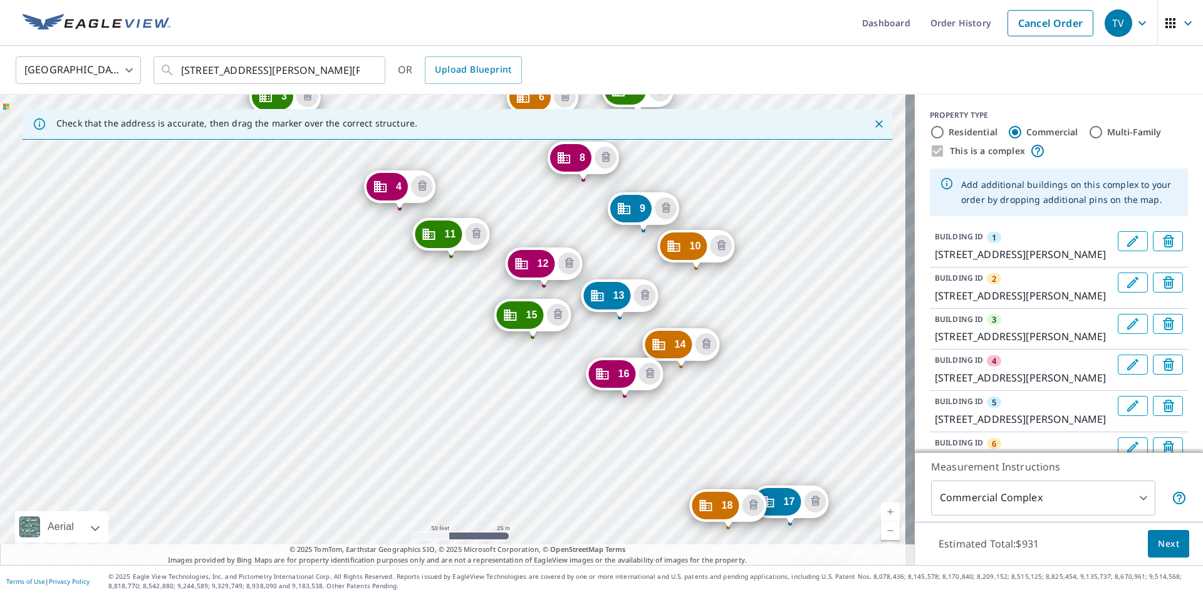
drag, startPoint x: 645, startPoint y: 477, endPoint x: 599, endPoint y: 257, distance: 224.0
click at [599, 257] on div "2 [STREET_ADDRESS][PERSON_NAME][PERSON_NAME] 3 [STREET_ADDRESS][PERSON_NAME][PE…" at bounding box center [457, 330] width 915 height 470
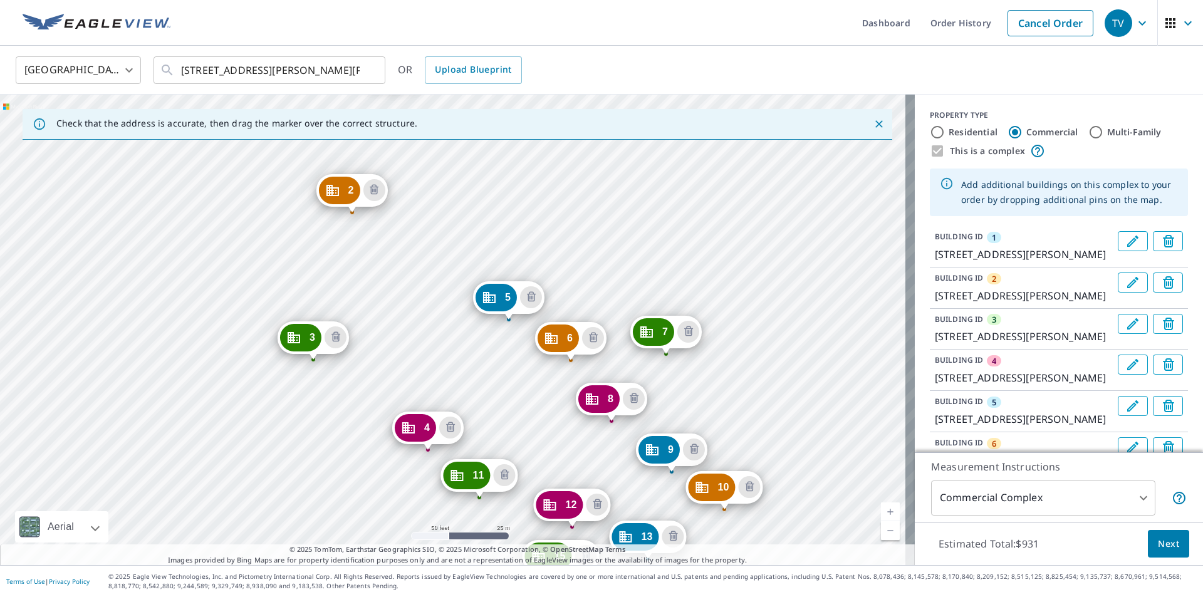
drag, startPoint x: 677, startPoint y: 461, endPoint x: 617, endPoint y: 224, distance: 244.3
click at [617, 224] on div "2 [STREET_ADDRESS][PERSON_NAME][PERSON_NAME] 3 [STREET_ADDRESS][PERSON_NAME][PE…" at bounding box center [457, 330] width 915 height 470
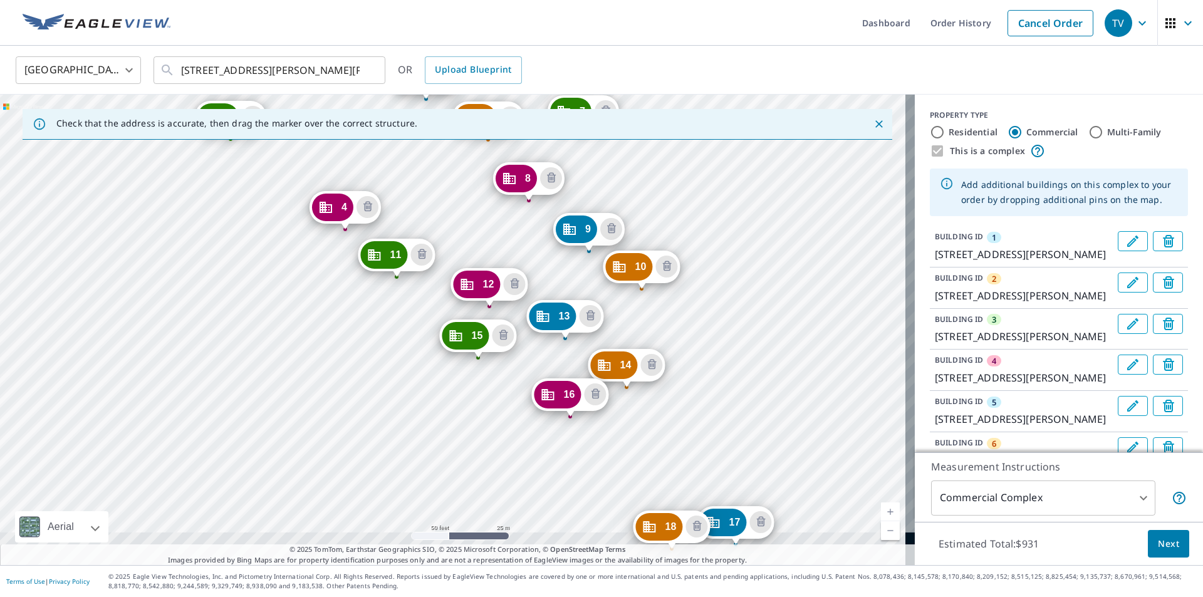
drag, startPoint x: 808, startPoint y: 471, endPoint x: 725, endPoint y: 251, distance: 235.5
click at [725, 251] on div "2 [STREET_ADDRESS][PERSON_NAME][PERSON_NAME] 3 [STREET_ADDRESS][PERSON_NAME][PE…" at bounding box center [457, 330] width 915 height 470
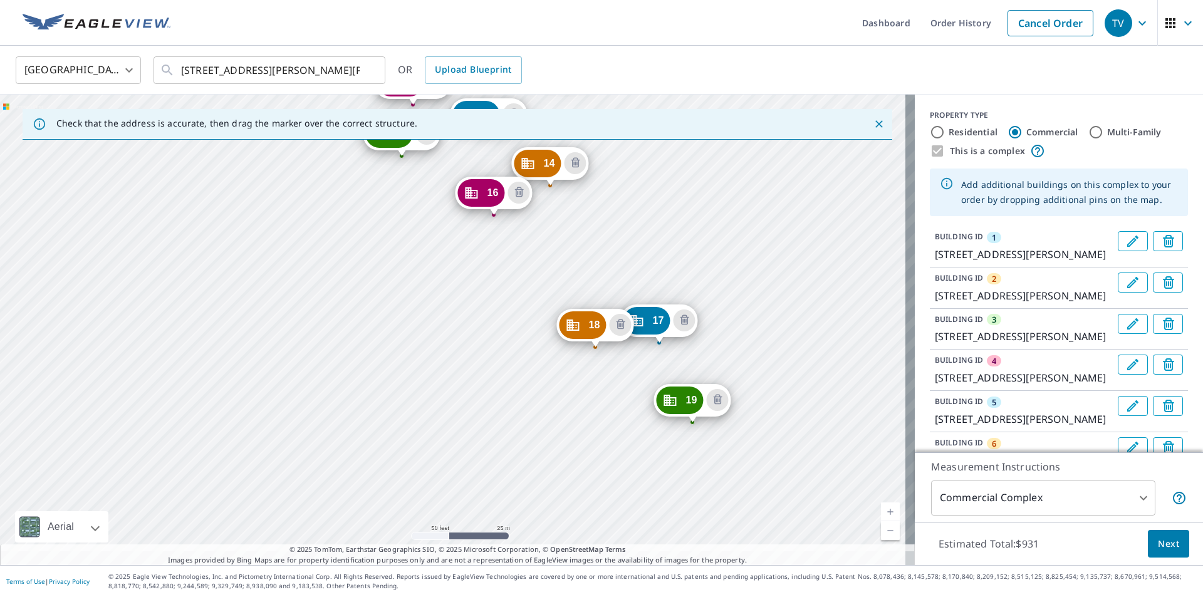
drag, startPoint x: 816, startPoint y: 475, endPoint x: 739, endPoint y: 269, distance: 220.0
click at [739, 269] on div "2 [STREET_ADDRESS][PERSON_NAME][PERSON_NAME] 3 [STREET_ADDRESS][PERSON_NAME][PE…" at bounding box center [457, 330] width 915 height 470
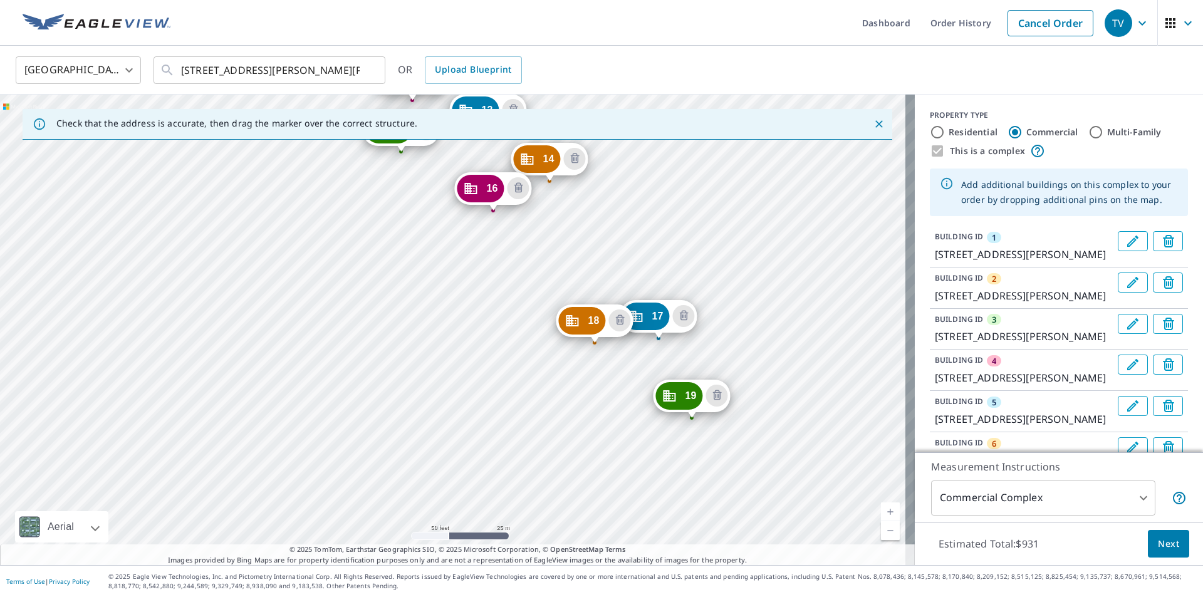
click at [629, 432] on div "2 [STREET_ADDRESS][PERSON_NAME][PERSON_NAME] 3 [STREET_ADDRESS][PERSON_NAME][PE…" at bounding box center [457, 330] width 915 height 470
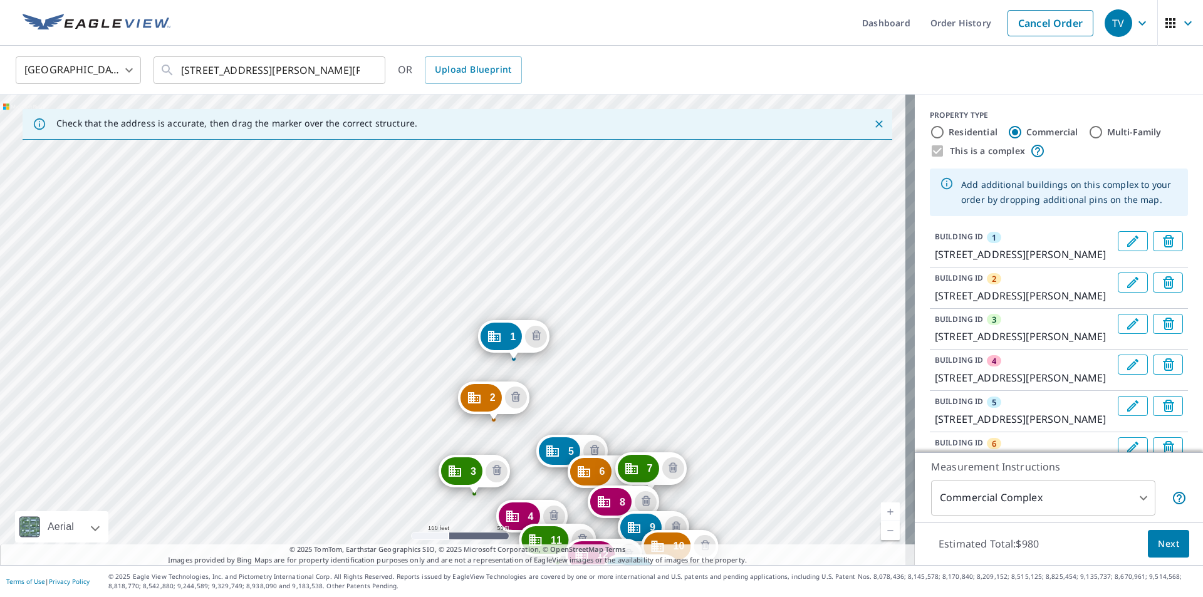
click at [626, 398] on div "2 [STREET_ADDRESS][PERSON_NAME][PERSON_NAME] 3 [STREET_ADDRESS][PERSON_NAME][PE…" at bounding box center [457, 330] width 915 height 470
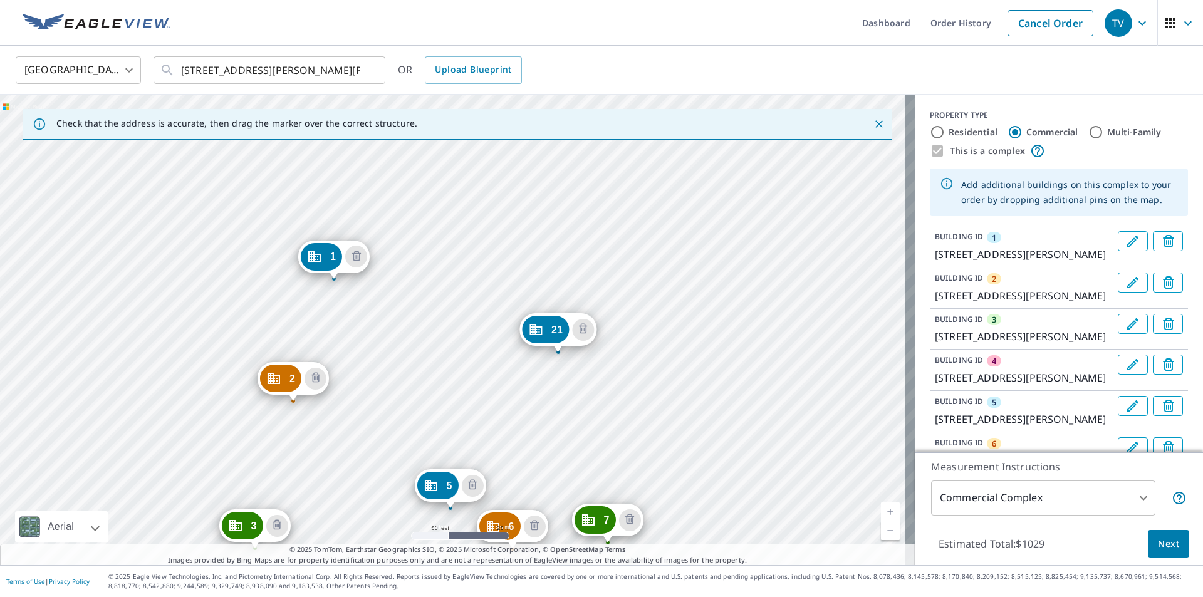
click at [529, 258] on div "2 [STREET_ADDRESS][PERSON_NAME][PERSON_NAME] 3 [STREET_ADDRESS][PERSON_NAME][PE…" at bounding box center [457, 330] width 915 height 470
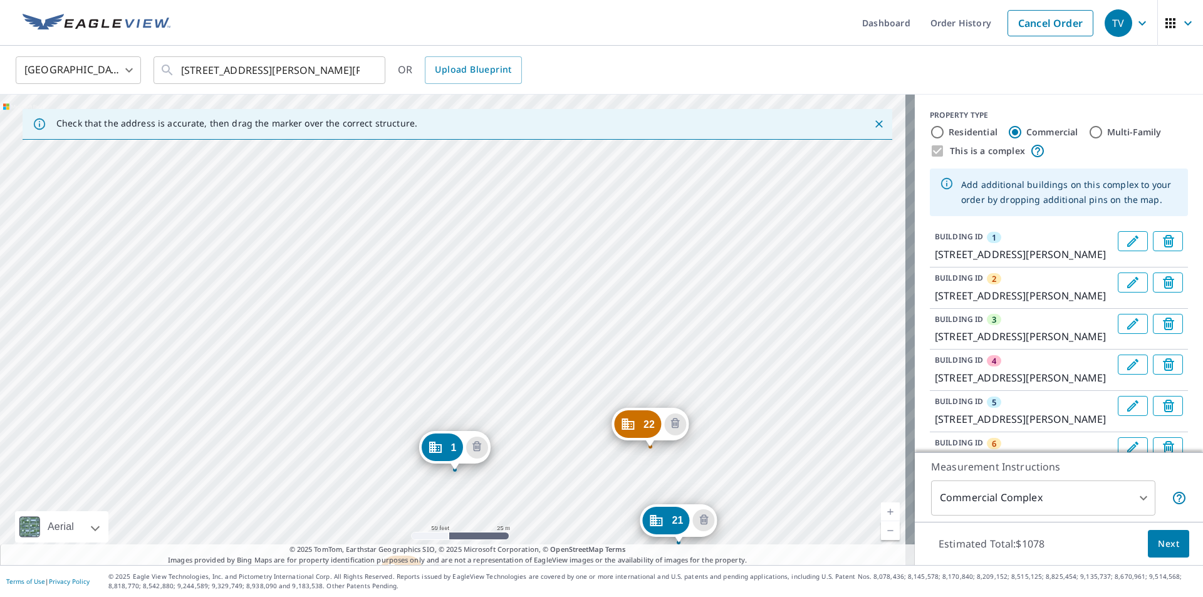
drag, startPoint x: 564, startPoint y: 332, endPoint x: 566, endPoint y: 474, distance: 142.2
click at [566, 474] on div "2 [STREET_ADDRESS][PERSON_NAME][PERSON_NAME] 3 [STREET_ADDRESS][PERSON_NAME][PE…" at bounding box center [457, 330] width 915 height 470
click at [631, 323] on div "2 [STREET_ADDRESS][PERSON_NAME][PERSON_NAME] 3 [STREET_ADDRESS][PERSON_NAME][PE…" at bounding box center [457, 330] width 915 height 470
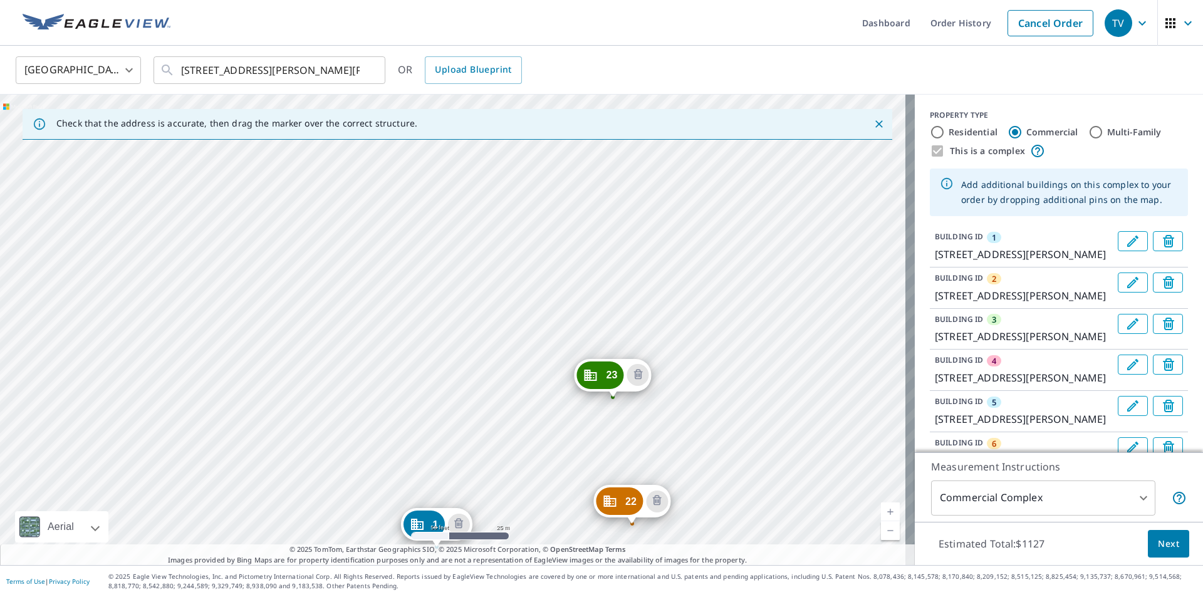
drag, startPoint x: 544, startPoint y: 405, endPoint x: 536, endPoint y: 473, distance: 68.1
click at [536, 473] on div "2 [STREET_ADDRESS][PERSON_NAME][PERSON_NAME] 3 [STREET_ADDRESS][PERSON_NAME][PE…" at bounding box center [457, 330] width 915 height 470
click at [480, 394] on div "2 [STREET_ADDRESS][PERSON_NAME][PERSON_NAME] 3 [STREET_ADDRESS][PERSON_NAME][PE…" at bounding box center [457, 330] width 915 height 470
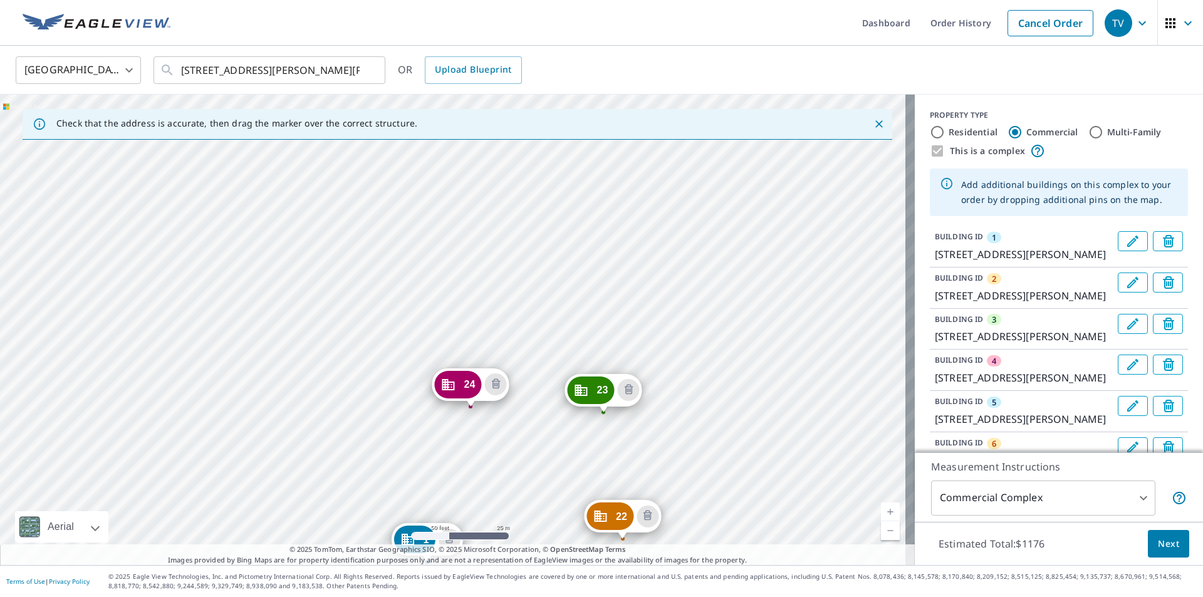
drag, startPoint x: 509, startPoint y: 485, endPoint x: 499, endPoint y: 574, distance: 89.5
click at [499, 574] on div "Dashboard Order History Cancel Order TV [GEOGRAPHIC_DATA] [GEOGRAPHIC_DATA] ​ […" at bounding box center [601, 298] width 1203 height 597
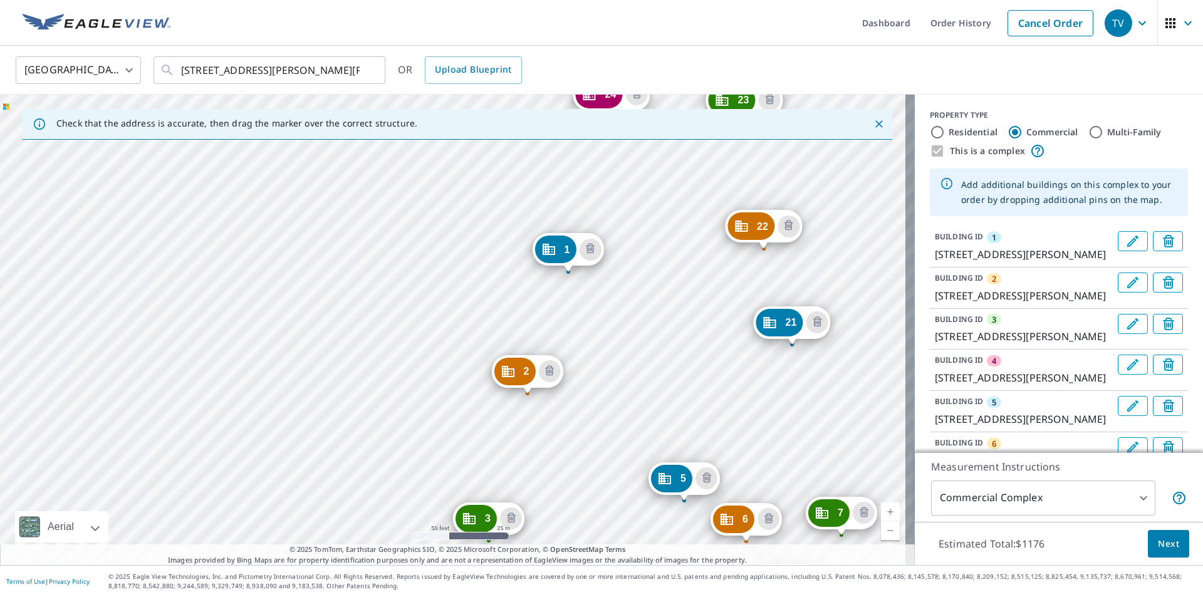
click at [640, 252] on div "2 [STREET_ADDRESS][PERSON_NAME][PERSON_NAME] 3 [STREET_ADDRESS][PERSON_NAME][PE…" at bounding box center [457, 330] width 915 height 470
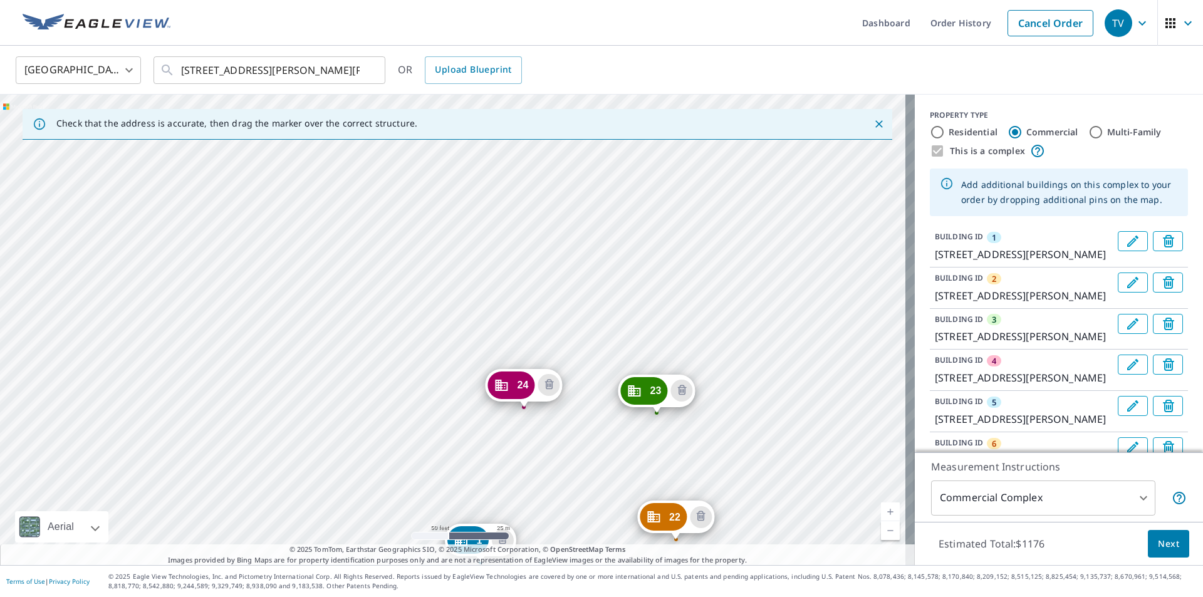
drag, startPoint x: 828, startPoint y: 175, endPoint x: 740, endPoint y: 466, distance: 303.6
click at [740, 466] on div "2 [STREET_ADDRESS][PERSON_NAME][PERSON_NAME] 3 [STREET_ADDRESS][PERSON_NAME][PE…" at bounding box center [457, 330] width 915 height 470
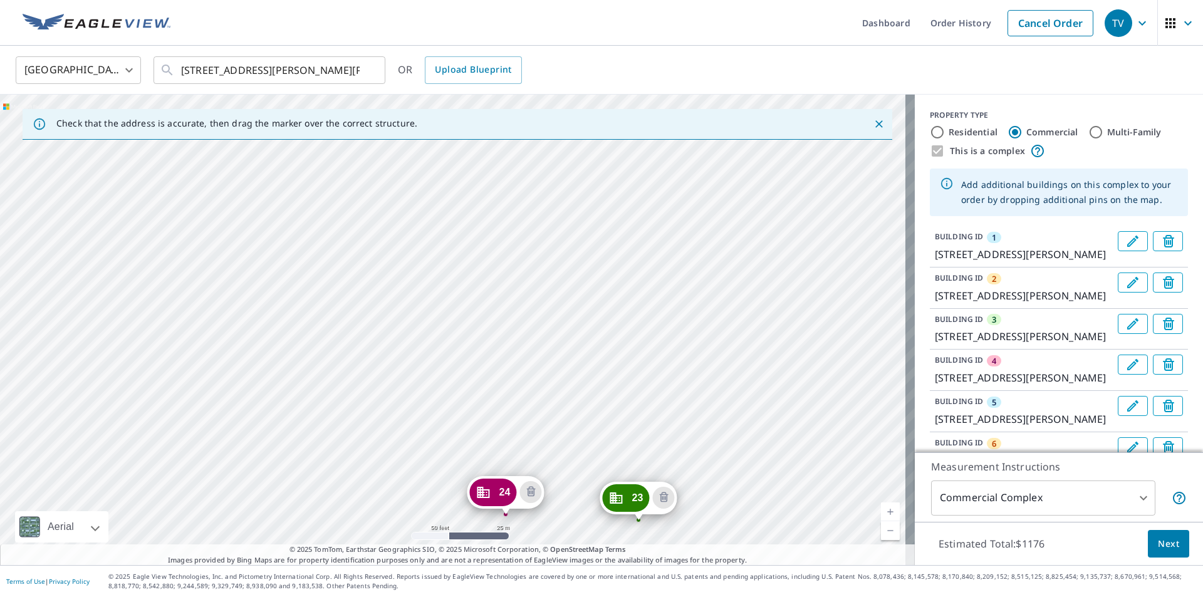
drag, startPoint x: 759, startPoint y: 294, endPoint x: 739, endPoint y: 395, distance: 102.7
click at [740, 402] on div "2 [STREET_ADDRESS][PERSON_NAME][PERSON_NAME] 3 [STREET_ADDRESS][PERSON_NAME][PE…" at bounding box center [457, 330] width 915 height 470
click at [463, 395] on div "2 [STREET_ADDRESS][PERSON_NAME][PERSON_NAME] 3 [STREET_ADDRESS][PERSON_NAME][PE…" at bounding box center [457, 330] width 915 height 470
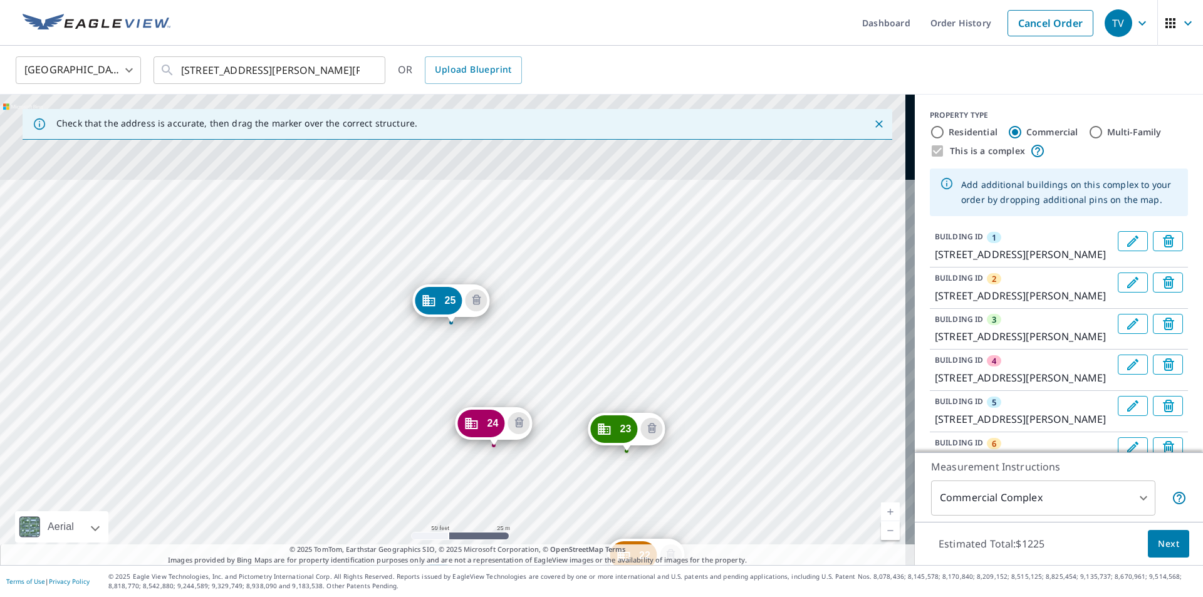
drag, startPoint x: 527, startPoint y: 423, endPoint x: 524, endPoint y: 505, distance: 82.7
click at [524, 505] on div "2 [STREET_ADDRESS][PERSON_NAME][PERSON_NAME] 3 [STREET_ADDRESS][PERSON_NAME][PE…" at bounding box center [457, 330] width 915 height 470
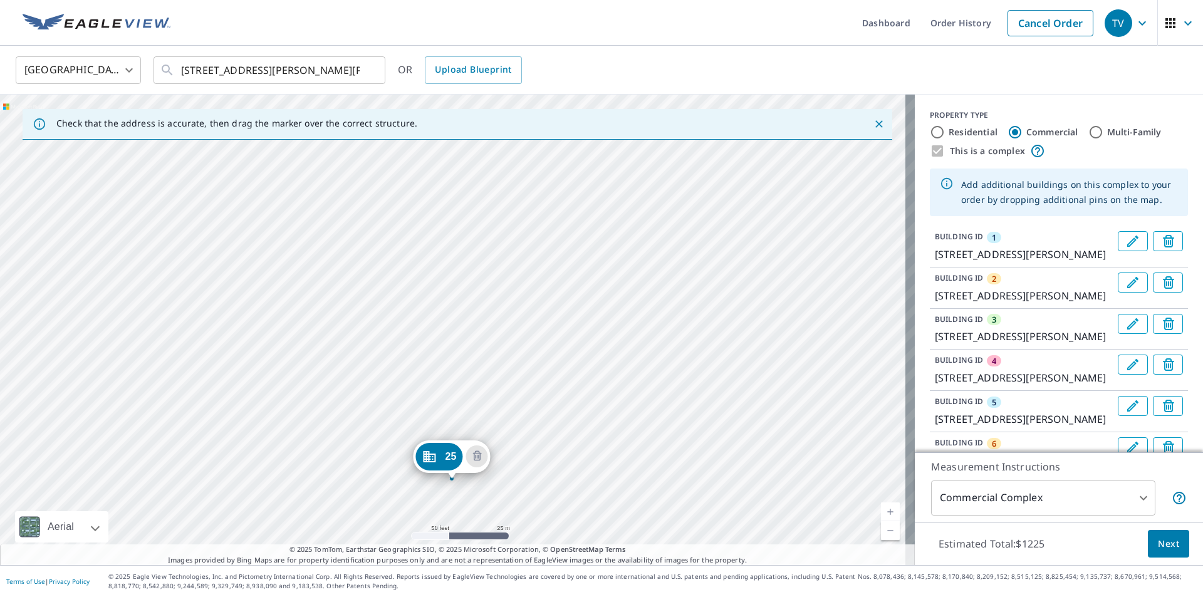
drag, startPoint x: 519, startPoint y: 299, endPoint x: 519, endPoint y: 455, distance: 156.0
click at [519, 455] on div "2 [STREET_ADDRESS][PERSON_NAME][PERSON_NAME] 3 [STREET_ADDRESS][PERSON_NAME][PE…" at bounding box center [457, 330] width 915 height 470
click at [442, 353] on div "2 [STREET_ADDRESS][PERSON_NAME][PERSON_NAME] 3 [STREET_ADDRESS][PERSON_NAME][PE…" at bounding box center [457, 330] width 915 height 470
click at [423, 327] on div "2 [STREET_ADDRESS][PERSON_NAME][PERSON_NAME] 3 [STREET_ADDRESS][PERSON_NAME][PE…" at bounding box center [457, 330] width 915 height 470
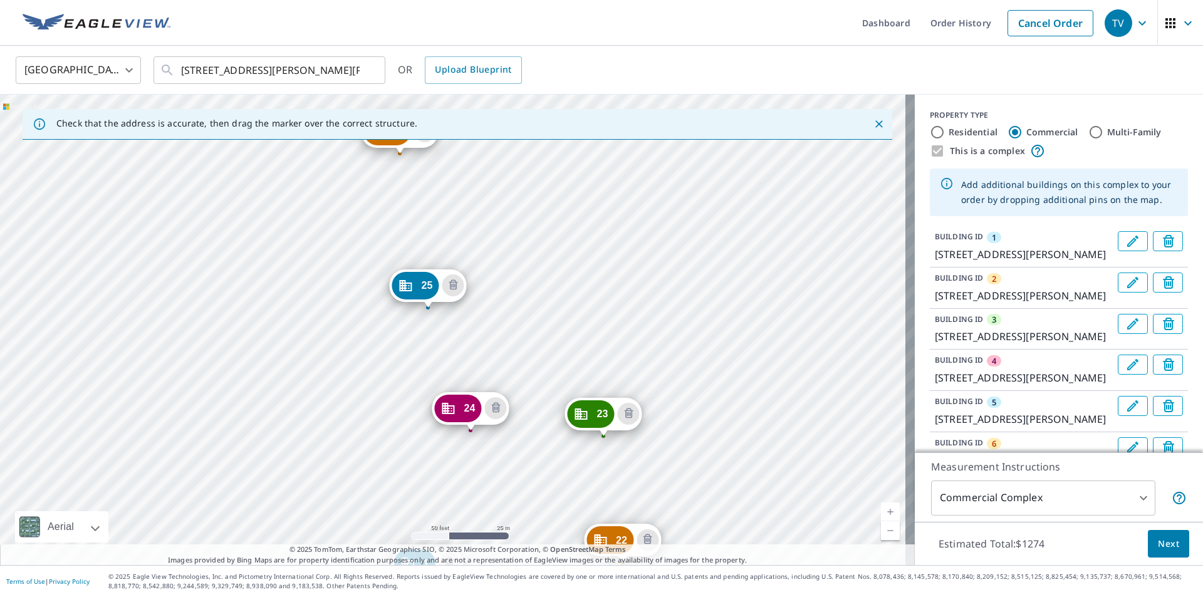
drag, startPoint x: 545, startPoint y: 284, endPoint x: 516, endPoint y: 566, distance: 282.8
click at [516, 566] on div "Dashboard Order History Cancel Order TV [GEOGRAPHIC_DATA] [GEOGRAPHIC_DATA] ​ […" at bounding box center [601, 298] width 1203 height 597
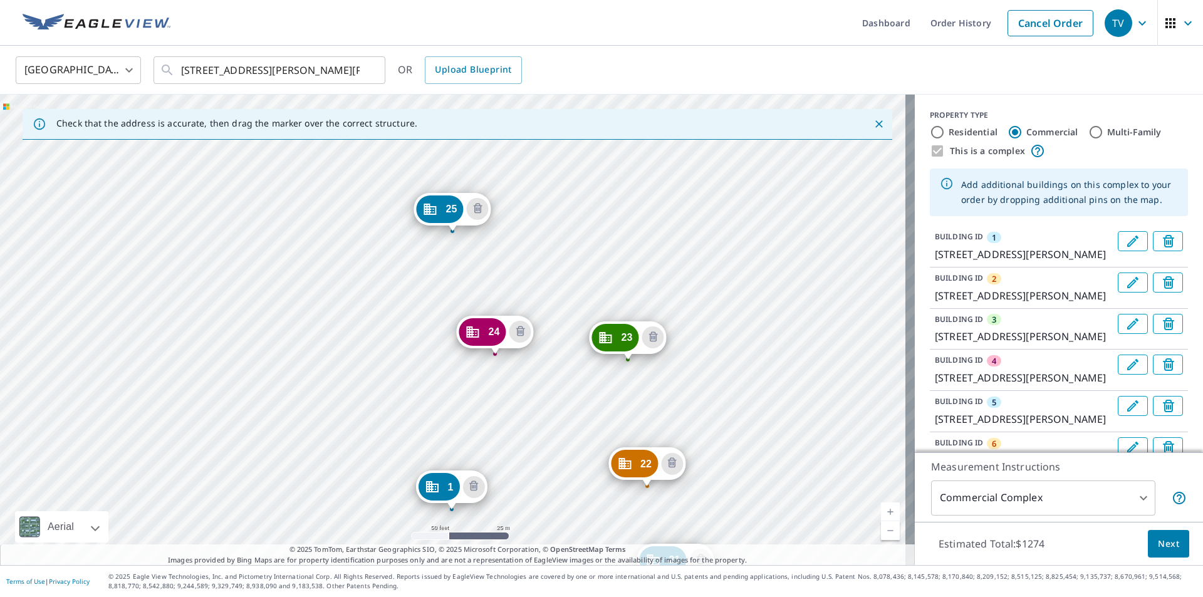
drag, startPoint x: 594, startPoint y: 265, endPoint x: 499, endPoint y: 621, distance: 368.9
click at [499, 596] on html "TV TV Dashboard Order History Cancel Order TV [GEOGRAPHIC_DATA] [GEOGRAPHIC_DAT…" at bounding box center [601, 298] width 1203 height 597
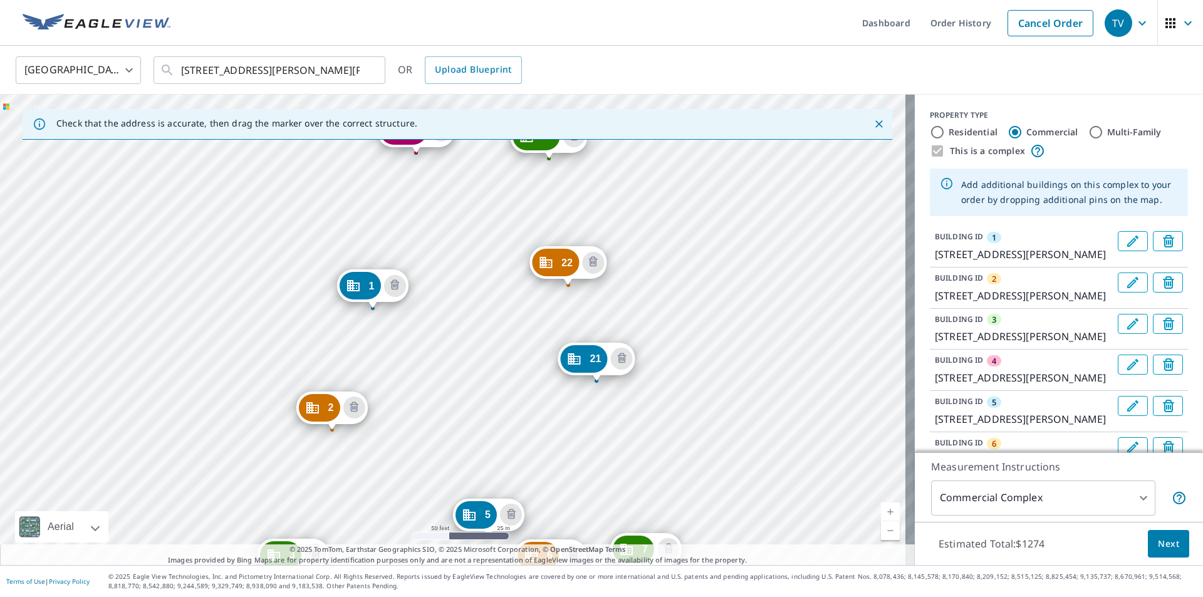
click at [465, 265] on div "2 [STREET_ADDRESS][PERSON_NAME][PERSON_NAME] 3 [STREET_ADDRESS][PERSON_NAME][PE…" at bounding box center [457, 330] width 915 height 470
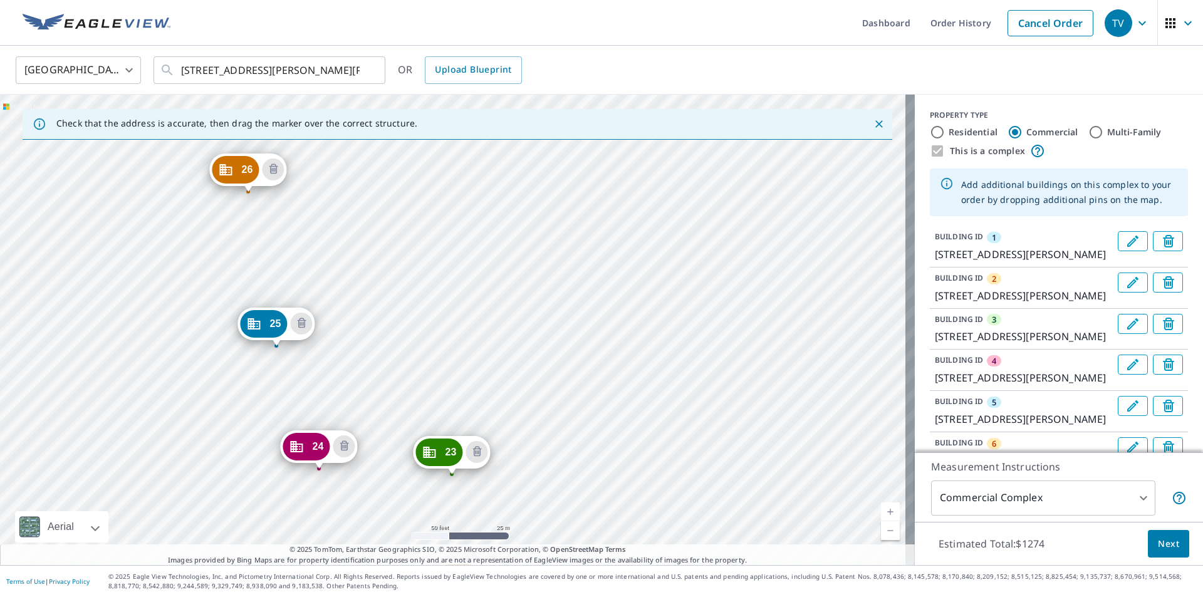
drag, startPoint x: 495, startPoint y: 215, endPoint x: 394, endPoint y: 553, distance: 353.1
click at [394, 553] on div "Check that the address is accurate, then drag the marker over the correct struc…" at bounding box center [457, 330] width 915 height 470
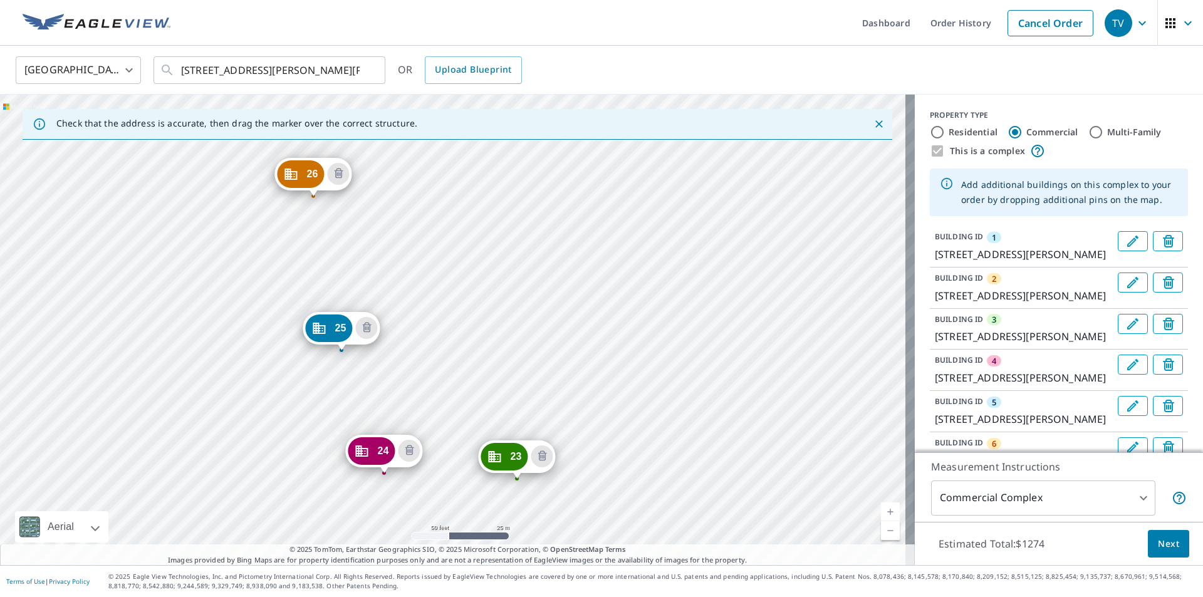
drag, startPoint x: 547, startPoint y: 339, endPoint x: 425, endPoint y: 617, distance: 303.5
click at [425, 596] on html "TV TV Dashboard Order History Cancel Order TV [GEOGRAPHIC_DATA] [GEOGRAPHIC_DAT…" at bounding box center [601, 298] width 1203 height 597
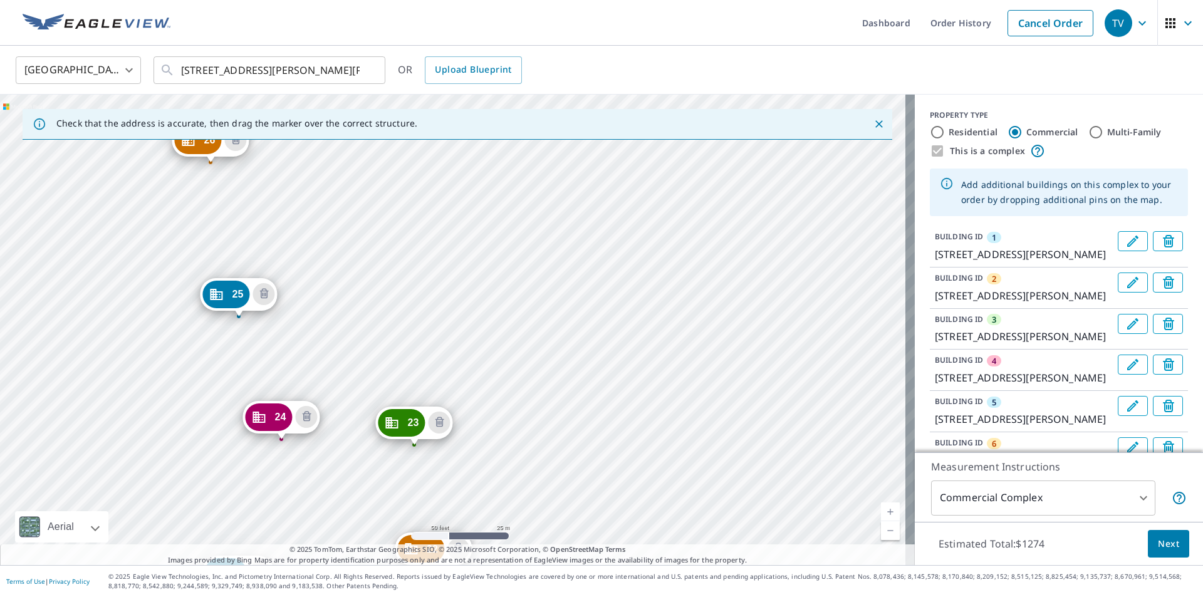
drag, startPoint x: 557, startPoint y: 220, endPoint x: 361, endPoint y: 501, distance: 342.8
click at [361, 501] on div "2 [STREET_ADDRESS][PERSON_NAME][PERSON_NAME] 3 [STREET_ADDRESS][PERSON_NAME][PE…" at bounding box center [457, 330] width 915 height 470
click at [421, 236] on div "2 [STREET_ADDRESS][PERSON_NAME][PERSON_NAME] 3 [STREET_ADDRESS][PERSON_NAME][PE…" at bounding box center [457, 330] width 915 height 470
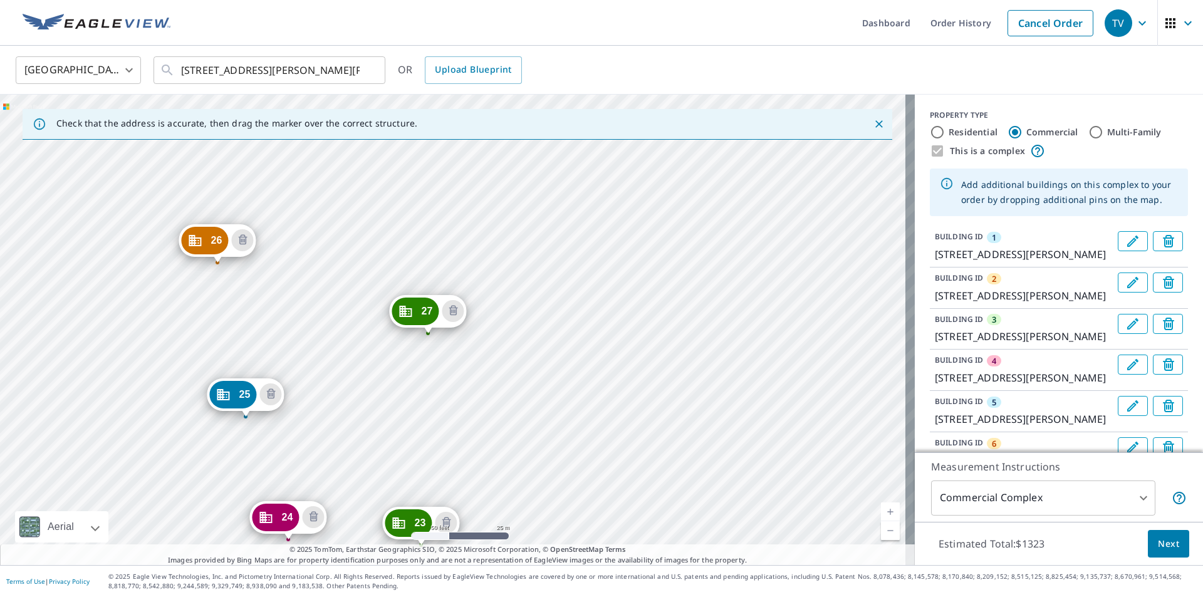
drag, startPoint x: 806, startPoint y: 172, endPoint x: 591, endPoint y: 562, distance: 446.0
click at [591, 562] on div "Check that the address is accurate, then drag the marker over the correct struc…" at bounding box center [457, 330] width 915 height 470
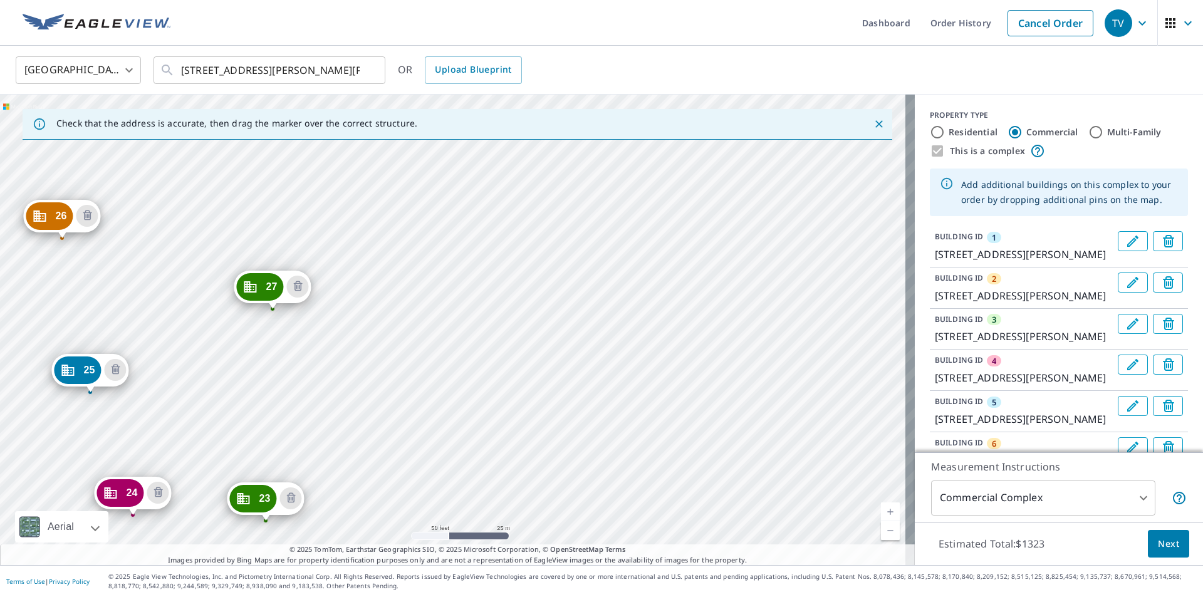
click at [443, 514] on div "2 [STREET_ADDRESS][PERSON_NAME][PERSON_NAME] 3 [STREET_ADDRESS][PERSON_NAME][PE…" at bounding box center [457, 330] width 915 height 470
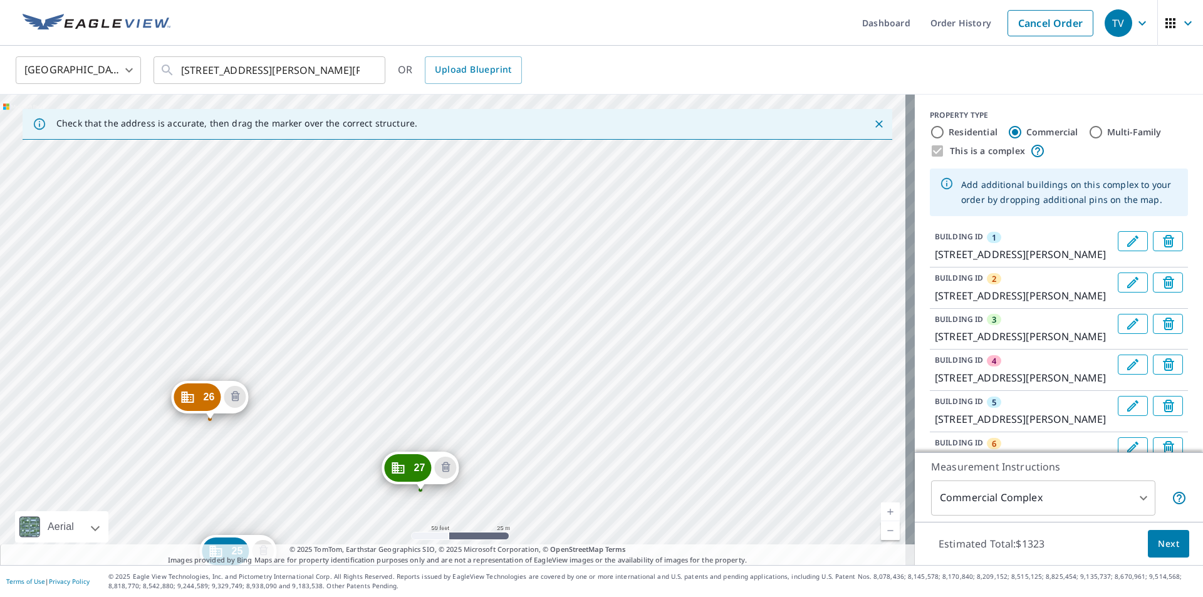
drag, startPoint x: 404, startPoint y: 199, endPoint x: 552, endPoint y: 380, distance: 233.7
click at [552, 380] on div "2 [STREET_ADDRESS][PERSON_NAME][PERSON_NAME] 3 [STREET_ADDRESS][PERSON_NAME][PE…" at bounding box center [457, 330] width 915 height 470
click at [383, 341] on div "2 [STREET_ADDRESS][PERSON_NAME][PERSON_NAME] 3 [STREET_ADDRESS][PERSON_NAME][PE…" at bounding box center [457, 330] width 915 height 470
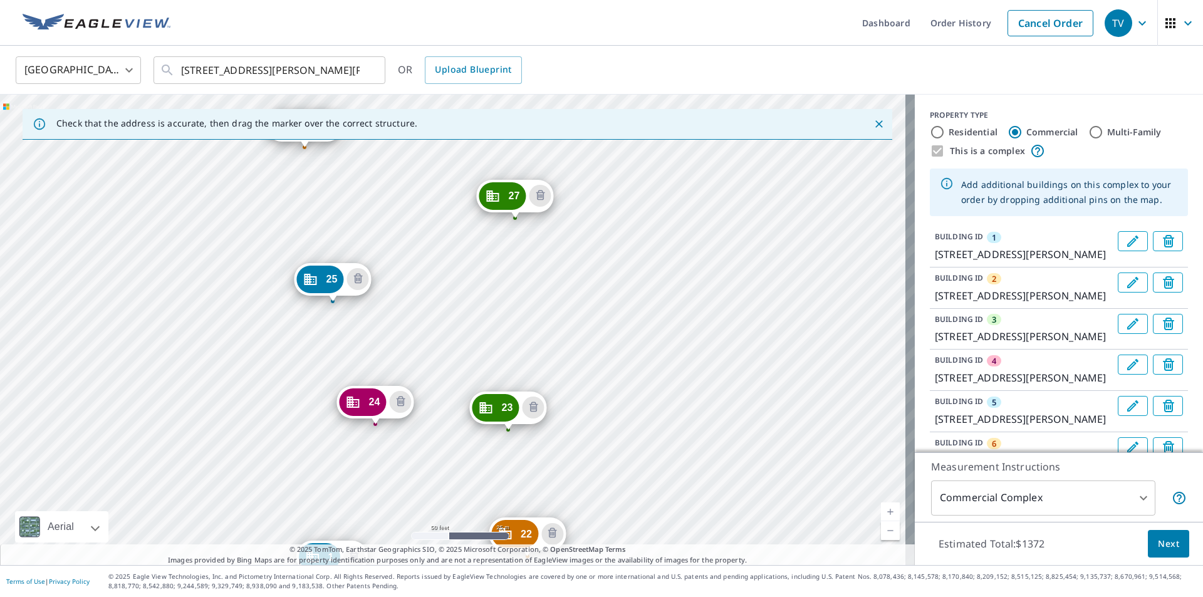
drag, startPoint x: 789, startPoint y: 223, endPoint x: 668, endPoint y: 475, distance: 279.3
click at [668, 475] on div "2 [STREET_ADDRESS][PERSON_NAME][PERSON_NAME] 3 [STREET_ADDRESS][PERSON_NAME][PE…" at bounding box center [457, 330] width 915 height 470
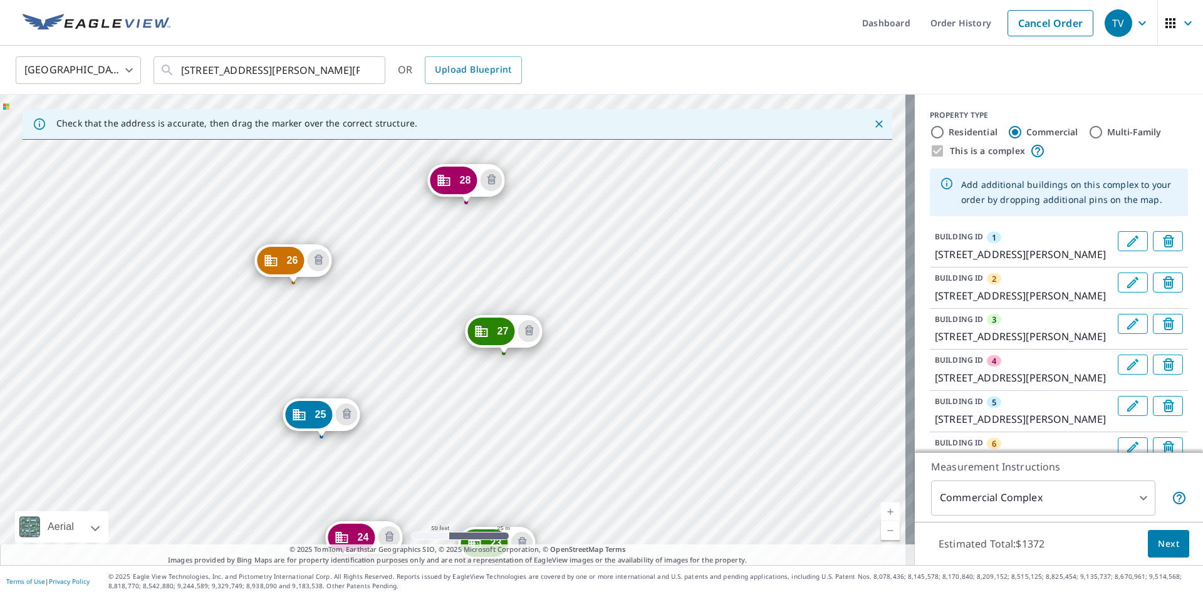
drag, startPoint x: 635, startPoint y: 295, endPoint x: 623, endPoint y: 430, distance: 135.8
click at [623, 430] on div "2 [STREET_ADDRESS][PERSON_NAME][PERSON_NAME] 3 [STREET_ADDRESS][PERSON_NAME][PE…" at bounding box center [457, 330] width 915 height 470
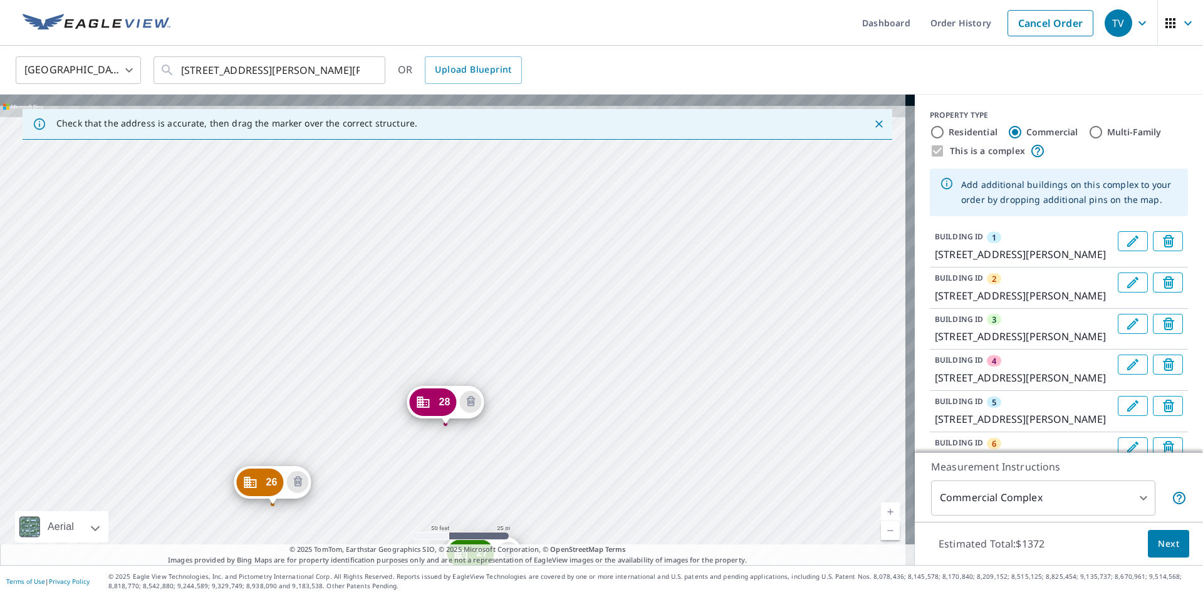
drag, startPoint x: 615, startPoint y: 251, endPoint x: 594, endPoint y: 472, distance: 222.7
click at [594, 472] on div "2 [STREET_ADDRESS][PERSON_NAME][PERSON_NAME] 3 [STREET_ADDRESS][PERSON_NAME][PE…" at bounding box center [457, 330] width 915 height 470
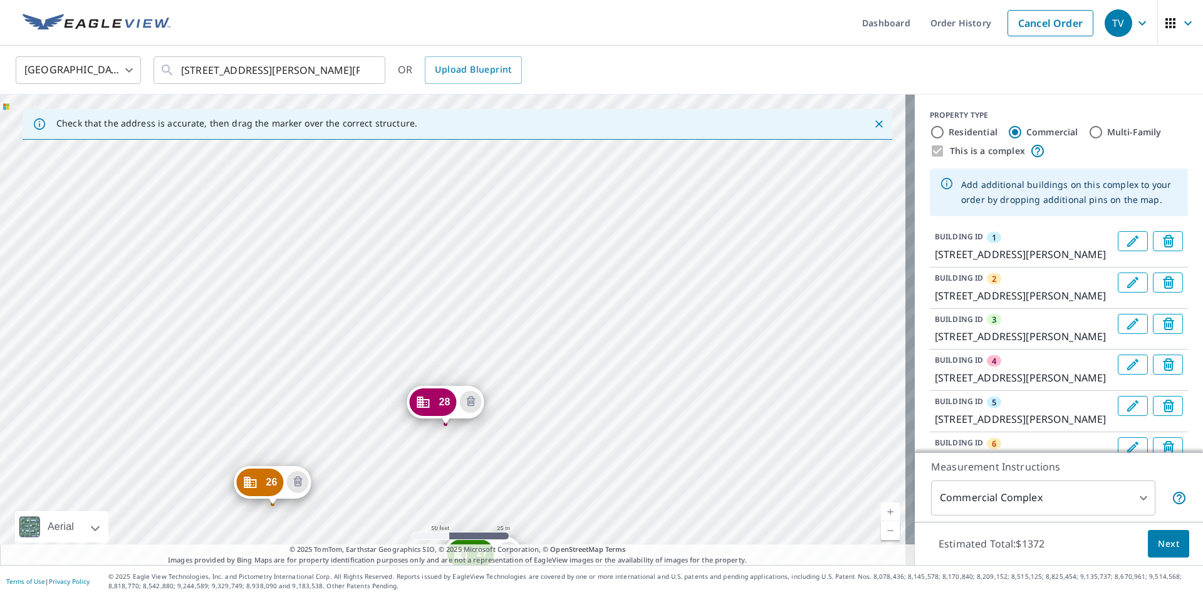
click at [448, 308] on div "2 [STREET_ADDRESS][PERSON_NAME][PERSON_NAME] 3 [STREET_ADDRESS][PERSON_NAME][PE…" at bounding box center [457, 330] width 915 height 470
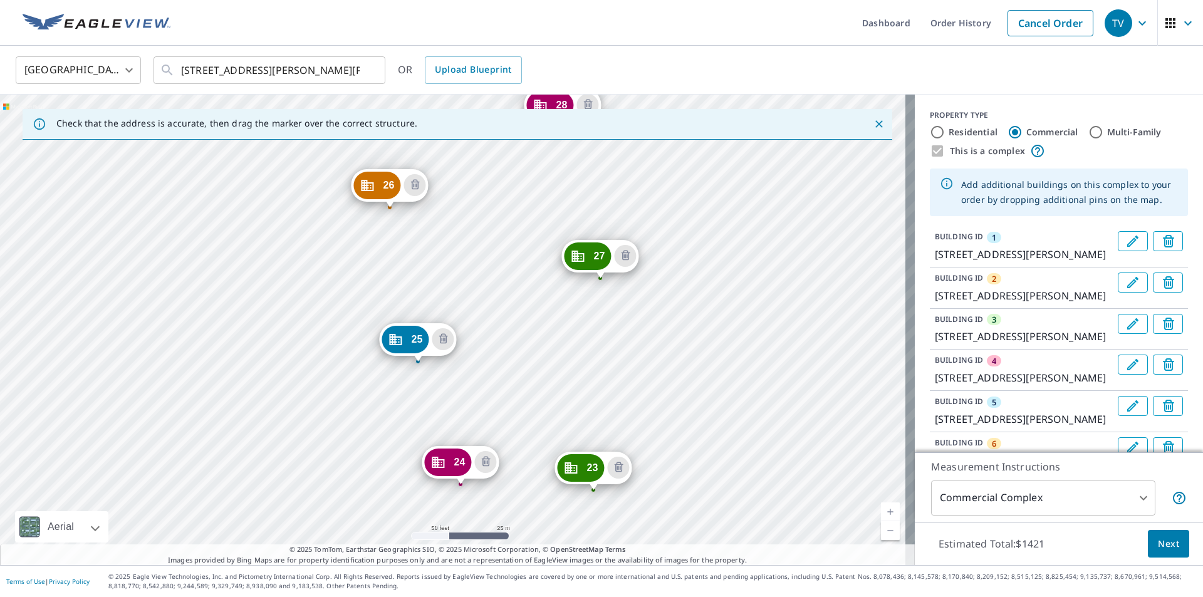
drag, startPoint x: 569, startPoint y: 205, endPoint x: 534, endPoint y: 517, distance: 314.0
click at [534, 517] on div "2 [STREET_ADDRESS][PERSON_NAME][PERSON_NAME] 3 [STREET_ADDRESS][PERSON_NAME][PE…" at bounding box center [457, 330] width 915 height 470
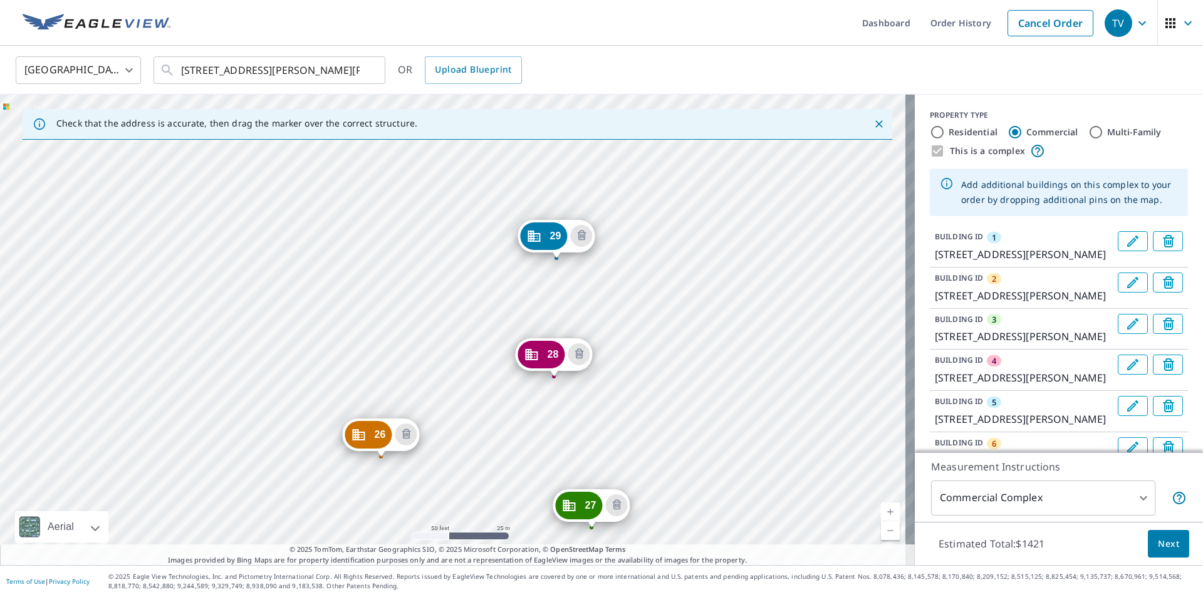
drag, startPoint x: 530, startPoint y: 284, endPoint x: 521, endPoint y: 533, distance: 249.5
click at [521, 533] on div "2 [STREET_ADDRESS][PERSON_NAME][PERSON_NAME] 3 [STREET_ADDRESS][PERSON_NAME][PE…" at bounding box center [457, 330] width 915 height 470
click at [386, 270] on div "2 [STREET_ADDRESS][PERSON_NAME][PERSON_NAME] 3 [STREET_ADDRESS][PERSON_NAME][PE…" at bounding box center [457, 330] width 915 height 470
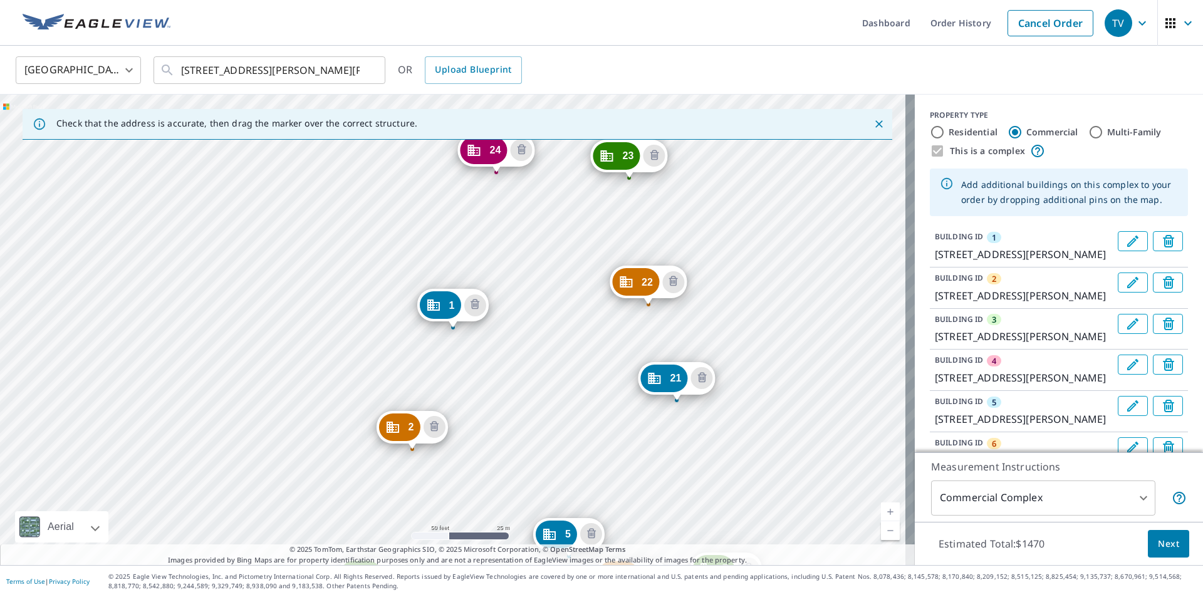
click at [311, 283] on div "2 [STREET_ADDRESS][PERSON_NAME][PERSON_NAME] 3 [STREET_ADDRESS][PERSON_NAME][PE…" at bounding box center [457, 330] width 915 height 470
click at [555, 271] on div "2 [STREET_ADDRESS][PERSON_NAME][PERSON_NAME] 3 [STREET_ADDRESS][PERSON_NAME][PE…" at bounding box center [457, 330] width 915 height 470
click at [562, 324] on div "2 [STREET_ADDRESS][PERSON_NAME][PERSON_NAME] 3 [STREET_ADDRESS][PERSON_NAME][PE…" at bounding box center [457, 330] width 915 height 470
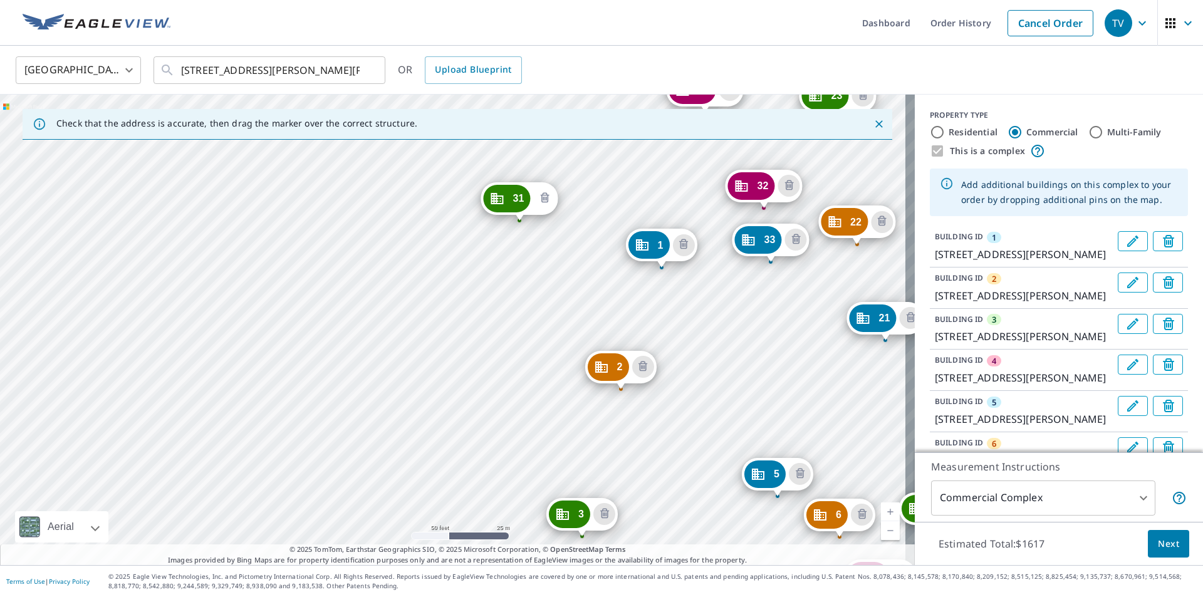
click at [544, 197] on icon "Delete building 31" at bounding box center [544, 198] width 4 height 4
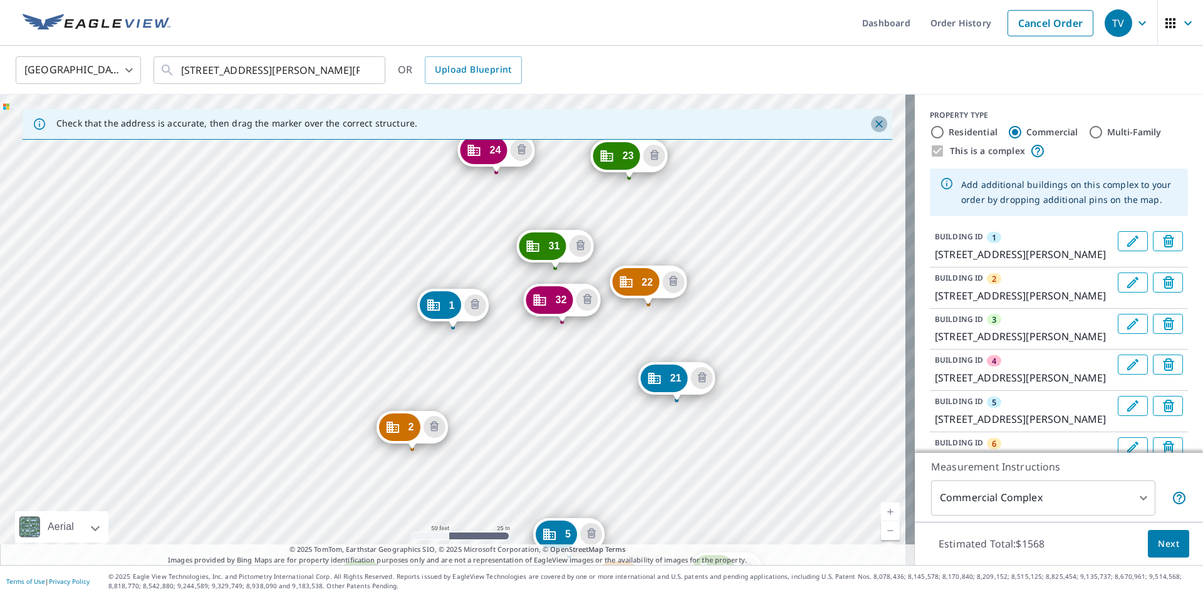
click at [873, 121] on icon "Close" at bounding box center [879, 124] width 13 height 13
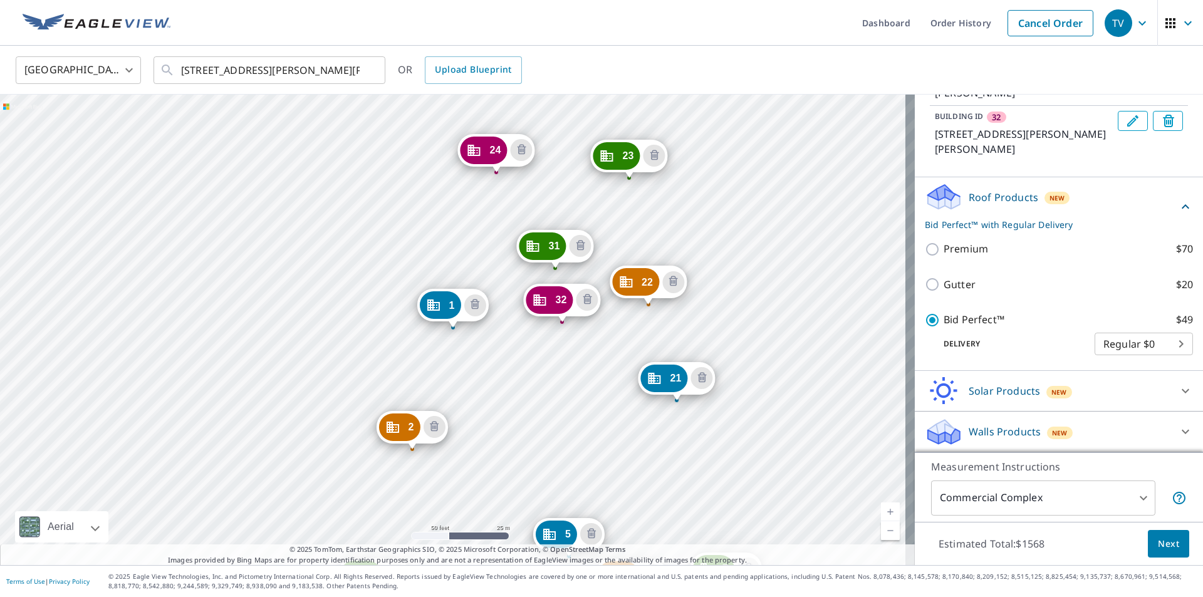
scroll to position [1629, 0]
click at [1163, 127] on icon "Delete building 32" at bounding box center [1168, 121] width 11 height 13
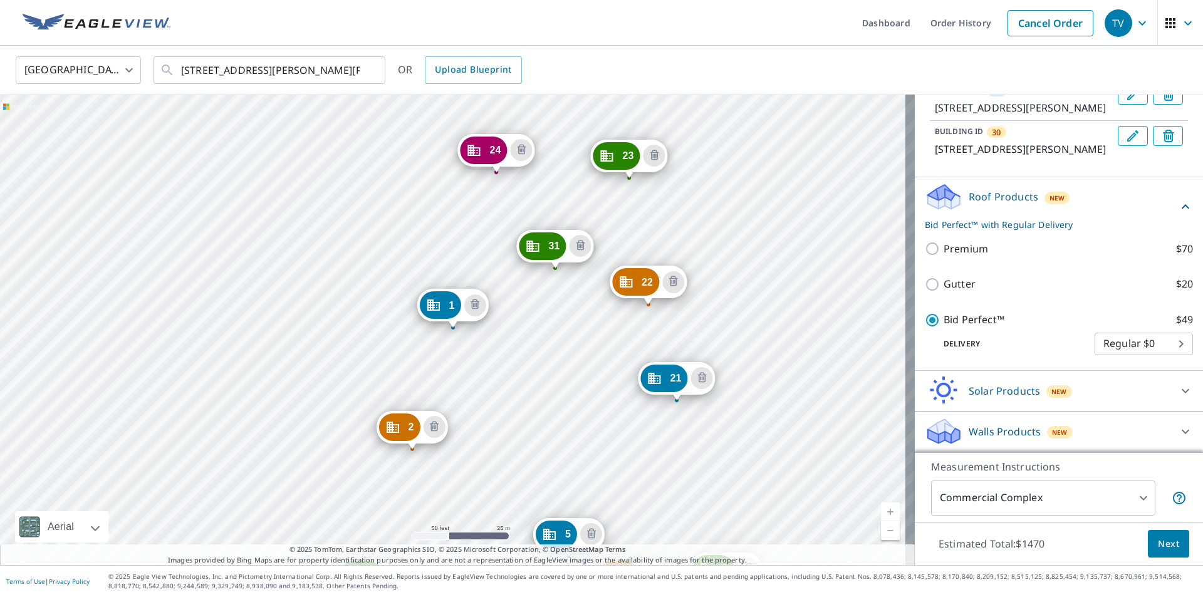
click at [1166, 140] on icon "Delete building 30" at bounding box center [1168, 137] width 5 height 5
click at [1163, 145] on icon "Delete building 29" at bounding box center [1170, 137] width 15 height 15
click at [1163, 145] on icon "Delete building 27" at bounding box center [1170, 137] width 15 height 15
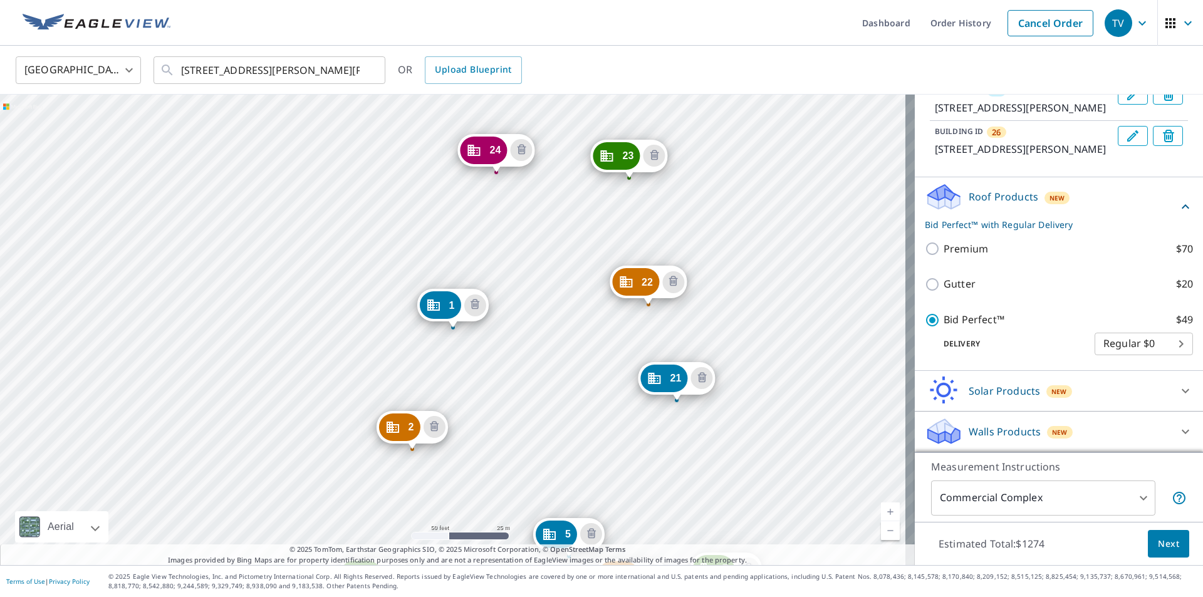
click at [1163, 145] on icon "Delete building 26" at bounding box center [1170, 137] width 15 height 15
click at [1151, 231] on div "Roof Products New Bid Perfect™ with Regular Delivery" at bounding box center [1051, 206] width 253 height 49
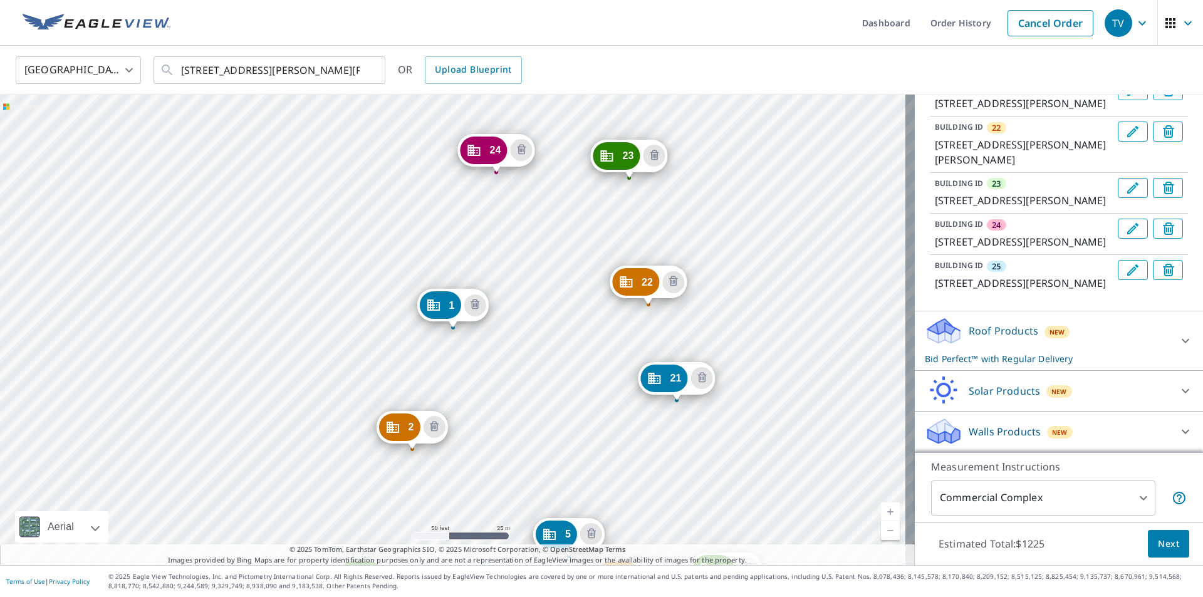
scroll to position [1206, 0]
click at [1163, 276] on icon "Delete building 25" at bounding box center [1168, 270] width 11 height 13
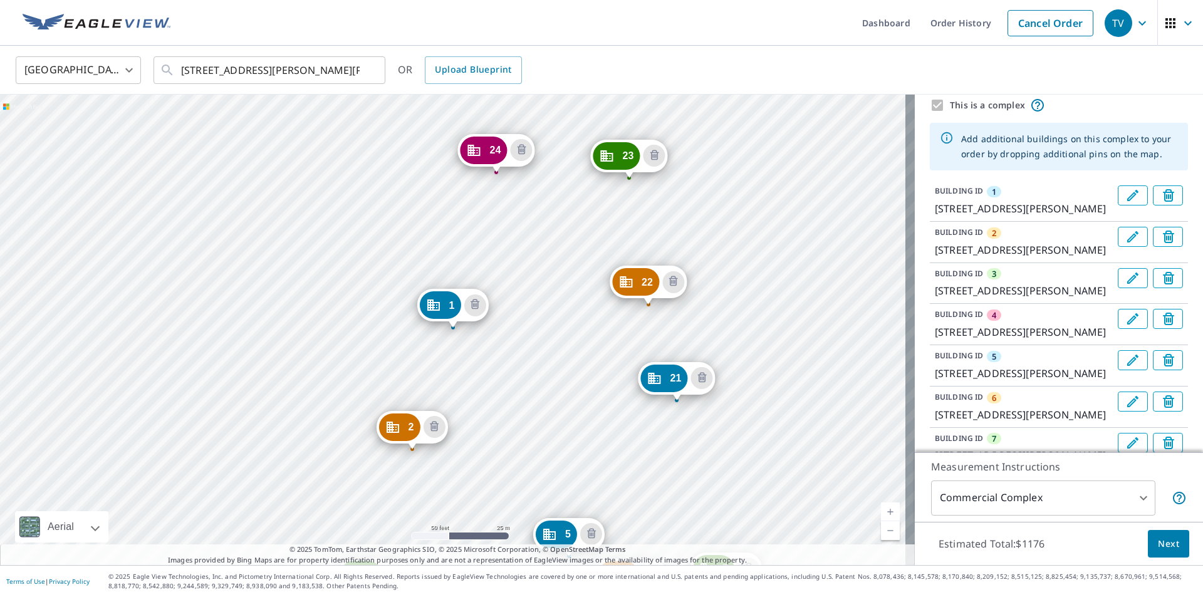
scroll to position [0, 0]
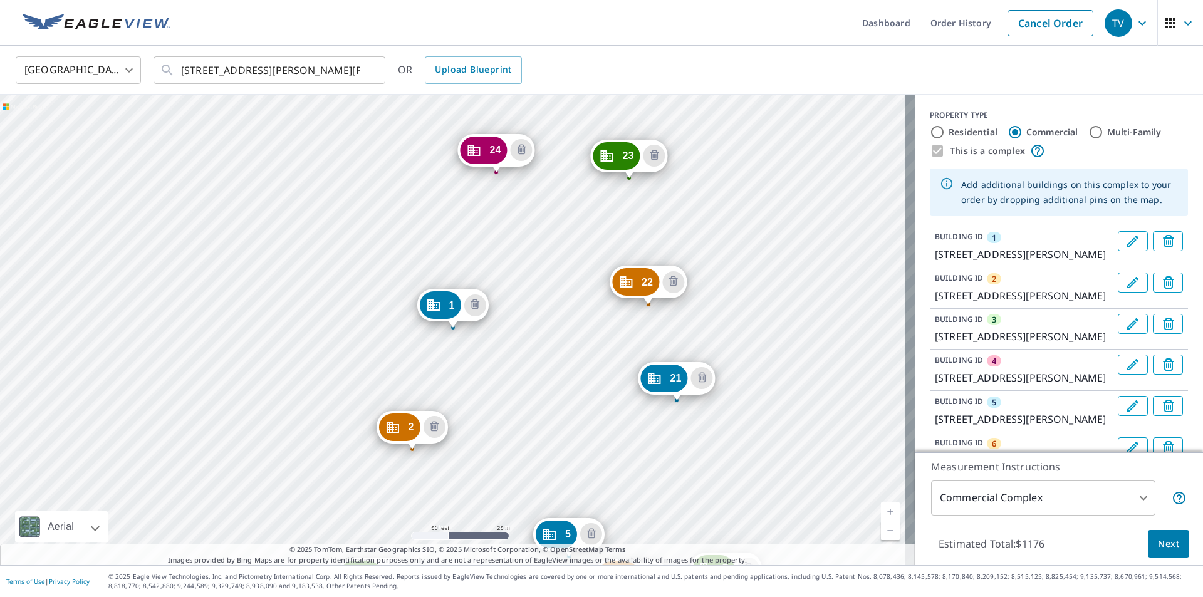
click at [1166, 286] on icon "Delete building 2" at bounding box center [1168, 283] width 5 height 5
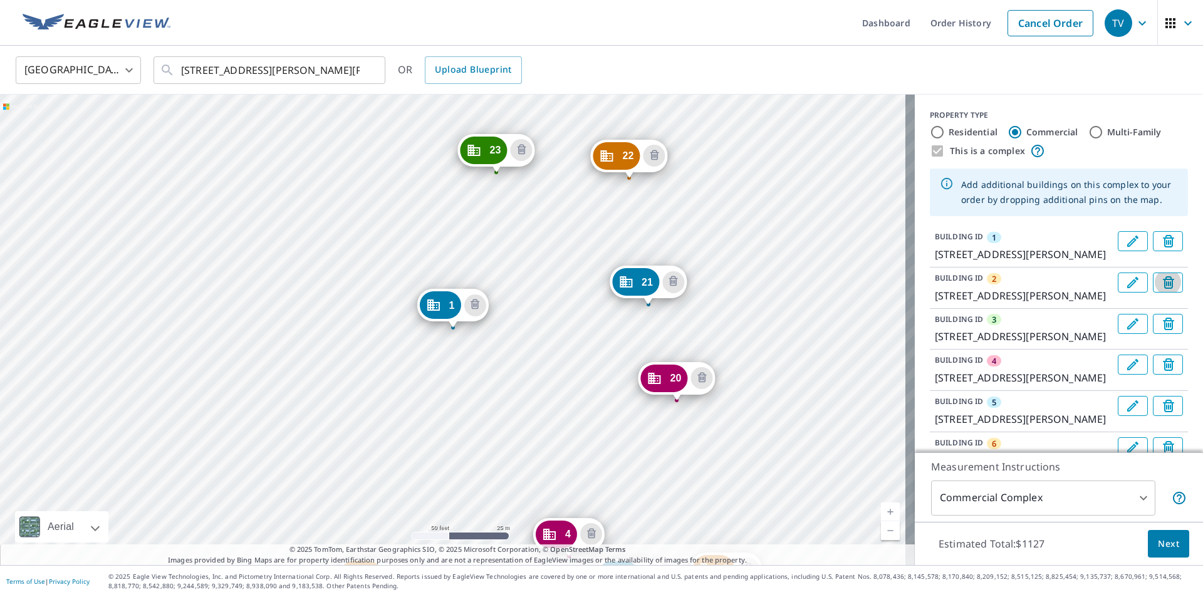
click at [1166, 286] on icon "Delete building 2" at bounding box center [1168, 283] width 5 height 5
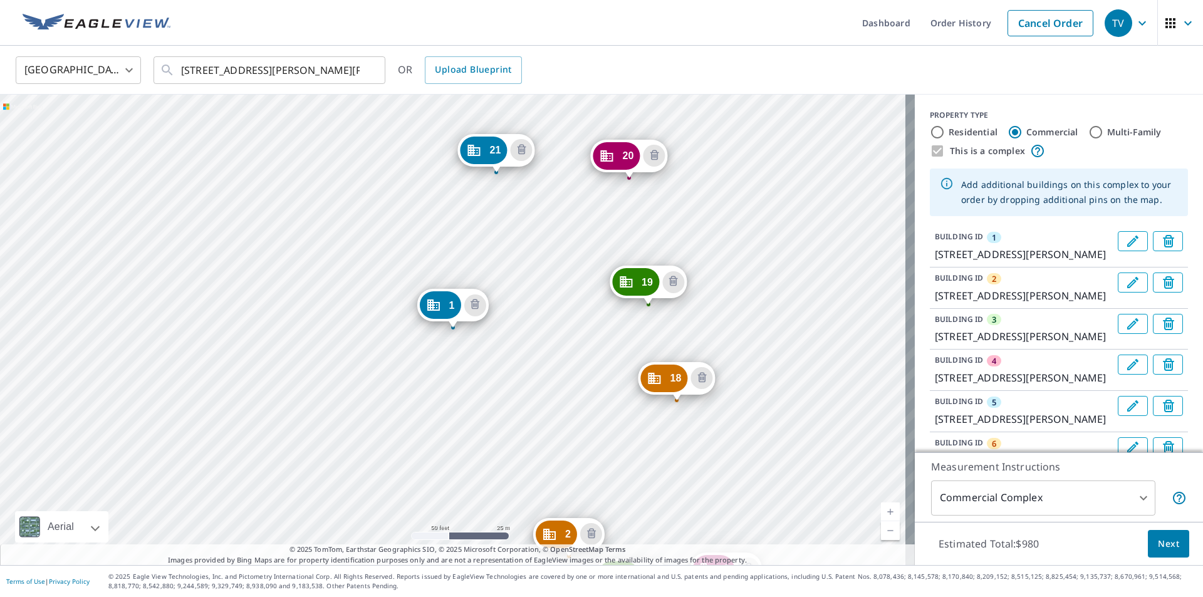
click at [1166, 286] on icon "Delete building 2" at bounding box center [1168, 283] width 5 height 5
click at [1166, 368] on icon "Delete building 4" at bounding box center [1168, 365] width 5 height 5
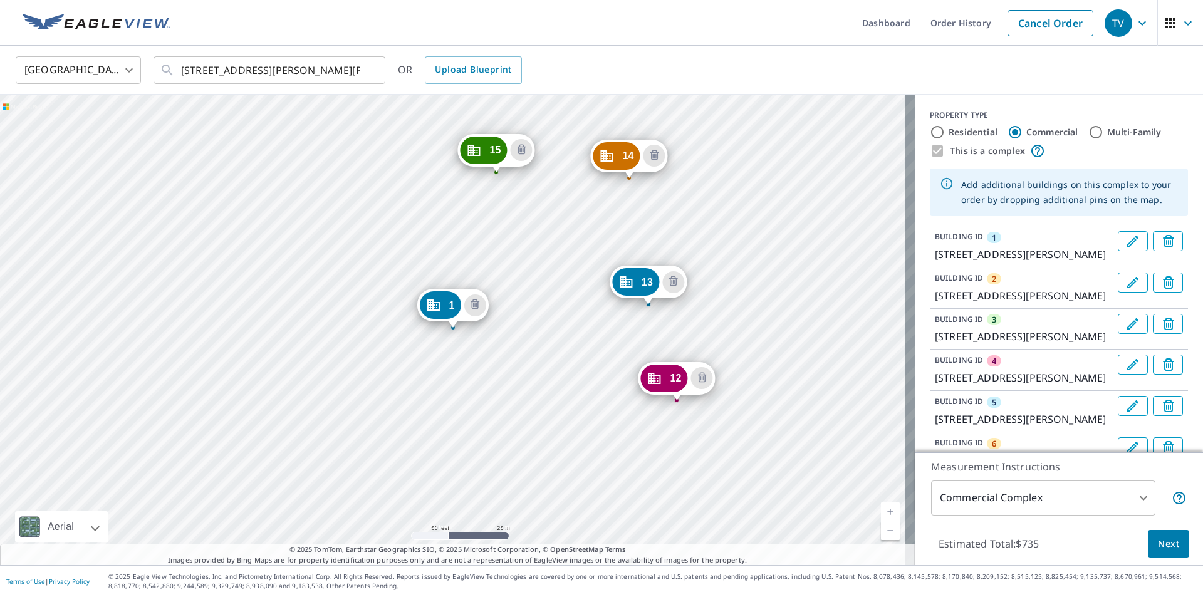
scroll to position [63, 0]
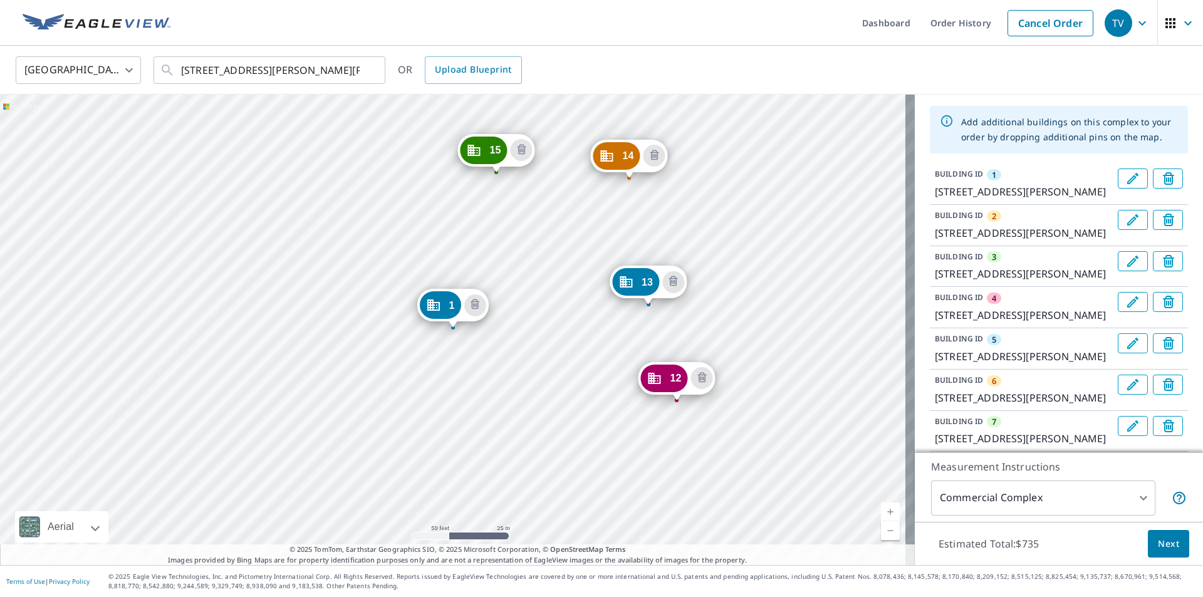
click at [1163, 352] on icon "Delete building 5" at bounding box center [1170, 344] width 15 height 15
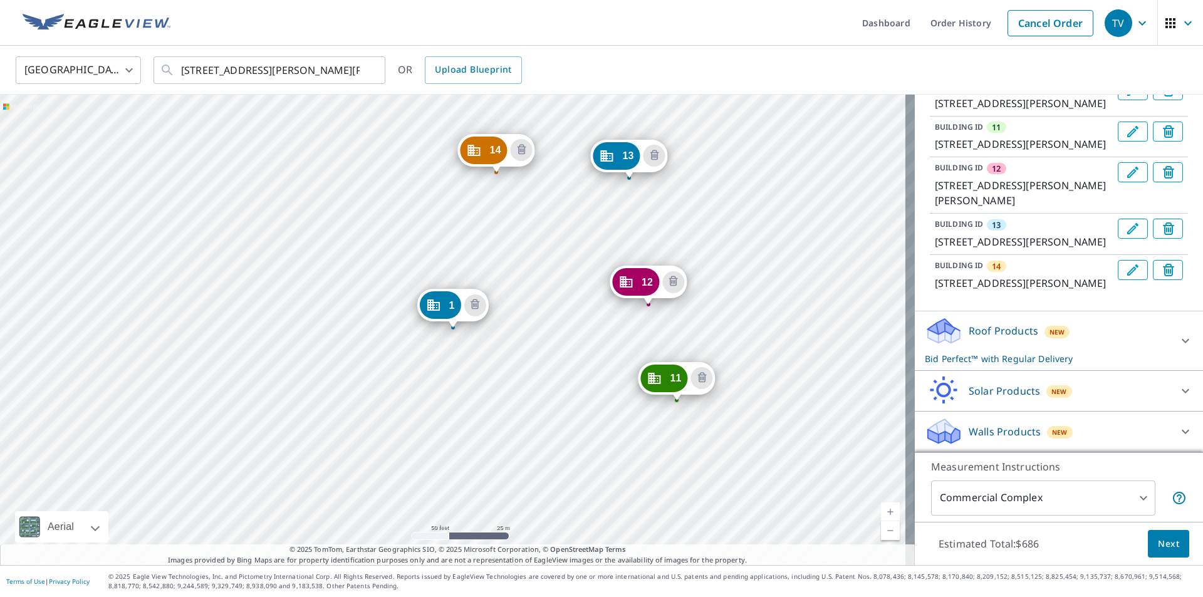
scroll to position [655, 0]
click at [1163, 276] on icon "Delete building 14" at bounding box center [1168, 270] width 11 height 13
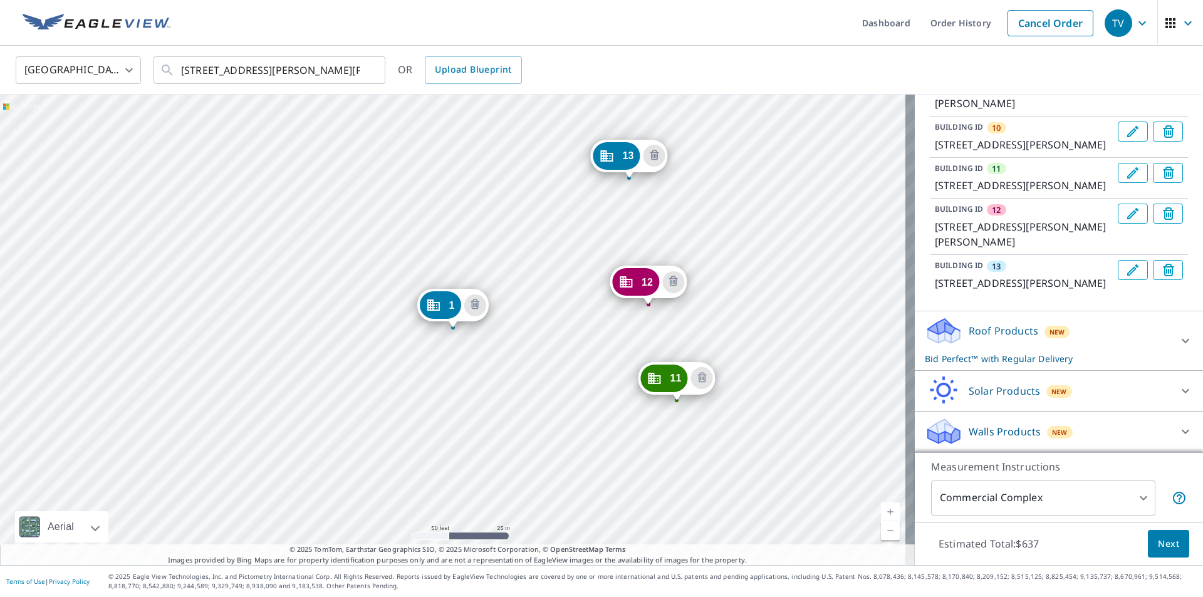
scroll to position [529, 0]
click at [1163, 276] on icon "Delete building 13" at bounding box center [1168, 270] width 11 height 13
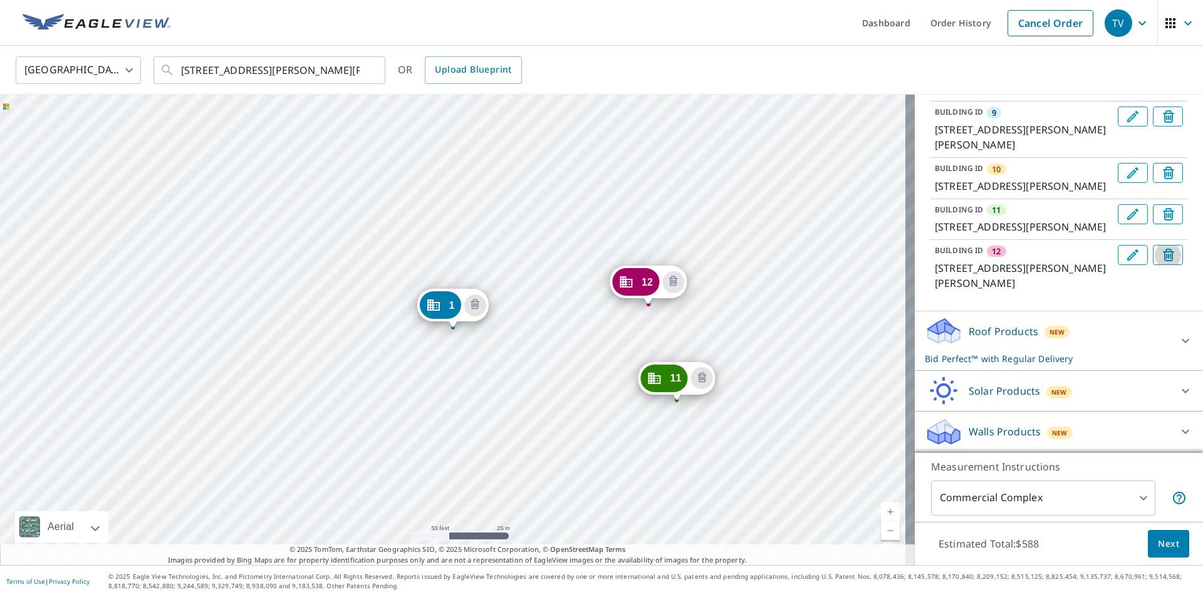
click at [1163, 264] on icon "Delete building 12" at bounding box center [1170, 256] width 15 height 15
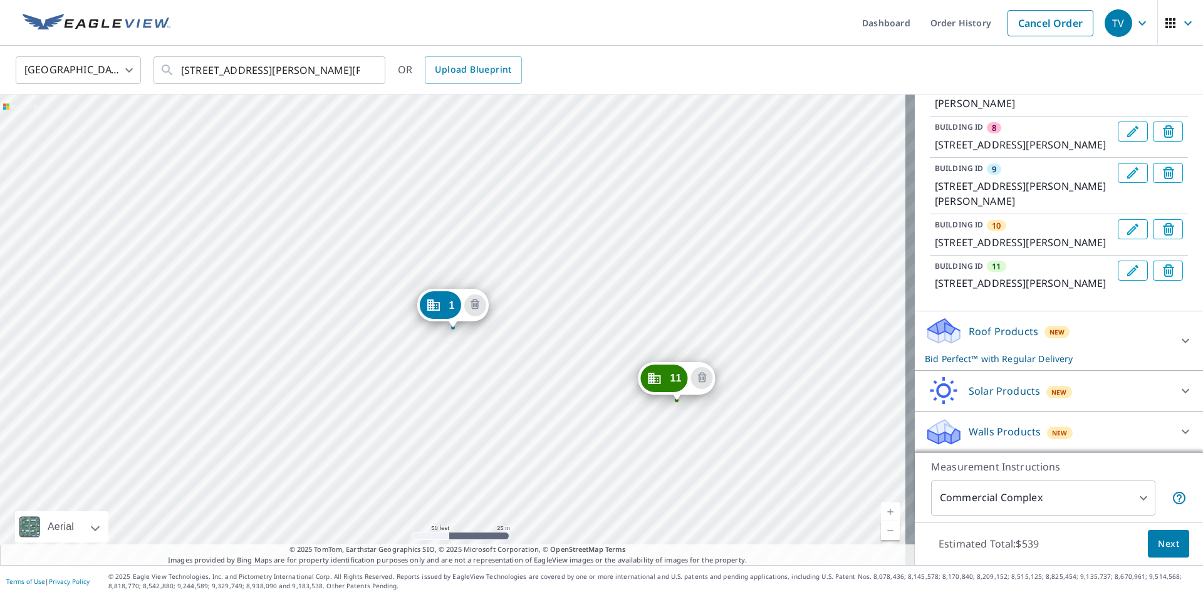
click at [1163, 277] on icon "Delete building 11" at bounding box center [1168, 270] width 11 height 13
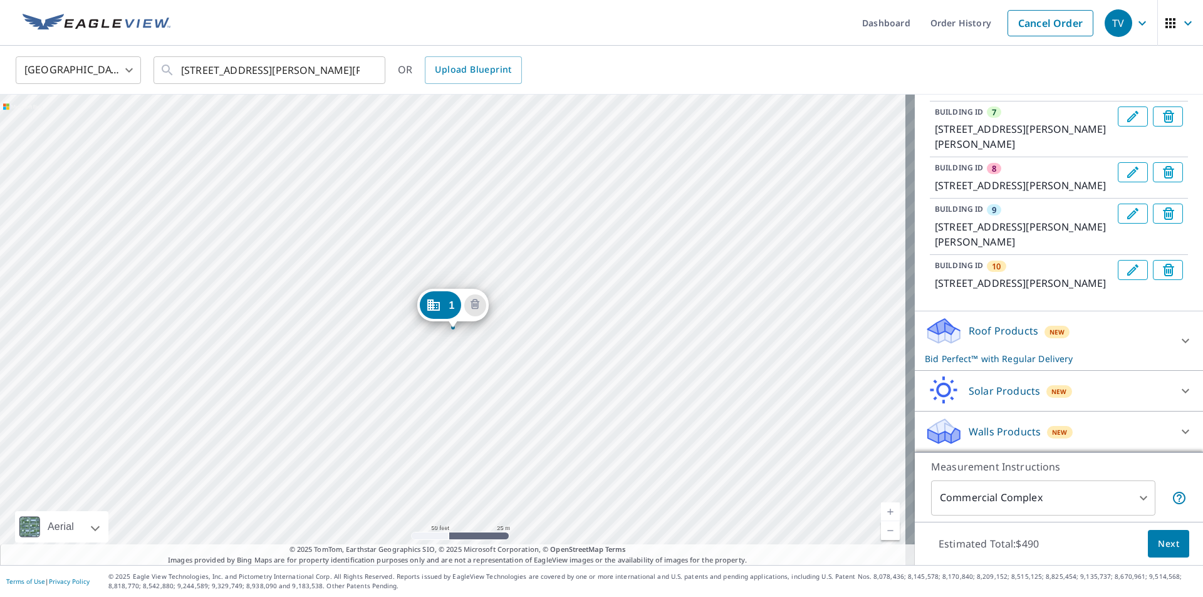
scroll to position [492, 0]
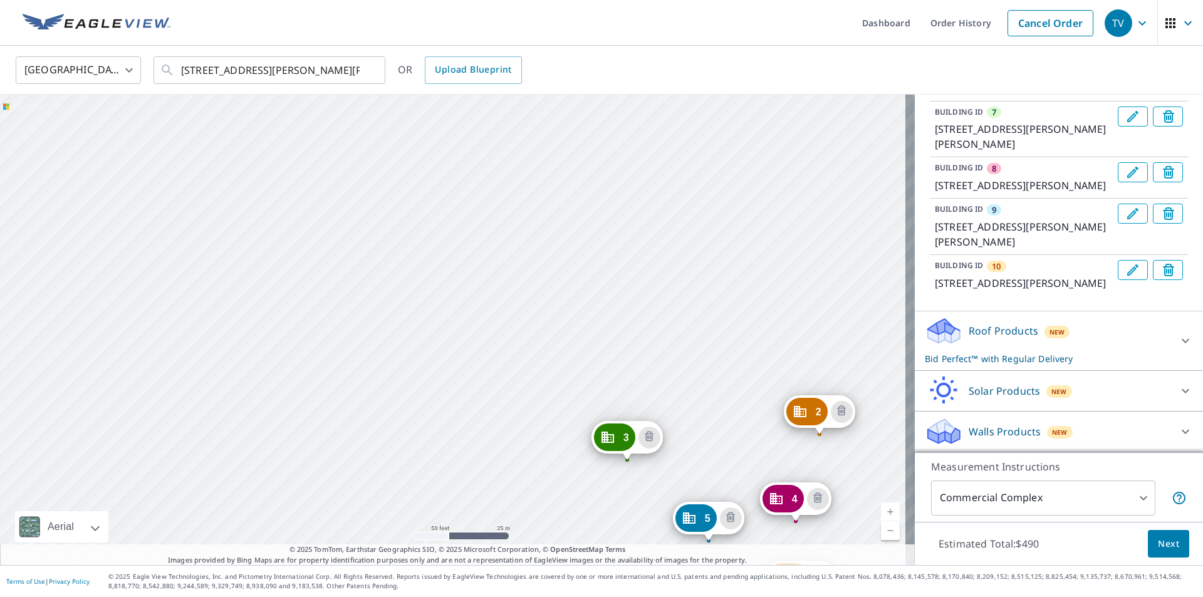
drag, startPoint x: 636, startPoint y: 406, endPoint x: 676, endPoint y: 177, distance: 232.1
click at [673, 179] on div "2 [STREET_ADDRESS][PERSON_NAME][PERSON_NAME] 3 [STREET_ADDRESS][PERSON_NAME][PE…" at bounding box center [457, 330] width 915 height 470
click at [651, 433] on icon "Delete building 3" at bounding box center [652, 435] width 15 height 15
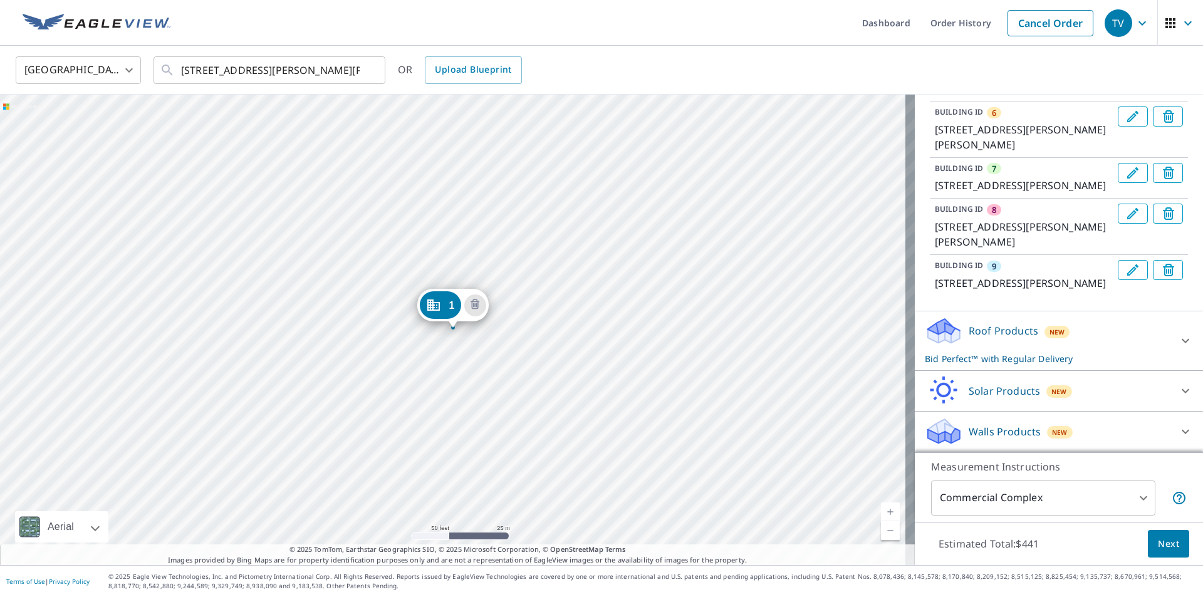
scroll to position [436, 0]
drag, startPoint x: 545, startPoint y: 432, endPoint x: 546, endPoint y: 403, distance: 28.8
click at [546, 403] on div "2 [STREET_ADDRESS][PERSON_NAME][PERSON_NAME] 3 [STREET_ADDRESS][PERSON_NAME][PE…" at bounding box center [457, 330] width 915 height 470
click at [1163, 264] on icon "Delete building 9" at bounding box center [1168, 270] width 11 height 13
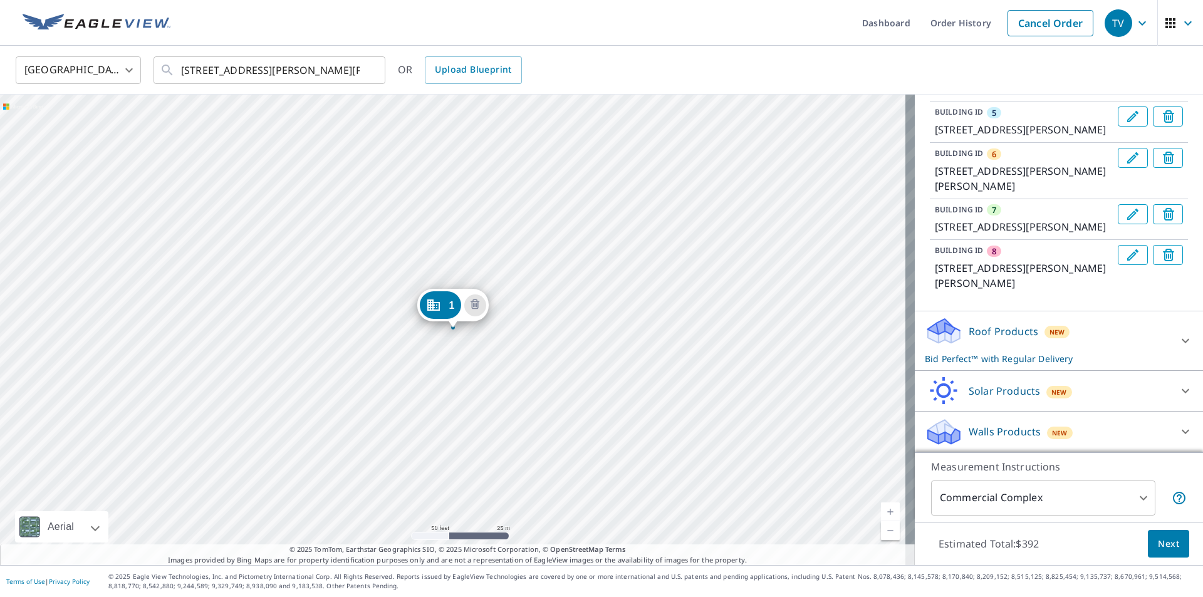
scroll to position [380, 0]
click at [1163, 255] on icon "Delete building 8" at bounding box center [1170, 256] width 15 height 15
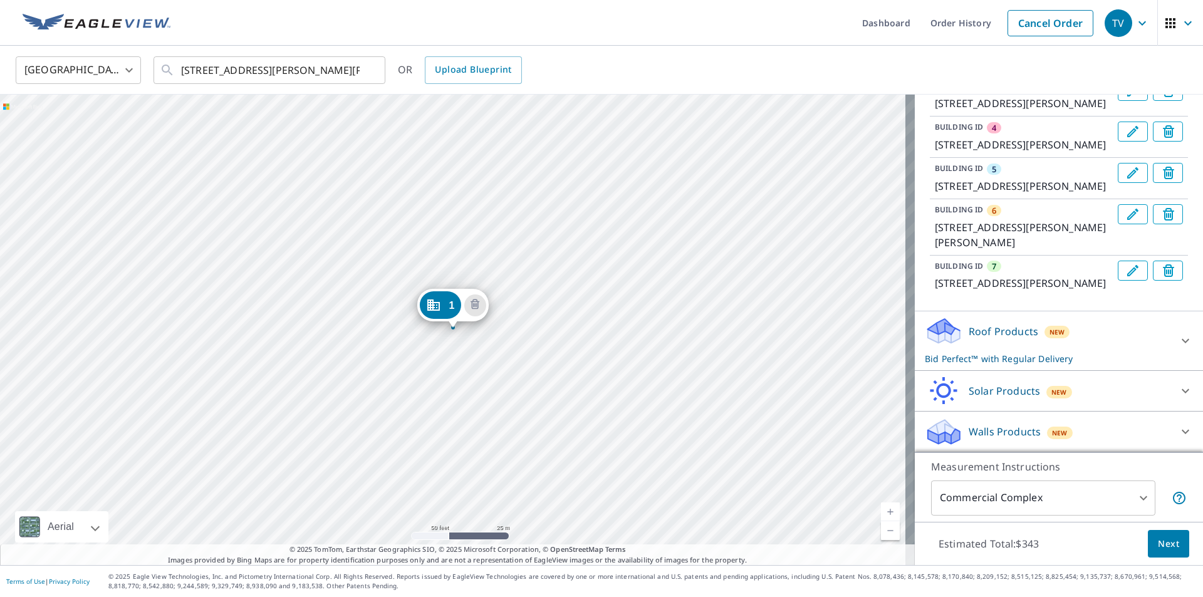
scroll to position [323, 0]
click at [1166, 269] on icon "Delete building 7" at bounding box center [1168, 271] width 5 height 5
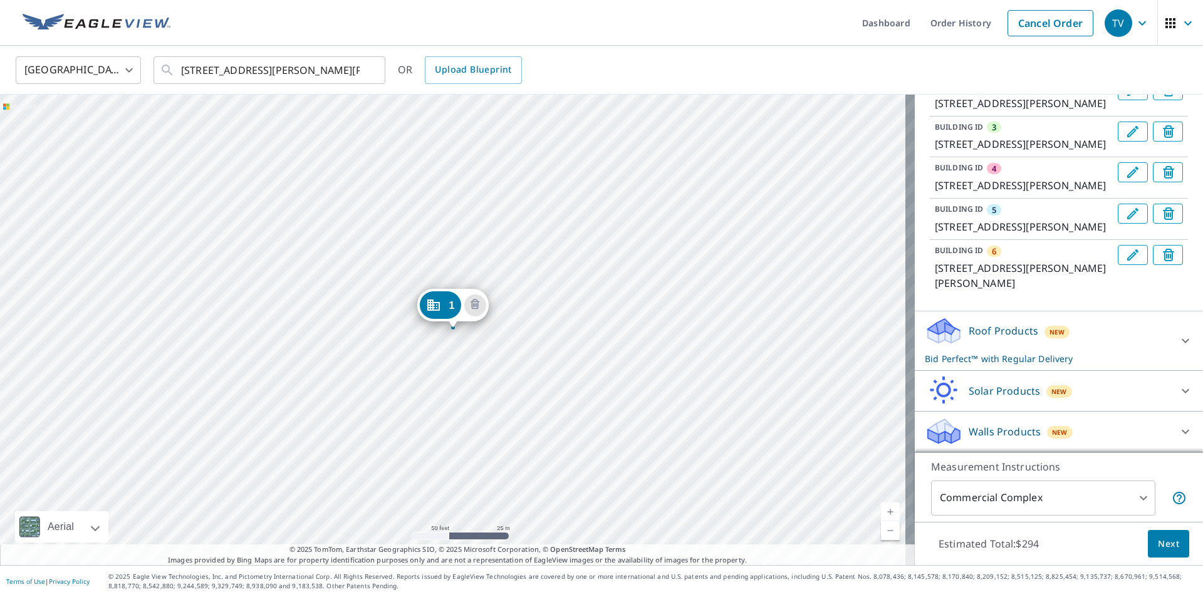
scroll to position [267, 0]
click at [1166, 255] on icon "Delete building 6" at bounding box center [1168, 256] width 5 height 5
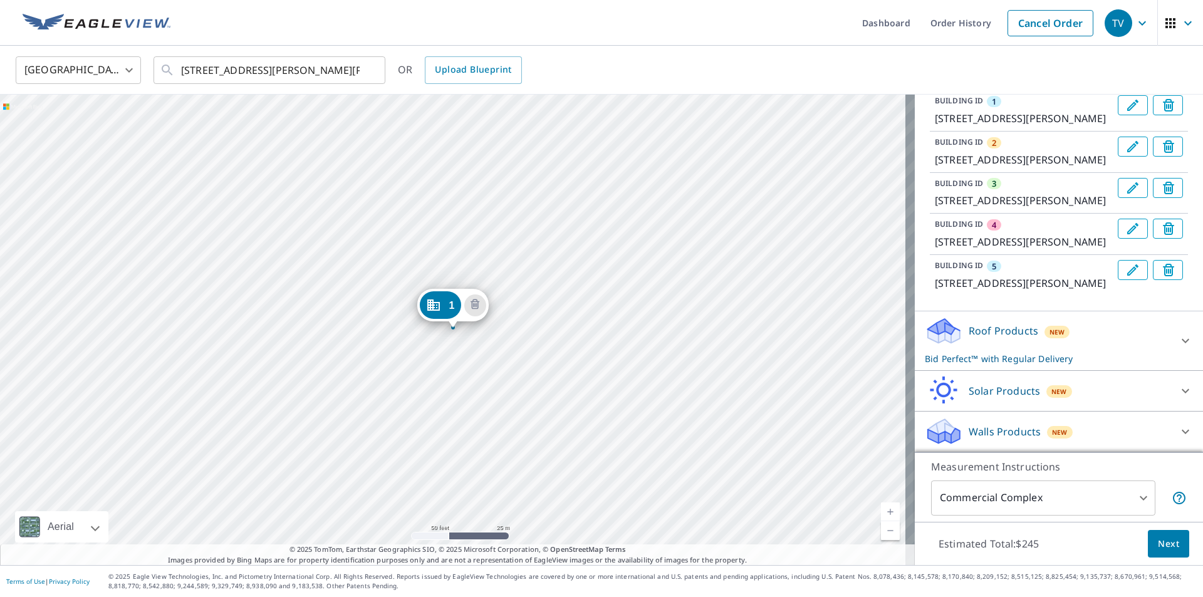
scroll to position [211, 0]
click at [1166, 269] on icon "Delete building 5" at bounding box center [1168, 271] width 5 height 5
click at [1166, 269] on icon "Delete building 4" at bounding box center [1168, 271] width 5 height 5
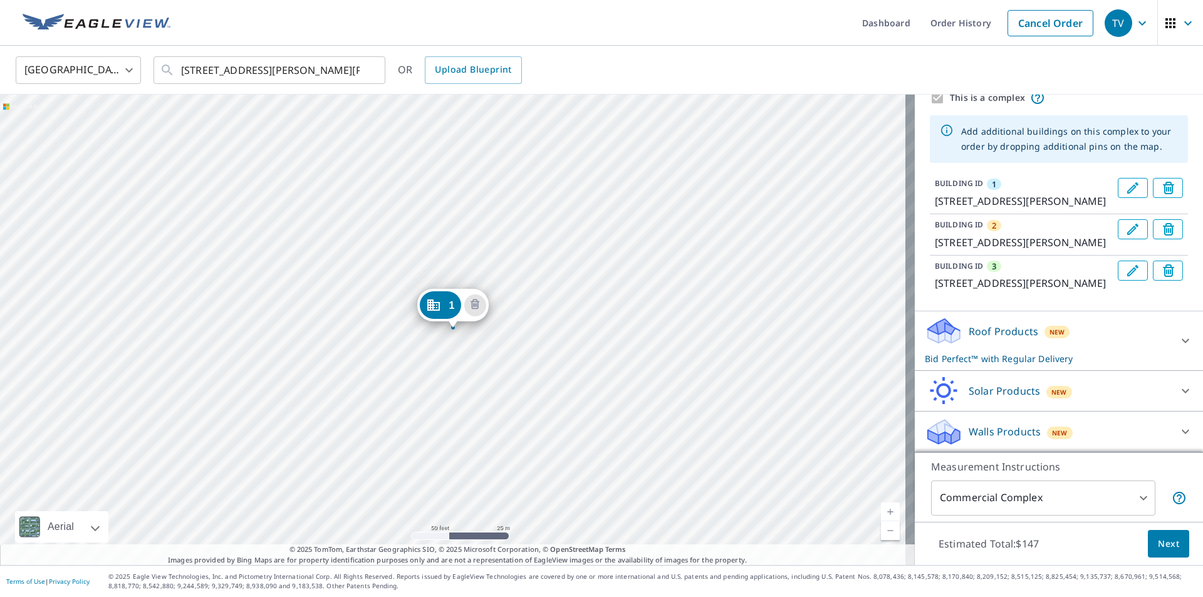
scroll to position [98, 0]
click at [1166, 269] on icon "Delete building 3" at bounding box center [1168, 271] width 5 height 5
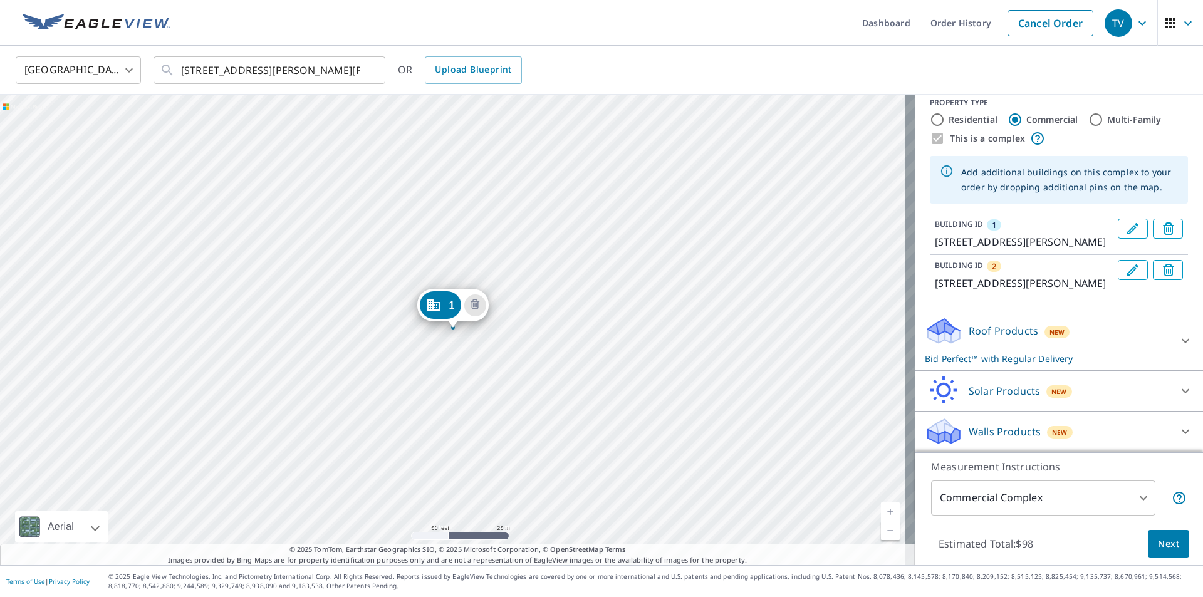
scroll to position [43, 0]
click at [1166, 269] on icon "Delete building 2" at bounding box center [1168, 271] width 5 height 5
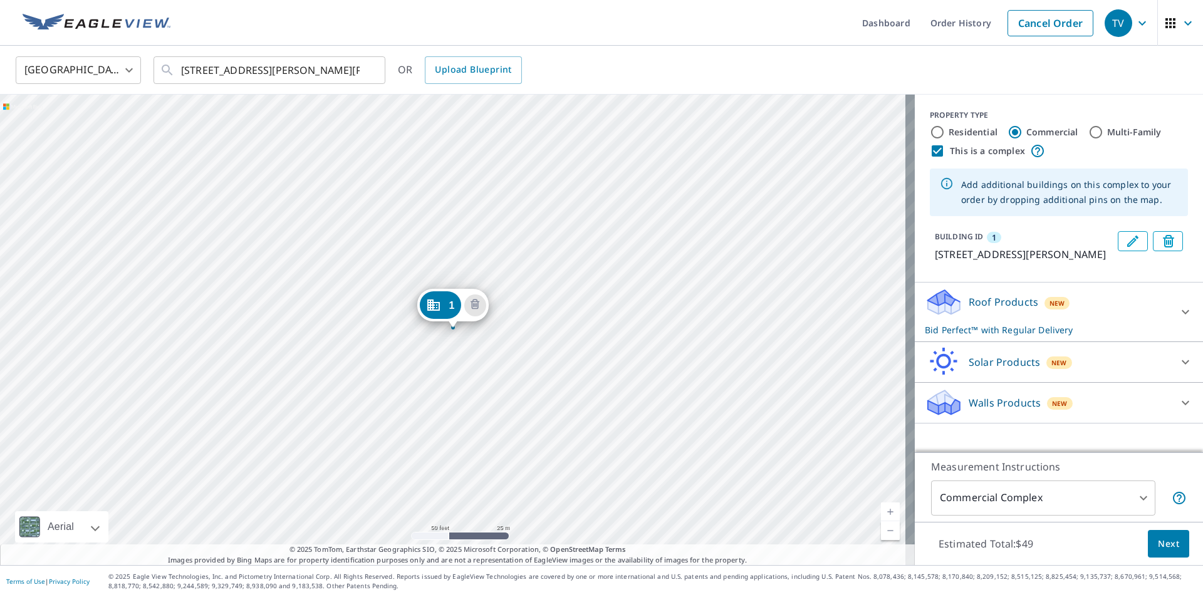
scroll to position [0, 0]
drag, startPoint x: 580, startPoint y: 369, endPoint x: 561, endPoint y: 236, distance: 134.1
click at [561, 236] on div "1 [STREET_ADDRESS][PERSON_NAME][PERSON_NAME]" at bounding box center [457, 330] width 915 height 470
drag, startPoint x: 625, startPoint y: 385, endPoint x: 556, endPoint y: 244, distance: 157.7
click at [556, 244] on div "1 [STREET_ADDRESS][PERSON_NAME][PERSON_NAME]" at bounding box center [457, 330] width 915 height 470
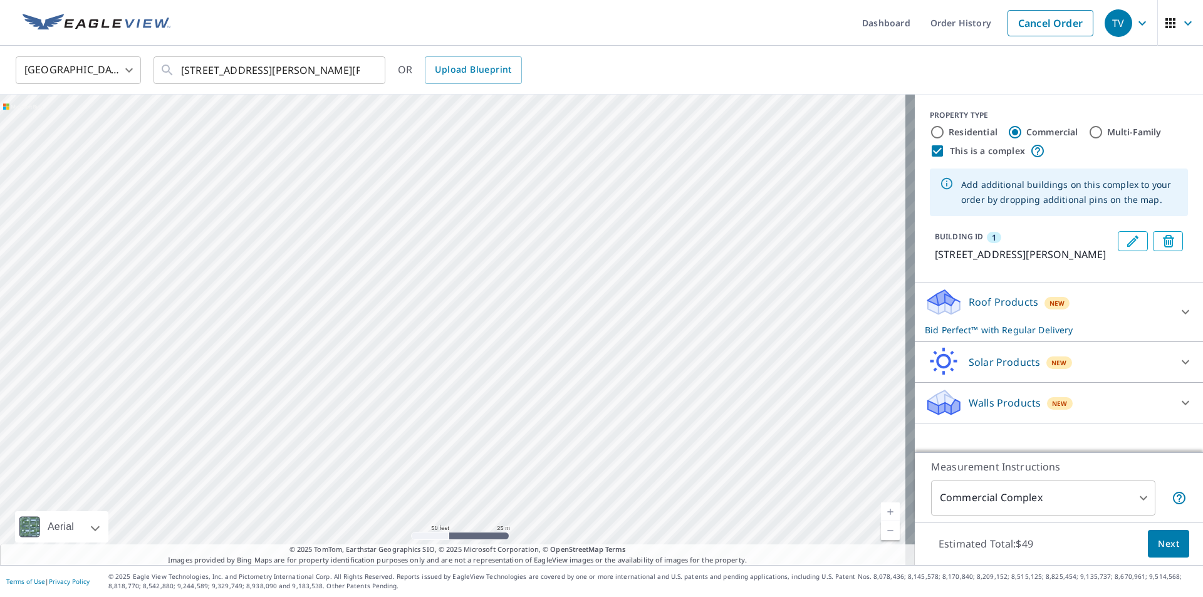
drag, startPoint x: 596, startPoint y: 385, endPoint x: 564, endPoint y: 264, distance: 124.4
click at [564, 264] on div "1 [STREET_ADDRESS][PERSON_NAME][PERSON_NAME]" at bounding box center [457, 330] width 915 height 470
click at [509, 214] on div "1 [STREET_ADDRESS][PERSON_NAME][PERSON_NAME]" at bounding box center [457, 330] width 915 height 470
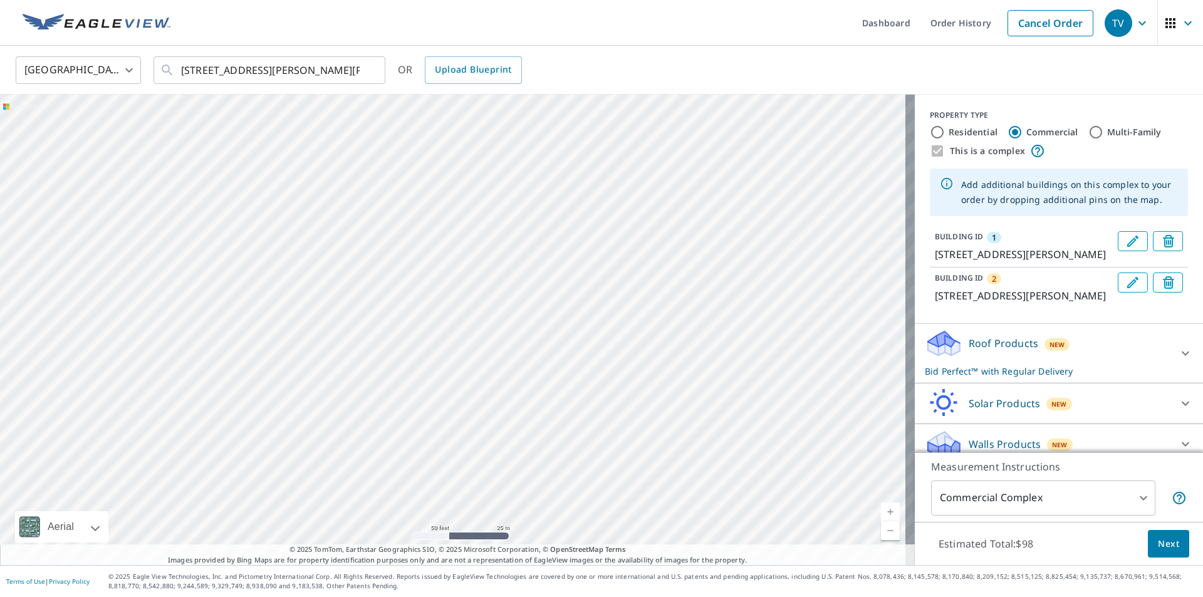
drag, startPoint x: 522, startPoint y: 205, endPoint x: 493, endPoint y: 577, distance: 372.6
click at [493, 577] on div "Dashboard Order History Cancel Order TV [GEOGRAPHIC_DATA] [GEOGRAPHIC_DATA] ​ […" at bounding box center [601, 298] width 1203 height 597
click at [608, 370] on div "2 [STREET_ADDRESS][PERSON_NAME][PERSON_NAME] 1 [STREET_ADDRESS][PERSON_NAME][PE…" at bounding box center [457, 330] width 915 height 470
drag, startPoint x: 640, startPoint y: 192, endPoint x: 615, endPoint y: 437, distance: 246.1
click at [615, 437] on div "2 [STREET_ADDRESS][PERSON_NAME][PERSON_NAME] 1 [STREET_ADDRESS][PERSON_NAME][PE…" at bounding box center [457, 330] width 915 height 470
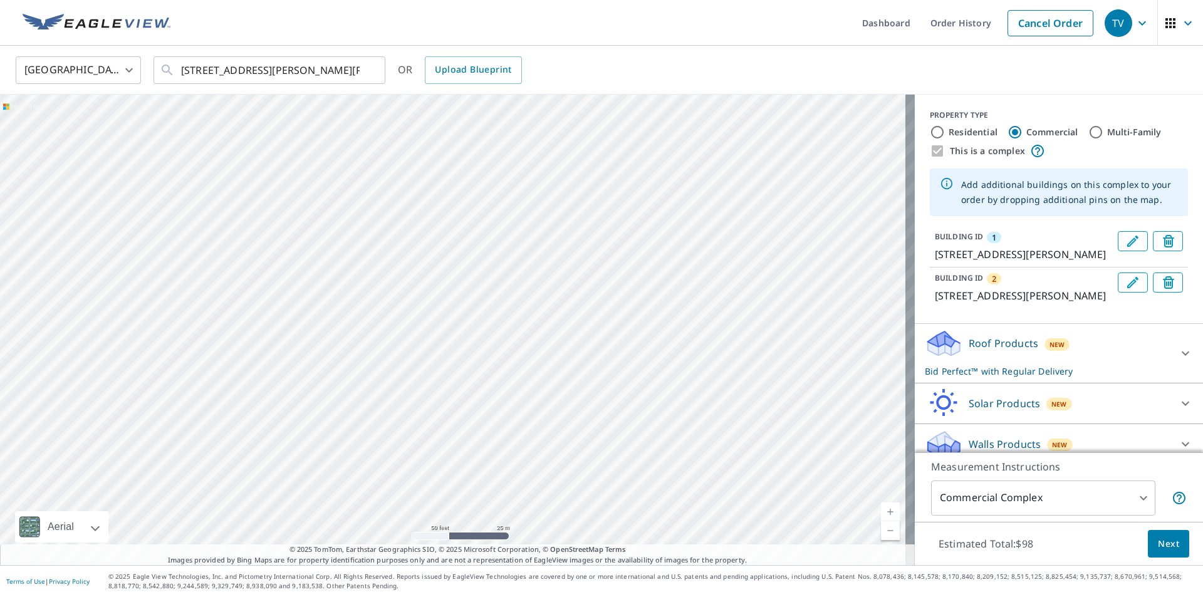
drag, startPoint x: 603, startPoint y: 289, endPoint x: 577, endPoint y: 215, distance: 78.8
click at [577, 215] on div "2 [STREET_ADDRESS][PERSON_NAME][PERSON_NAME] 1 [STREET_ADDRESS][PERSON_NAME][PE…" at bounding box center [457, 330] width 915 height 470
drag, startPoint x: 599, startPoint y: 355, endPoint x: 575, endPoint y: 180, distance: 177.1
click at [575, 180] on div "2 [STREET_ADDRESS][PERSON_NAME][PERSON_NAME] 1 [STREET_ADDRESS][PERSON_NAME][PE…" at bounding box center [457, 330] width 915 height 470
drag, startPoint x: 567, startPoint y: 311, endPoint x: 564, endPoint y: 153, distance: 158.5
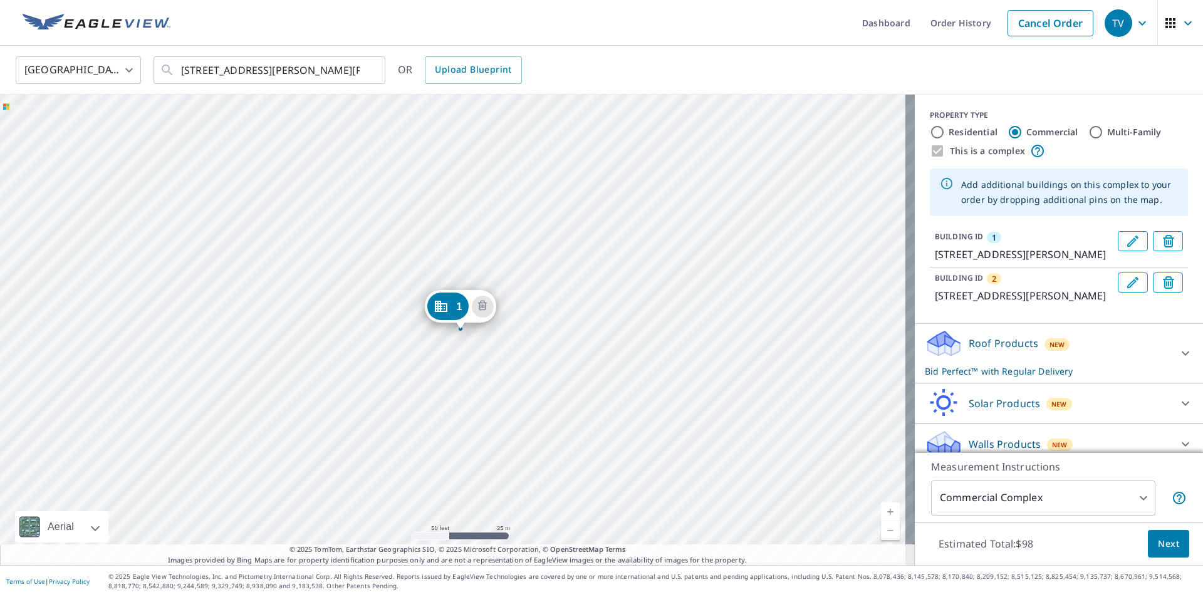
click at [564, 153] on div "2 [STREET_ADDRESS][PERSON_NAME][PERSON_NAME] 1 [STREET_ADDRESS][PERSON_NAME][PE…" at bounding box center [457, 330] width 915 height 470
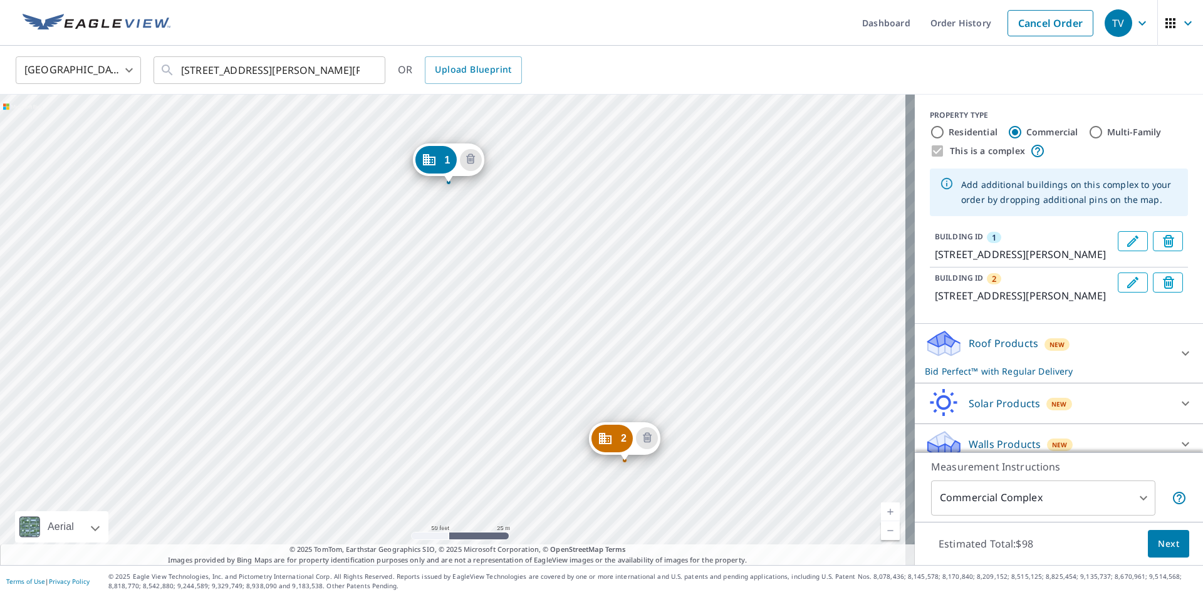
drag, startPoint x: 578, startPoint y: 331, endPoint x: 566, endPoint y: 185, distance: 147.1
click at [566, 185] on div "2 [STREET_ADDRESS][PERSON_NAME][PERSON_NAME] 1 [STREET_ADDRESS][PERSON_NAME][PE…" at bounding box center [457, 330] width 915 height 470
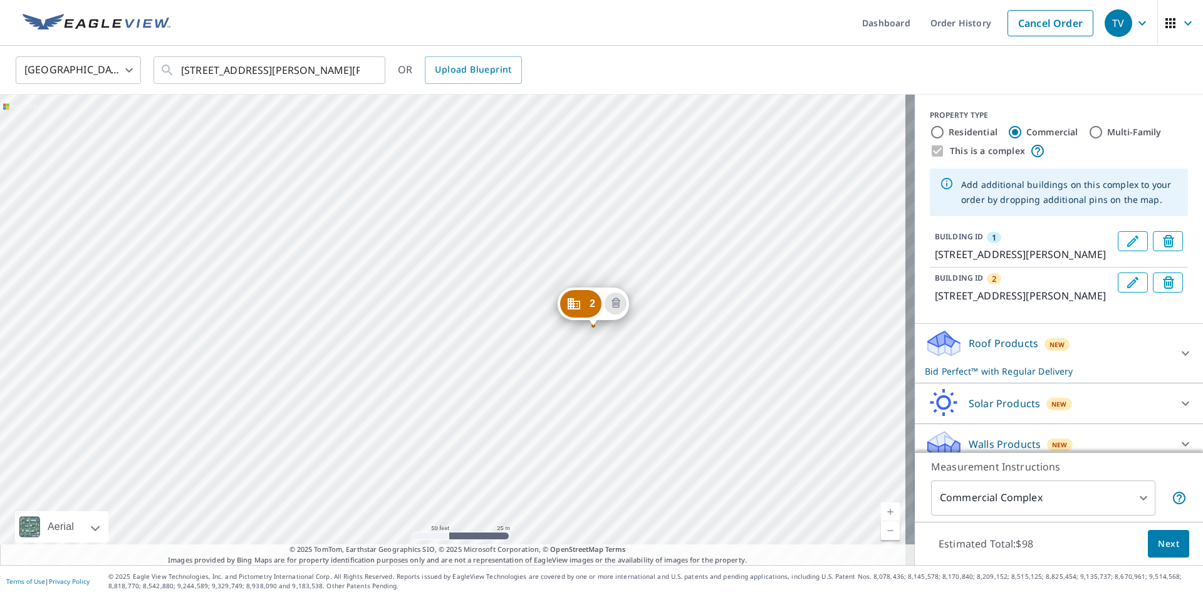
drag, startPoint x: 595, startPoint y: 340, endPoint x: 564, endPoint y: 205, distance: 138.3
click at [564, 205] on div "2 [STREET_ADDRESS][PERSON_NAME][PERSON_NAME] 1 [STREET_ADDRESS][PERSON_NAME][PE…" at bounding box center [457, 330] width 915 height 470
click at [699, 422] on div "2 [STREET_ADDRESS][PERSON_NAME][PERSON_NAME] 1 [STREET_ADDRESS][PERSON_NAME][PE…" at bounding box center [457, 330] width 915 height 470
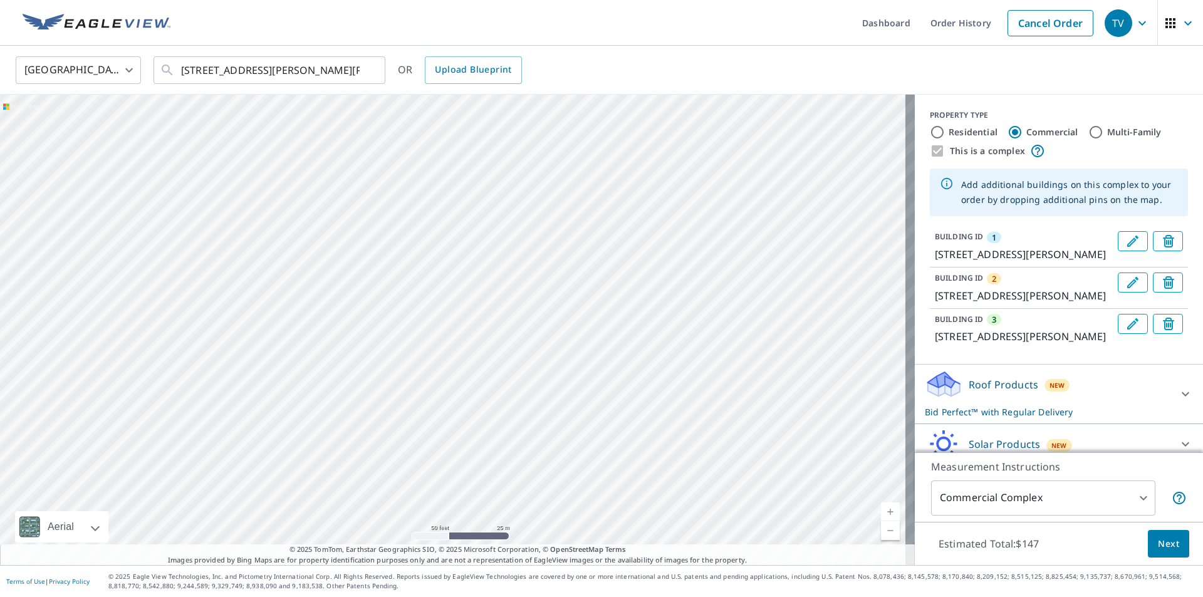
drag, startPoint x: 612, startPoint y: 184, endPoint x: 583, endPoint y: 460, distance: 277.2
click at [583, 460] on div "2 [STREET_ADDRESS][PERSON_NAME][PERSON_NAME] 3 [STREET_ADDRESS][PERSON_NAME][PE…" at bounding box center [457, 330] width 915 height 470
drag, startPoint x: 532, startPoint y: 196, endPoint x: 566, endPoint y: 519, distance: 324.4
click at [566, 519] on div "2 [STREET_ADDRESS][PERSON_NAME][PERSON_NAME] 3 [STREET_ADDRESS][PERSON_NAME][PE…" at bounding box center [457, 330] width 915 height 470
click at [604, 302] on div "2 [STREET_ADDRESS][PERSON_NAME][PERSON_NAME] 3 [STREET_ADDRESS][PERSON_NAME][PE…" at bounding box center [457, 330] width 915 height 470
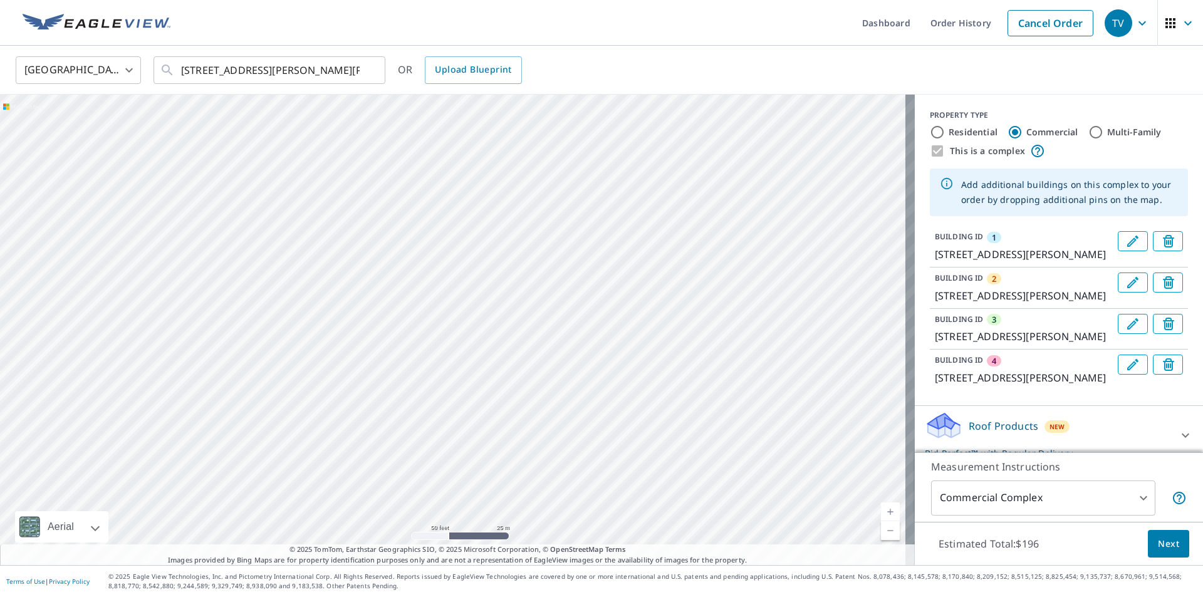
drag, startPoint x: 580, startPoint y: 184, endPoint x: 593, endPoint y: 543, distance: 359.8
click at [593, 543] on div "2 [STREET_ADDRESS][PERSON_NAME][PERSON_NAME] 3 [STREET_ADDRESS][PERSON_NAME][PE…" at bounding box center [457, 330] width 915 height 470
drag, startPoint x: 573, startPoint y: 469, endPoint x: 562, endPoint y: 410, distance: 59.9
click at [562, 410] on div "2 [STREET_ADDRESS][PERSON_NAME][PERSON_NAME] 3 [STREET_ADDRESS][PERSON_NAME][PE…" at bounding box center [457, 330] width 915 height 470
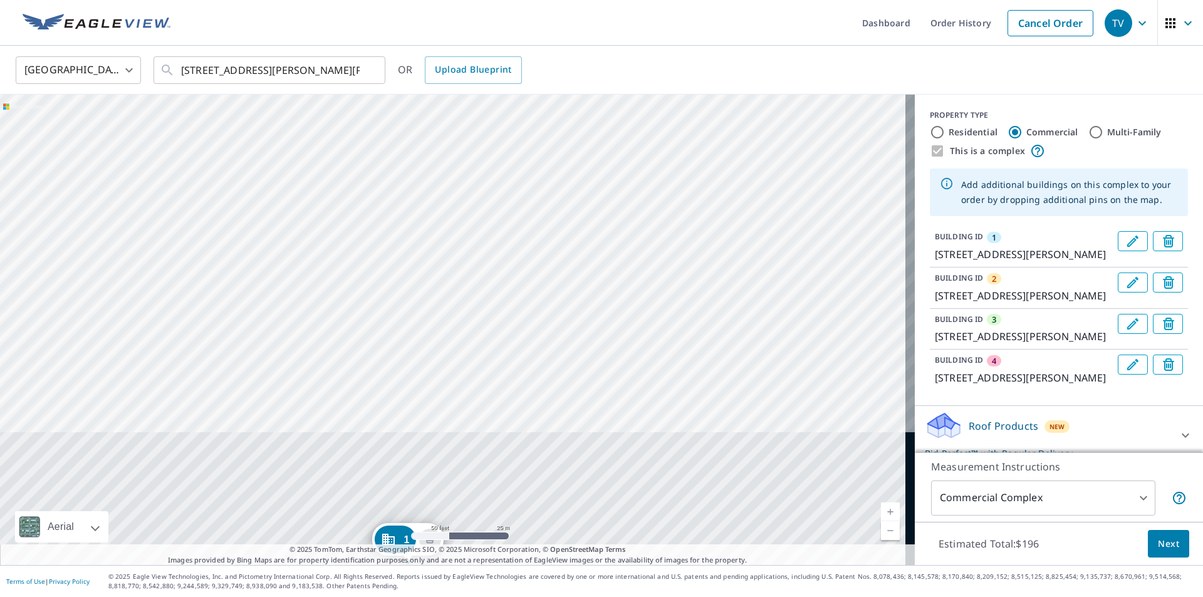
drag, startPoint x: 547, startPoint y: 460, endPoint x: 503, endPoint y: 140, distance: 323.7
click at [503, 140] on div "2 [STREET_ADDRESS][PERSON_NAME][PERSON_NAME] 3 [STREET_ADDRESS][PERSON_NAME][PE…" at bounding box center [457, 330] width 915 height 470
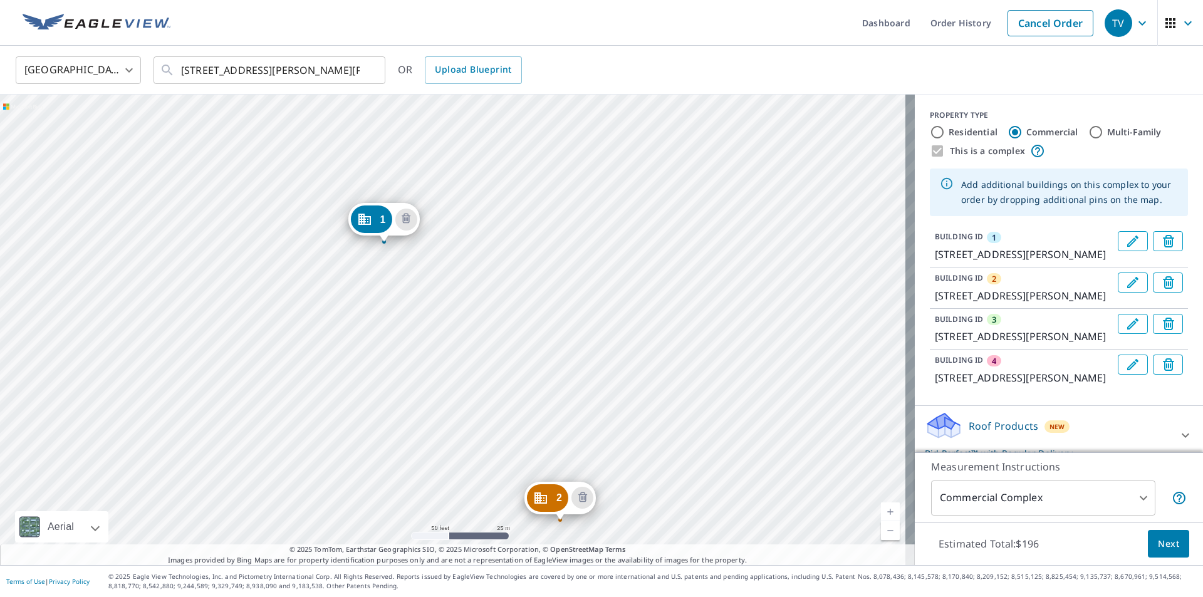
drag, startPoint x: 517, startPoint y: 188, endPoint x: 517, endPoint y: 137, distance: 50.7
click at [517, 137] on div "2 [STREET_ADDRESS][PERSON_NAME][PERSON_NAME] 3 [STREET_ADDRESS][PERSON_NAME][PE…" at bounding box center [457, 330] width 915 height 470
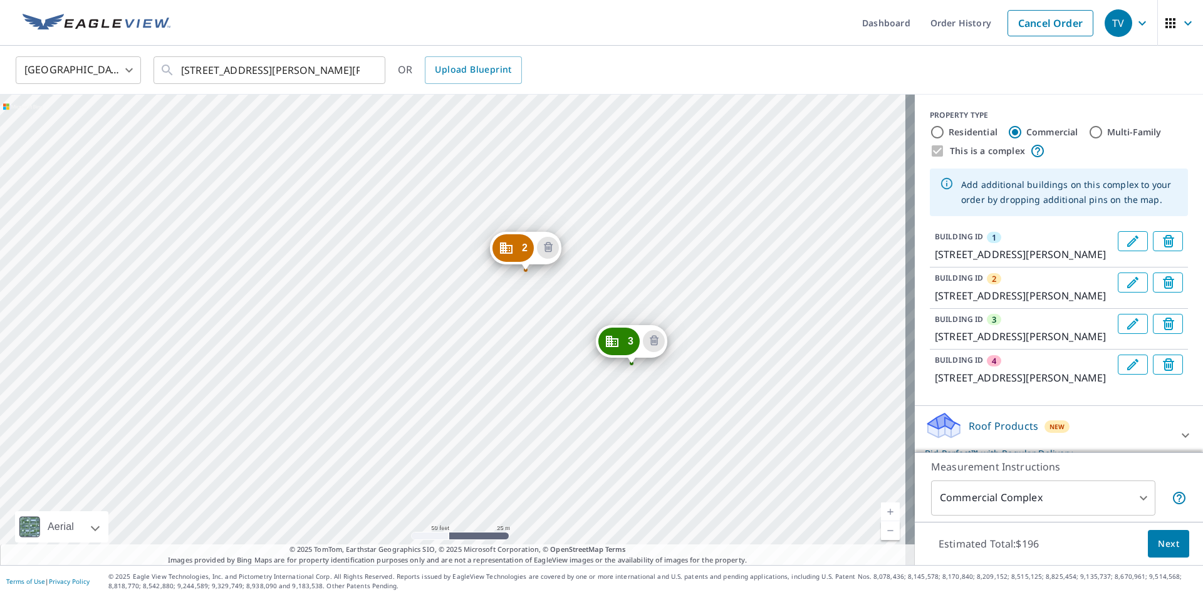
drag, startPoint x: 536, startPoint y: 219, endPoint x: 536, endPoint y: 166, distance: 53.2
click at [536, 166] on div "2 [STREET_ADDRESS][PERSON_NAME][PERSON_NAME] 3 [STREET_ADDRESS][PERSON_NAME][PE…" at bounding box center [457, 330] width 915 height 470
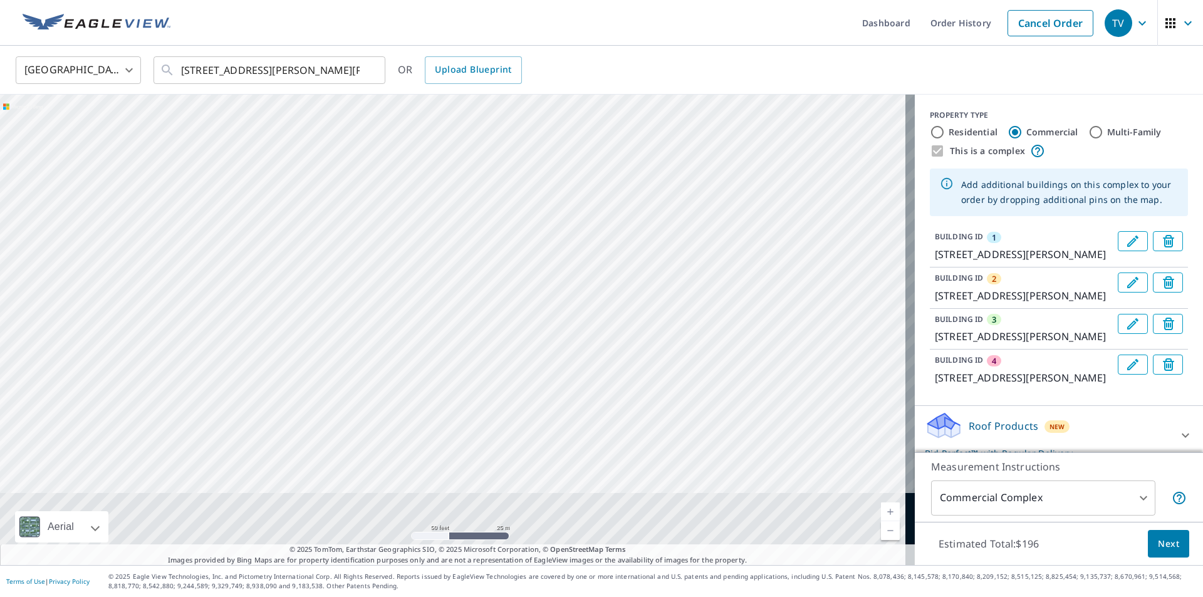
drag, startPoint x: 629, startPoint y: 426, endPoint x: 543, endPoint y: 160, distance: 279.1
click at [543, 160] on div "2 [STREET_ADDRESS][PERSON_NAME][PERSON_NAME] 3 [STREET_ADDRESS][PERSON_NAME][PE…" at bounding box center [457, 330] width 915 height 470
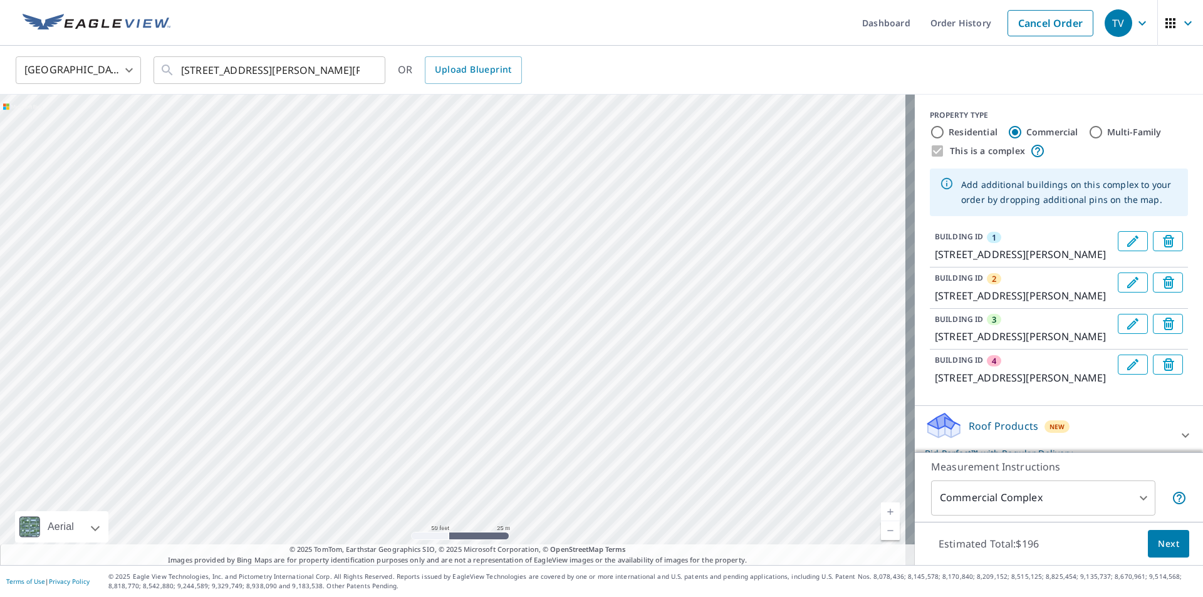
click at [642, 320] on div "2 [STREET_ADDRESS][PERSON_NAME][PERSON_NAME] 3 [STREET_ADDRESS][PERSON_NAME][PE…" at bounding box center [457, 330] width 915 height 470
click at [650, 231] on div "2 [STREET_ADDRESS][PERSON_NAME][PERSON_NAME] 3 [STREET_ADDRESS][PERSON_NAME][PE…" at bounding box center [457, 330] width 915 height 470
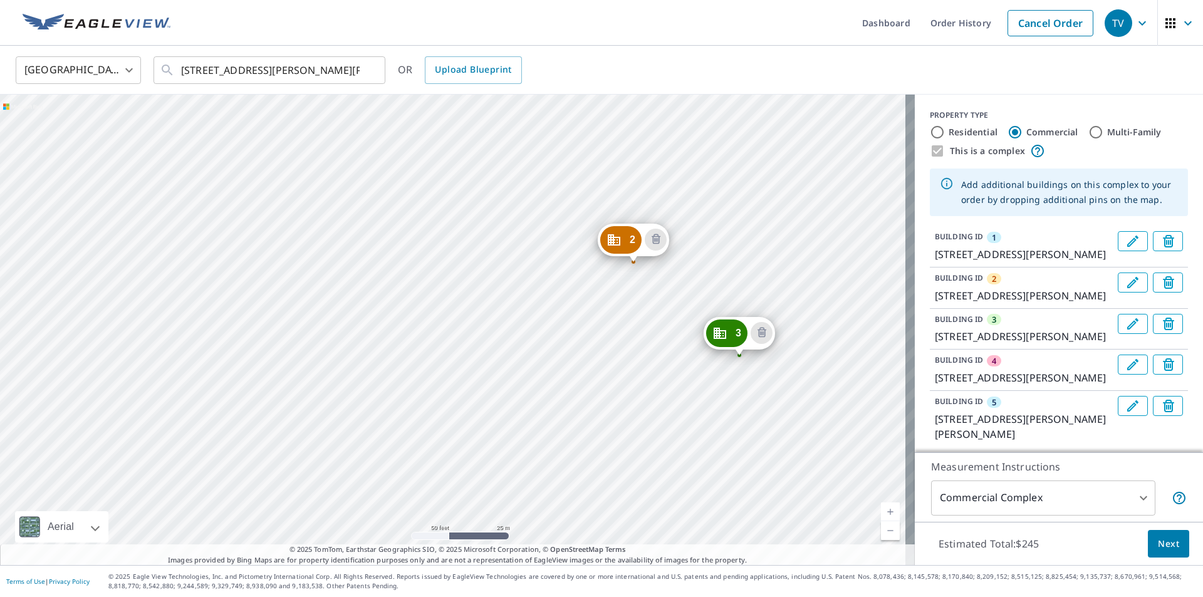
drag, startPoint x: 597, startPoint y: 455, endPoint x: 597, endPoint y: 78, distance: 377.1
click at [597, 78] on div "[GEOGRAPHIC_DATA] [GEOGRAPHIC_DATA] ​ [STREET_ADDRESS][PERSON_NAME][PERSON_NAME…" at bounding box center [601, 305] width 1203 height 519
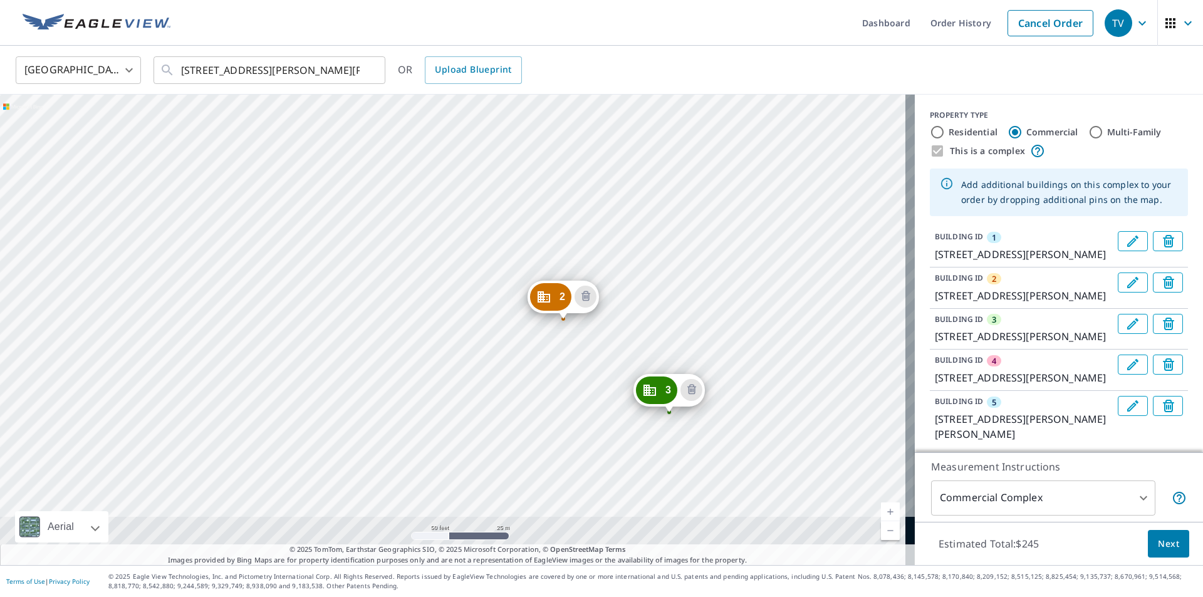
drag, startPoint x: 621, startPoint y: 404, endPoint x: 531, endPoint y: 168, distance: 252.6
click at [531, 168] on div "2 [STREET_ADDRESS][PERSON_NAME][PERSON_NAME] 3 [STREET_ADDRESS][PERSON_NAME][PE…" at bounding box center [457, 330] width 915 height 470
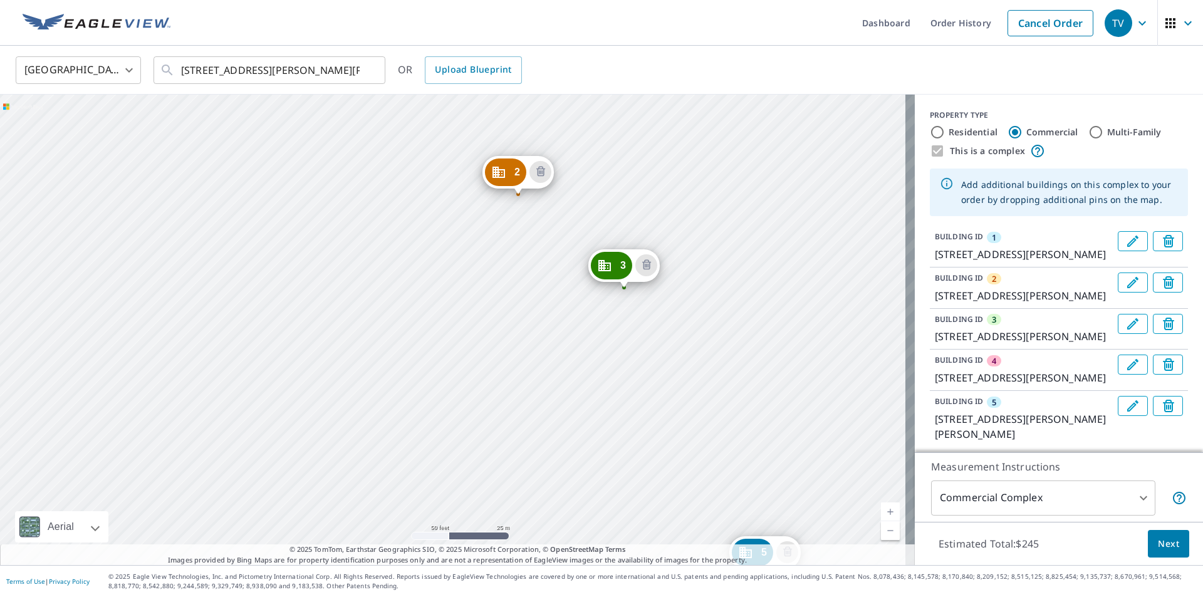
drag, startPoint x: 576, startPoint y: 234, endPoint x: 531, endPoint y: 109, distance: 132.8
click at [531, 109] on div "2 [STREET_ADDRESS][PERSON_NAME][PERSON_NAME] 3 [STREET_ADDRESS][PERSON_NAME][PE…" at bounding box center [457, 330] width 915 height 470
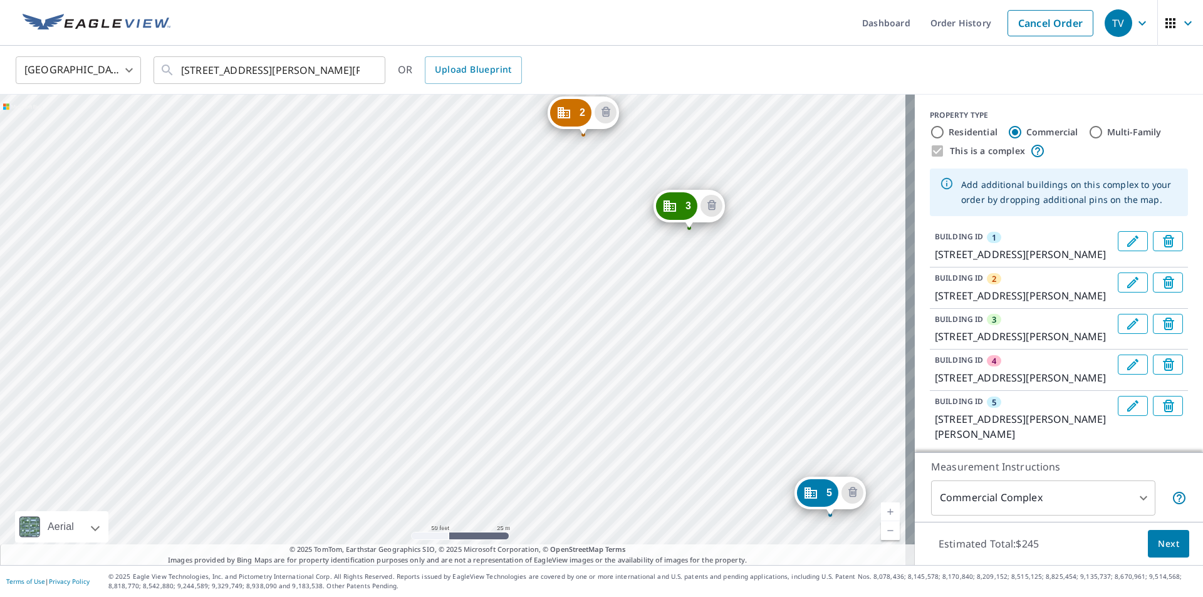
drag, startPoint x: 671, startPoint y: 415, endPoint x: 737, endPoint y: 355, distance: 88.7
click at [737, 355] on div "2 [STREET_ADDRESS][PERSON_NAME][PERSON_NAME] 3 [STREET_ADDRESS][PERSON_NAME][PE…" at bounding box center [457, 330] width 915 height 470
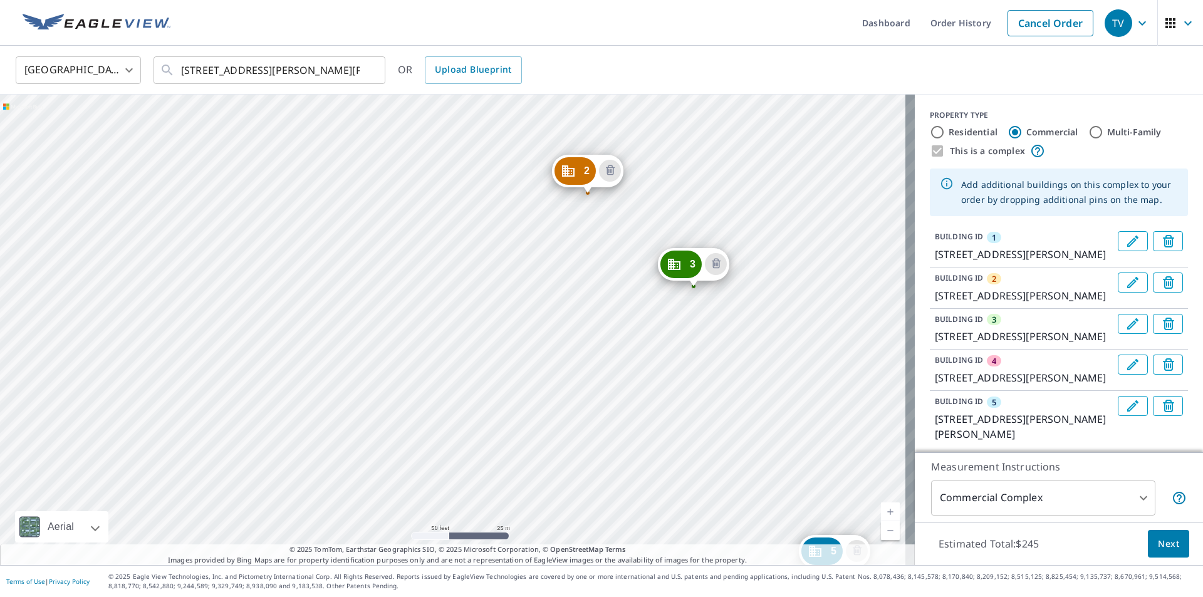
drag, startPoint x: 526, startPoint y: 222, endPoint x: 530, endPoint y: 280, distance: 58.4
click at [530, 280] on div "2 [STREET_ADDRESS][PERSON_NAME][PERSON_NAME] 3 [STREET_ADDRESS][PERSON_NAME][PE…" at bounding box center [457, 330] width 915 height 470
click at [578, 403] on div "2 [STREET_ADDRESS][PERSON_NAME][PERSON_NAME] 3 [STREET_ADDRESS][PERSON_NAME][PE…" at bounding box center [457, 330] width 915 height 470
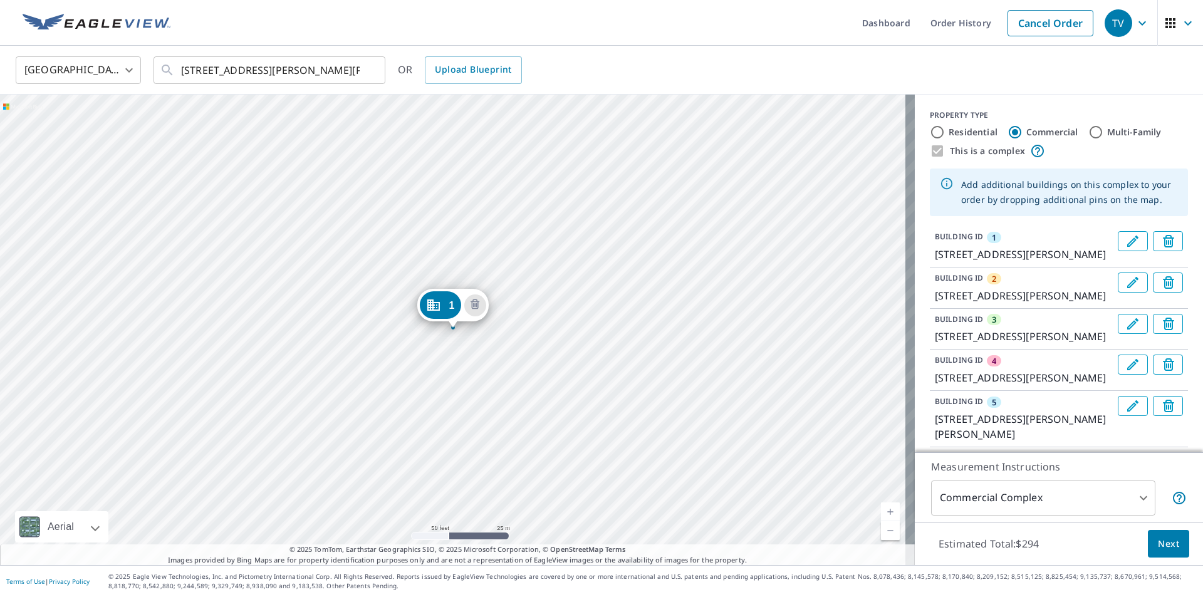
click at [1165, 546] on span "Next" at bounding box center [1168, 544] width 21 height 16
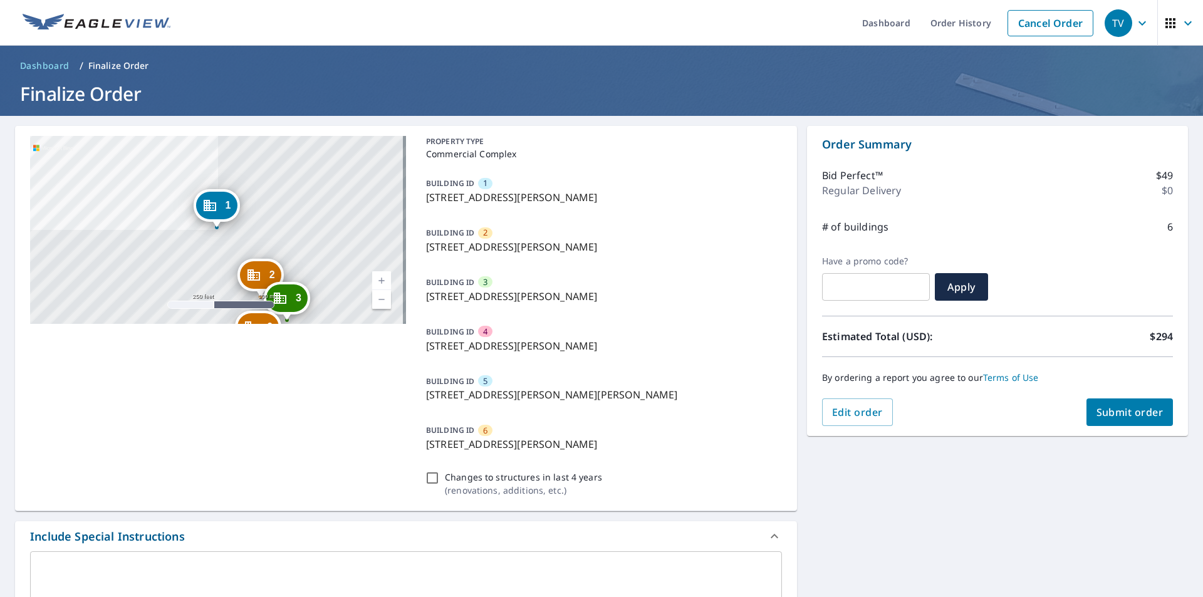
click at [1122, 417] on span "Submit order" at bounding box center [1129, 412] width 67 height 14
checkbox input "true"
